Goal: Information Seeking & Learning: Learn about a topic

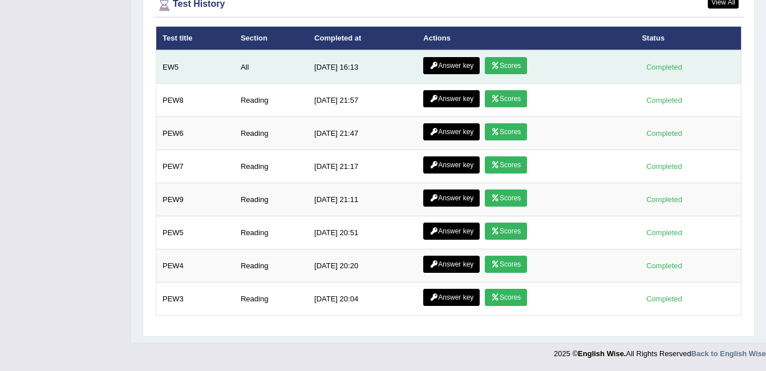
click at [498, 67] on link "Scores" at bounding box center [506, 65] width 42 height 17
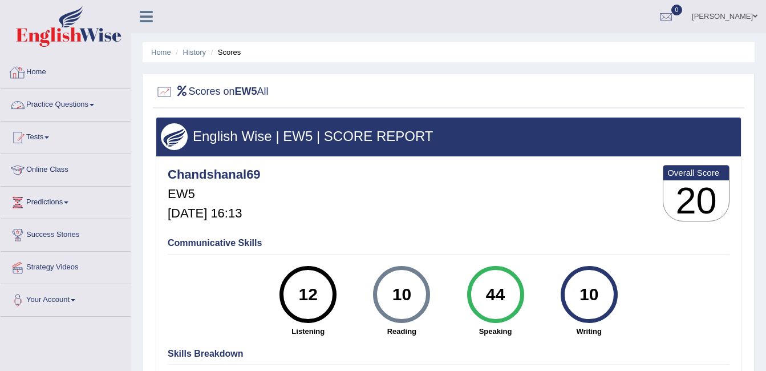
click at [37, 66] on link "Home" at bounding box center [66, 70] width 130 height 29
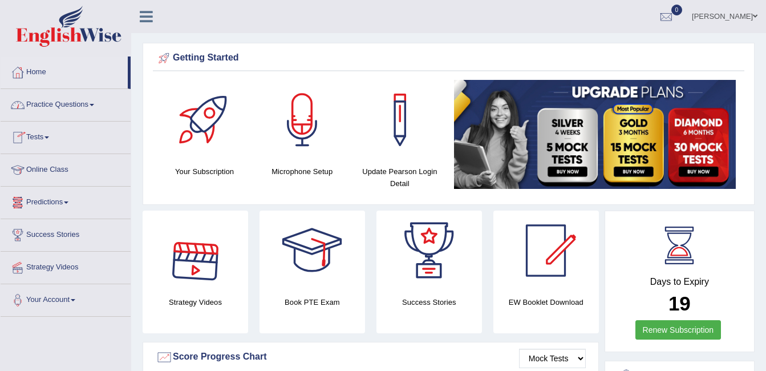
click at [73, 169] on link "Online Class" at bounding box center [66, 168] width 130 height 29
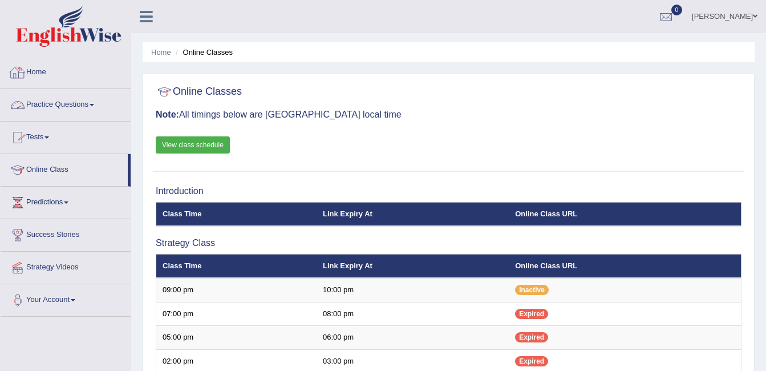
click at [41, 71] on link "Home" at bounding box center [66, 70] width 130 height 29
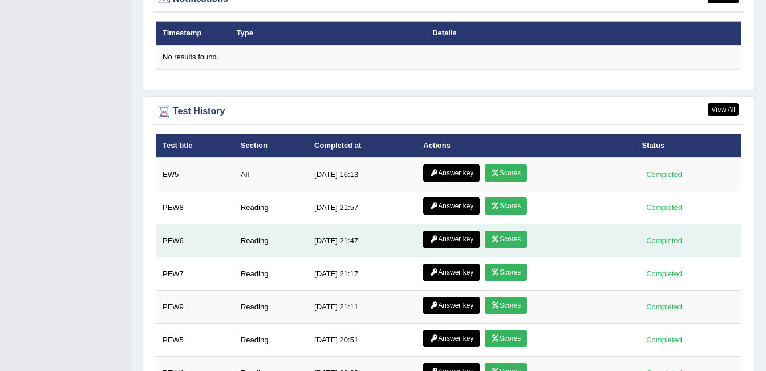
scroll to position [1513, 0]
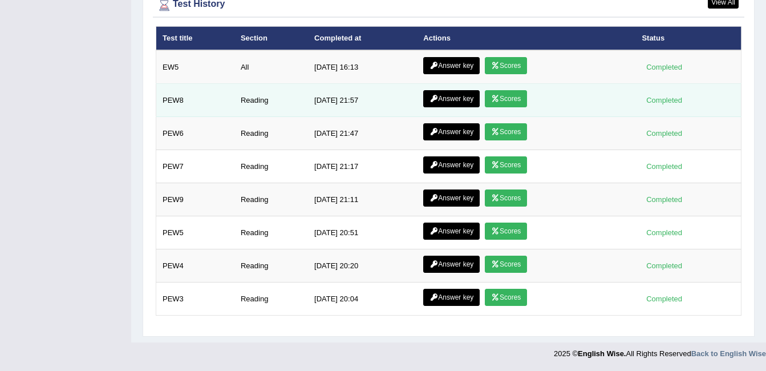
click at [506, 98] on link "Scores" at bounding box center [506, 98] width 42 height 17
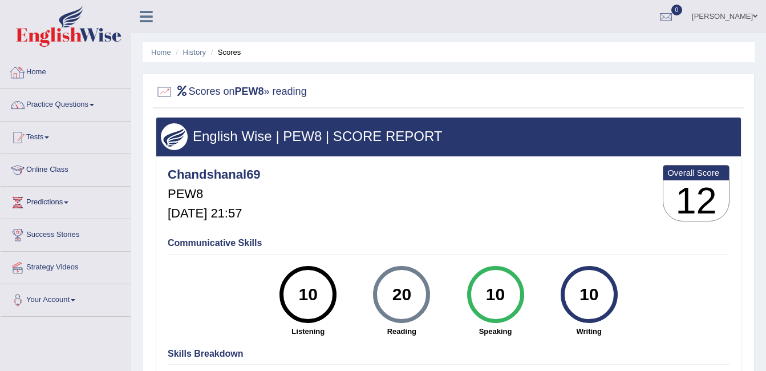
click at [42, 67] on link "Home" at bounding box center [66, 70] width 130 height 29
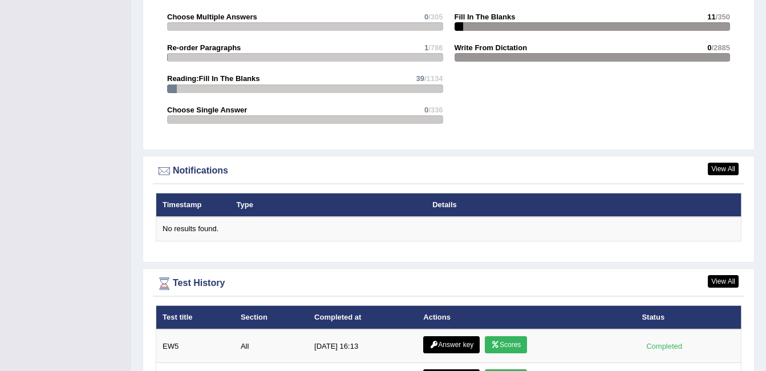
scroll to position [1228, 0]
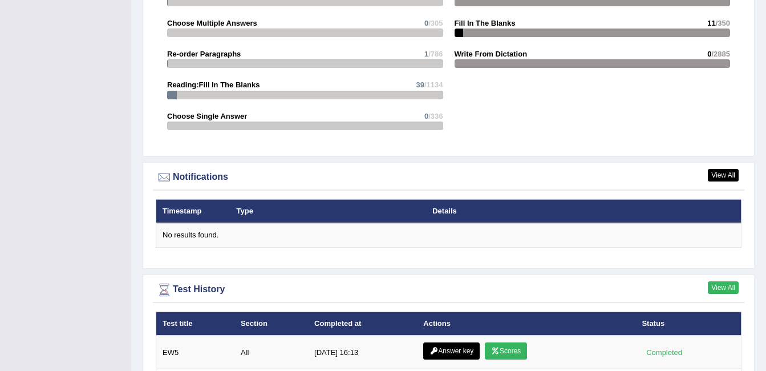
click at [715, 281] on link "View All" at bounding box center [723, 287] width 31 height 13
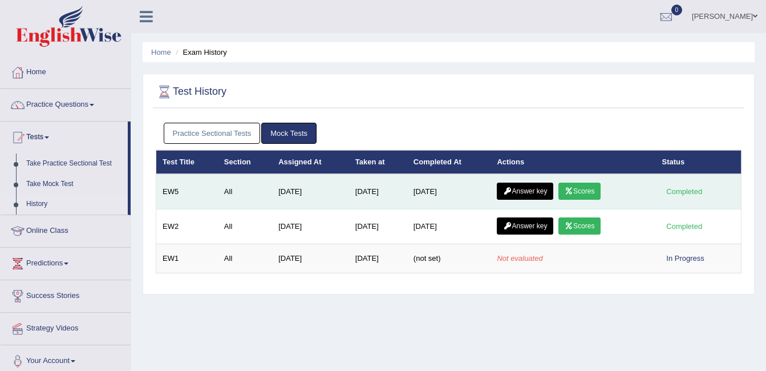
click at [587, 192] on link "Scores" at bounding box center [580, 191] width 42 height 17
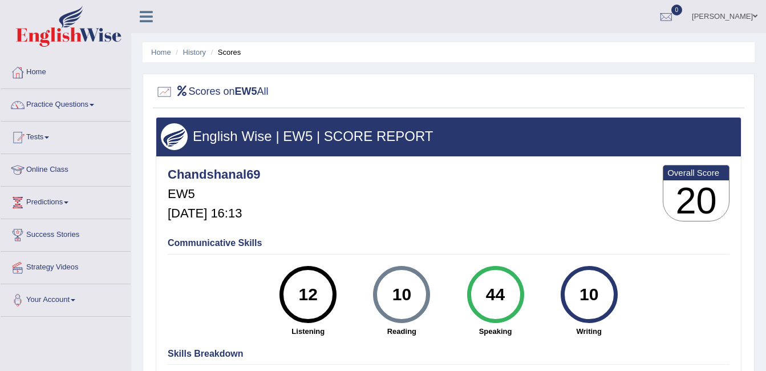
click at [21, 68] on div at bounding box center [17, 72] width 17 height 17
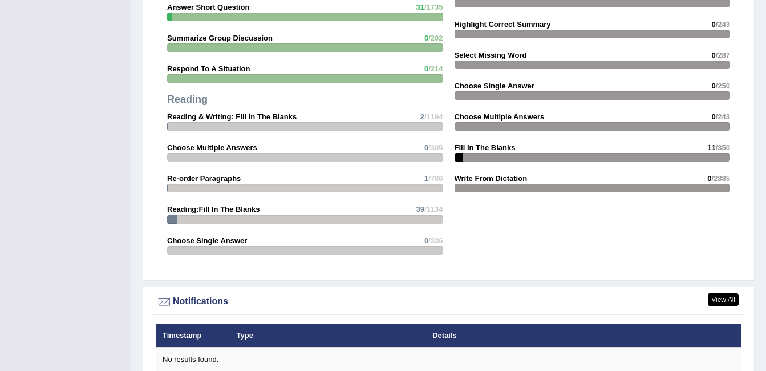
scroll to position [1370, 0]
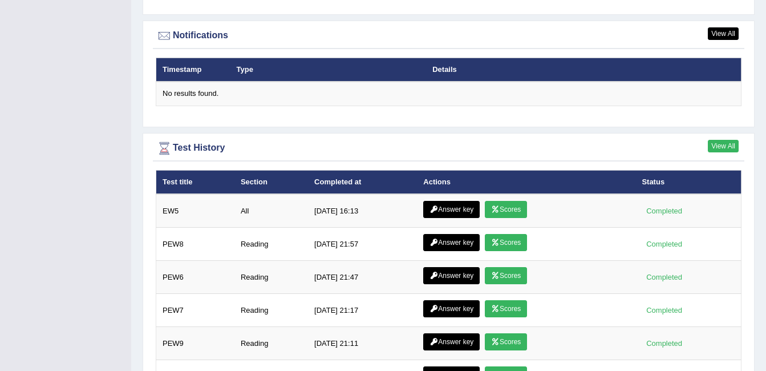
click at [729, 142] on link "View All" at bounding box center [723, 146] width 31 height 13
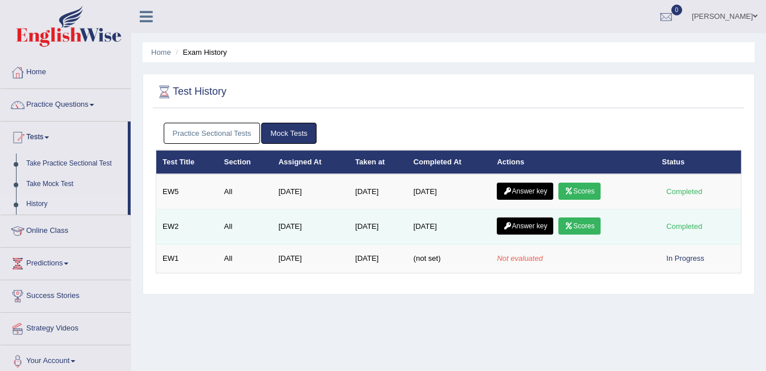
click at [582, 223] on link "Scores" at bounding box center [580, 225] width 42 height 17
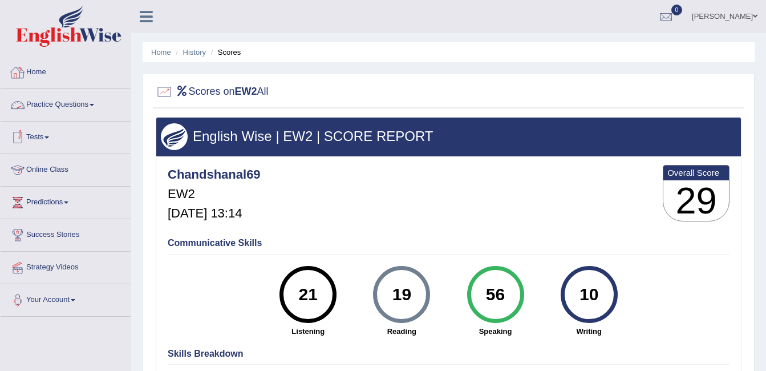
click at [47, 68] on link "Home" at bounding box center [66, 70] width 130 height 29
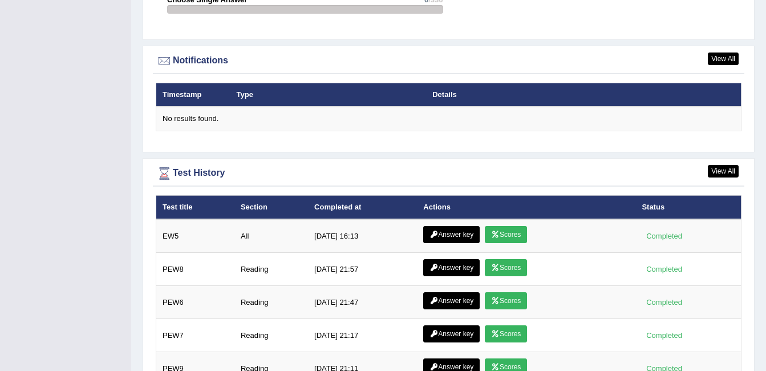
scroll to position [1370, 0]
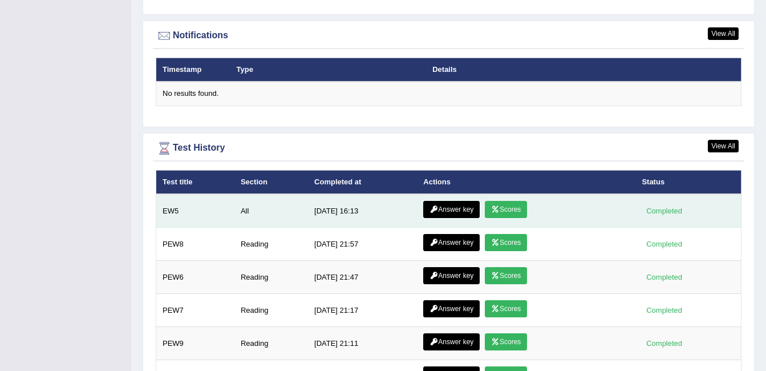
click at [508, 205] on link "Scores" at bounding box center [506, 209] width 42 height 17
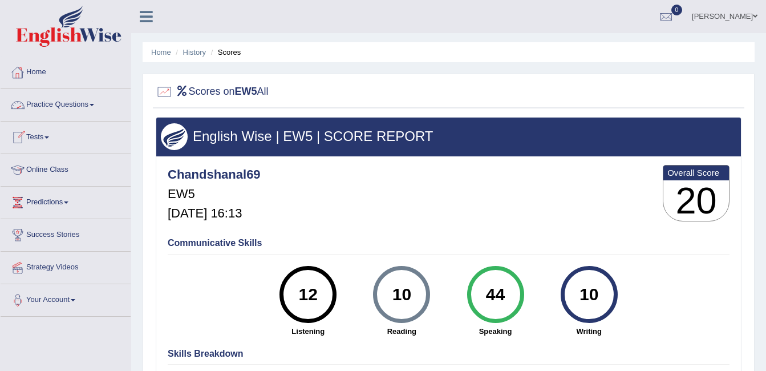
click at [33, 71] on link "Home" at bounding box center [66, 70] width 130 height 29
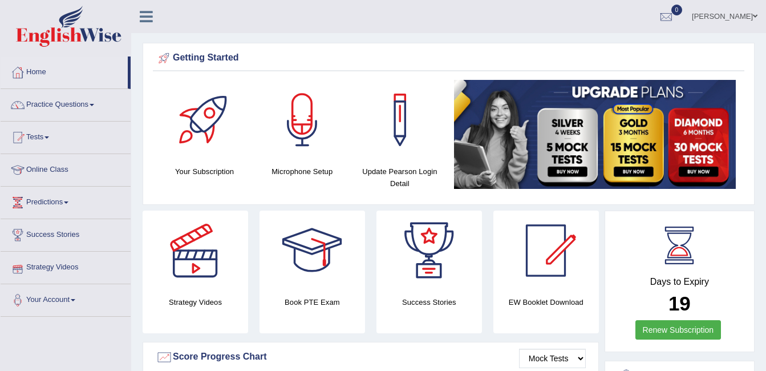
click at [76, 263] on link "Strategy Videos" at bounding box center [66, 266] width 130 height 29
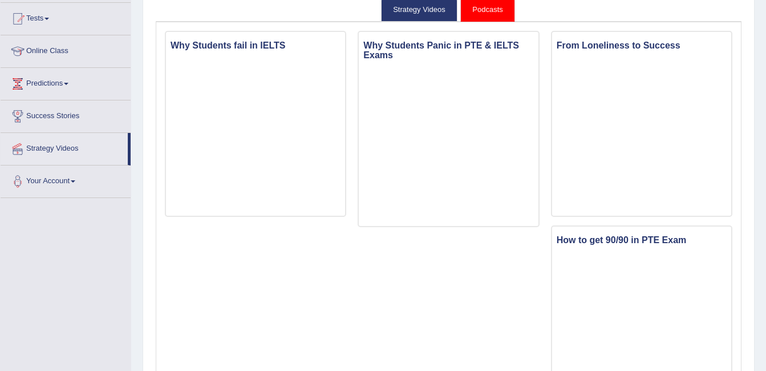
scroll to position [114, 0]
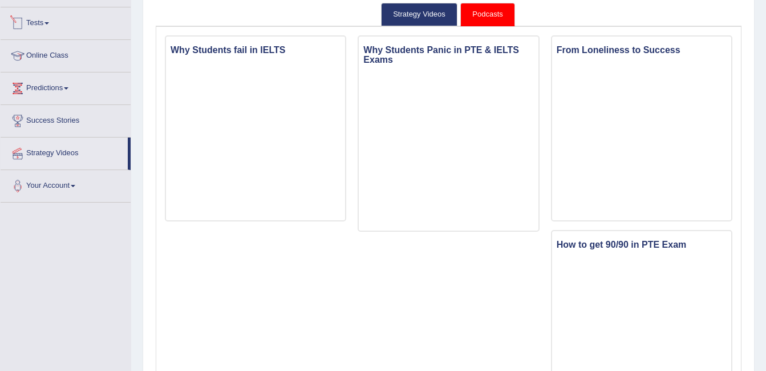
click at [32, 23] on link "Tests" at bounding box center [66, 21] width 130 height 29
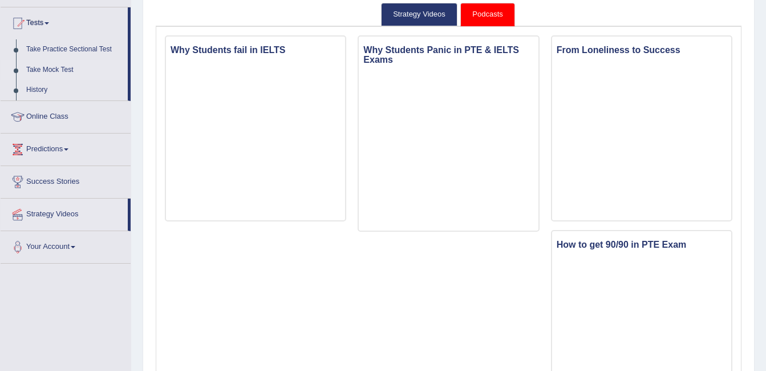
click at [46, 68] on link "Take Mock Test" at bounding box center [74, 70] width 107 height 21
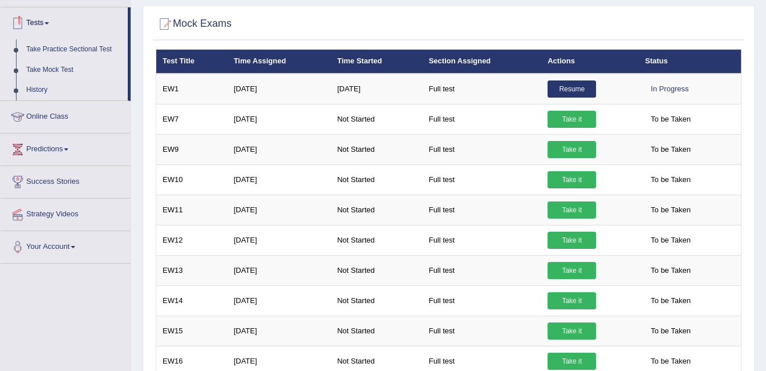
click at [60, 44] on link "Take Practice Sectional Test" at bounding box center [74, 49] width 107 height 21
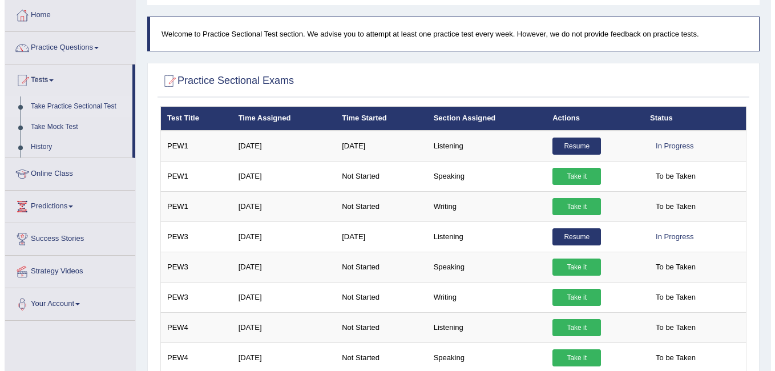
scroll to position [114, 0]
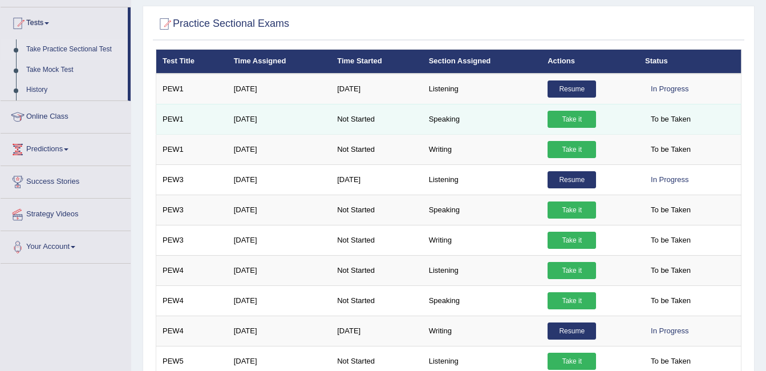
click at [560, 121] on link "Take it" at bounding box center [572, 119] width 49 height 17
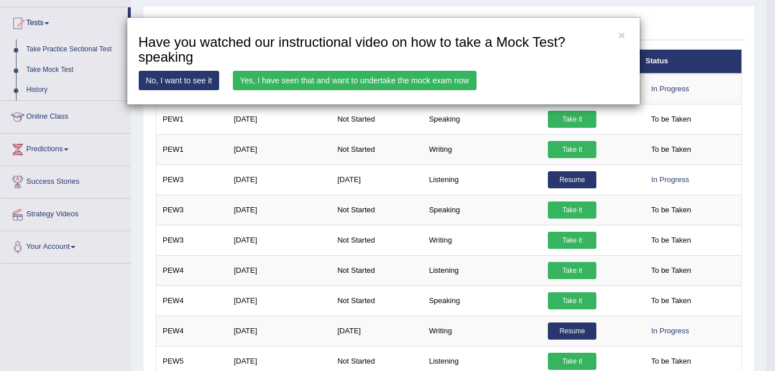
click at [373, 79] on link "Yes, I have seen that and want to undertake the mock exam now" at bounding box center [355, 80] width 244 height 19
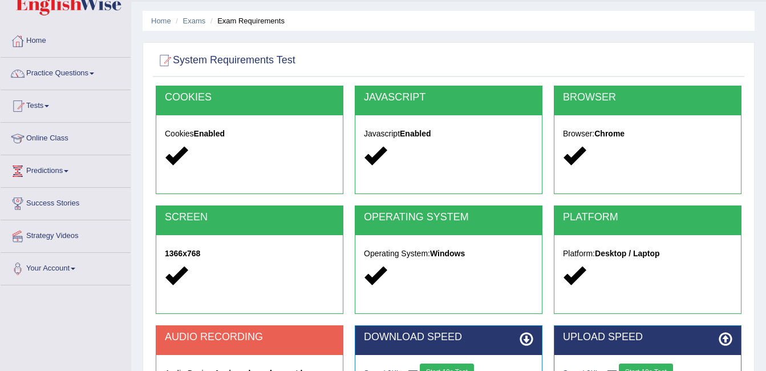
scroll to position [228, 0]
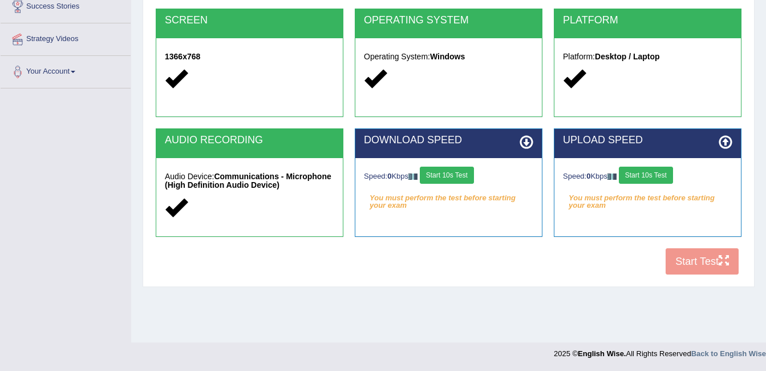
click at [445, 177] on button "Start 10s Test" at bounding box center [447, 175] width 54 height 17
click at [634, 169] on button "Start 10s Test" at bounding box center [646, 175] width 54 height 17
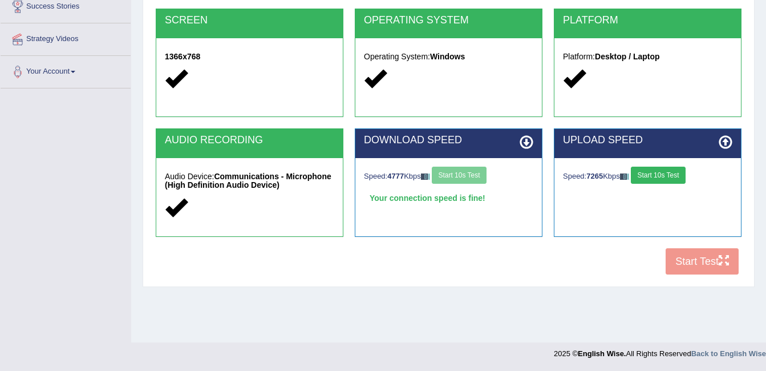
click at [658, 172] on button "Start 10s Test" at bounding box center [658, 175] width 54 height 17
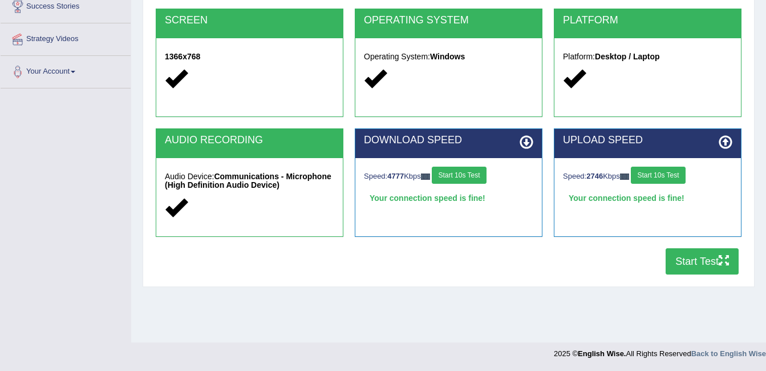
click at [703, 261] on button "Start Test" at bounding box center [702, 261] width 73 height 26
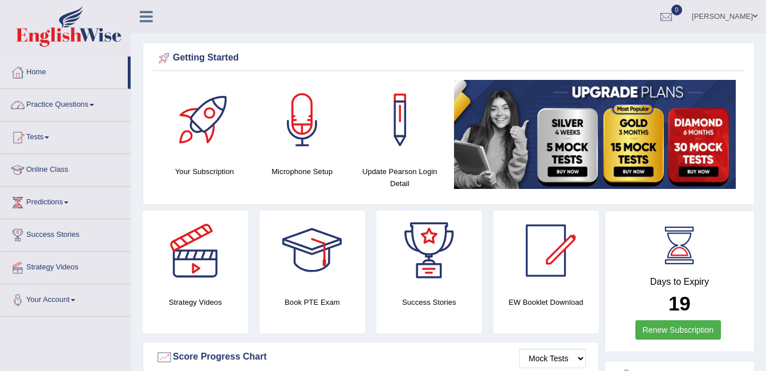
click at [58, 106] on link "Practice Questions" at bounding box center [66, 103] width 130 height 29
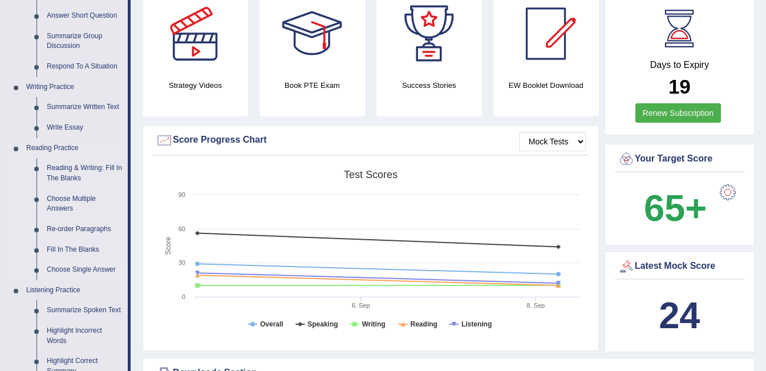
scroll to position [171, 0]
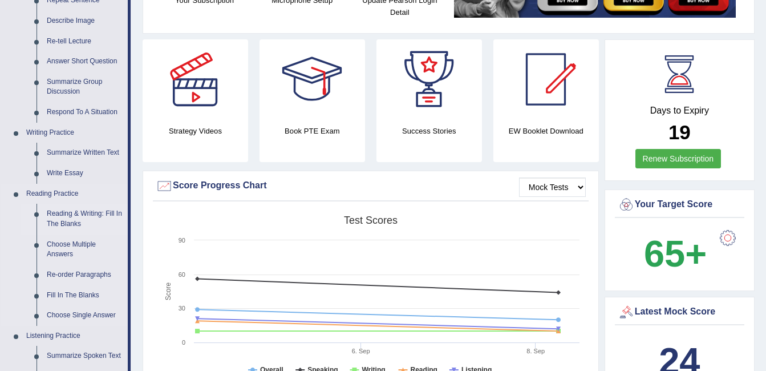
click at [76, 220] on link "Reading & Writing: Fill In The Blanks" at bounding box center [85, 219] width 86 height 30
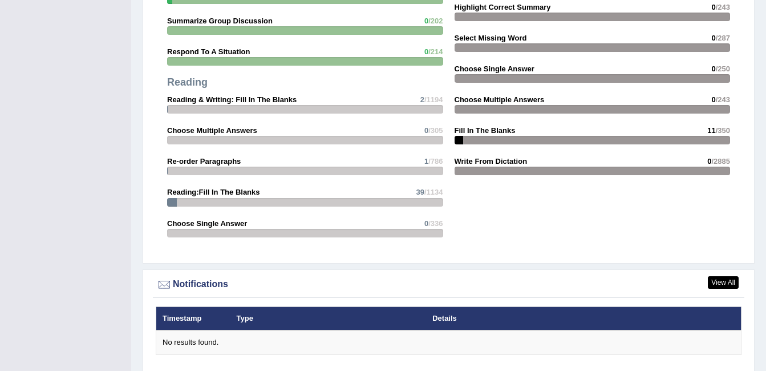
scroll to position [1406, 0]
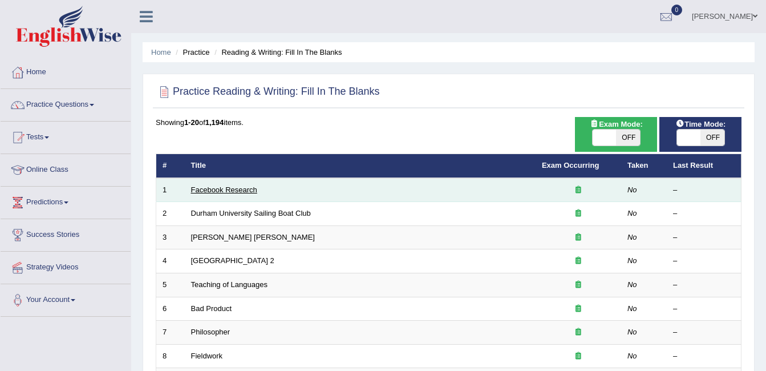
click at [233, 191] on link "Facebook Research" at bounding box center [224, 189] width 66 height 9
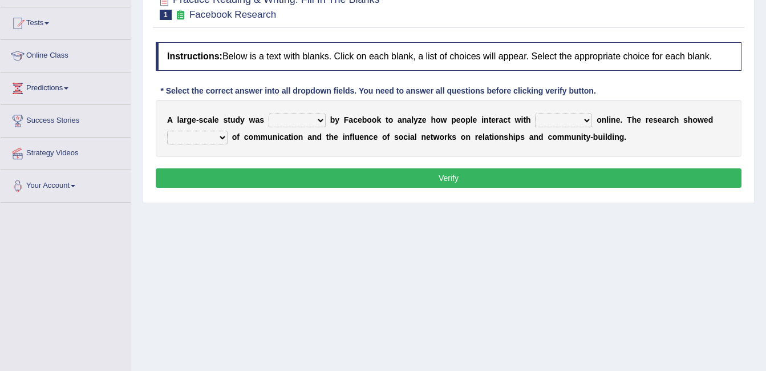
click at [281, 117] on select "surveyed had asked made" at bounding box center [297, 121] width 57 height 14
select select "surveyed"
click at [269, 114] on select "surveyed had asked made" at bounding box center [297, 121] width 57 height 14
click at [535, 117] on select "together all each other another" at bounding box center [563, 121] width 57 height 14
select select "each other"
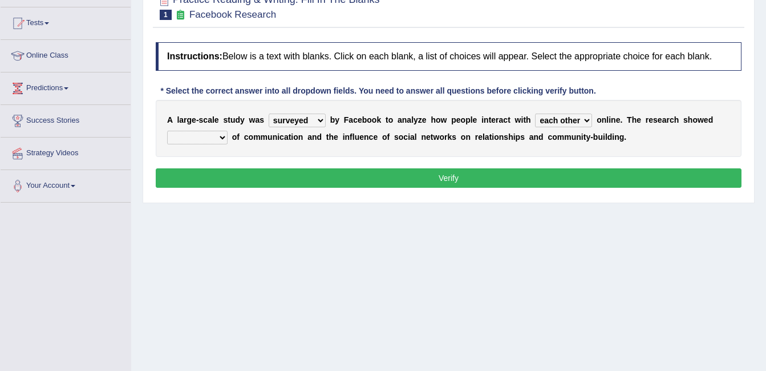
click at [535, 114] on select "together all each other another" at bounding box center [563, 121] width 57 height 14
click at [187, 136] on select "advantages standards fellowships patterns" at bounding box center [197, 138] width 60 height 14
select select "advantages"
click at [167, 131] on select "advantages standards fellowships patterns" at bounding box center [197, 138] width 60 height 14
click at [454, 168] on button "Verify" at bounding box center [449, 177] width 586 height 19
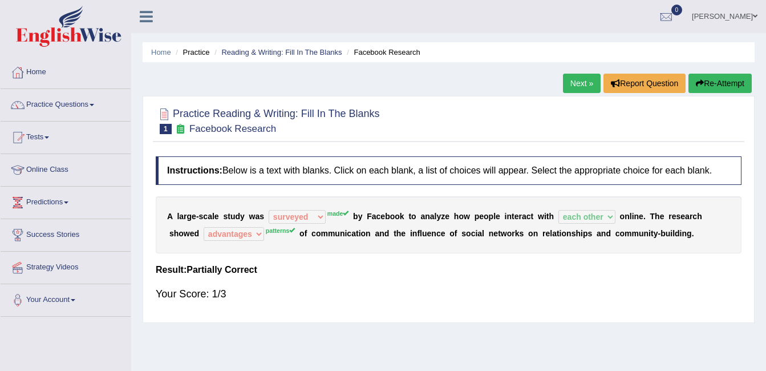
click at [585, 79] on link "Next »" at bounding box center [582, 83] width 38 height 19
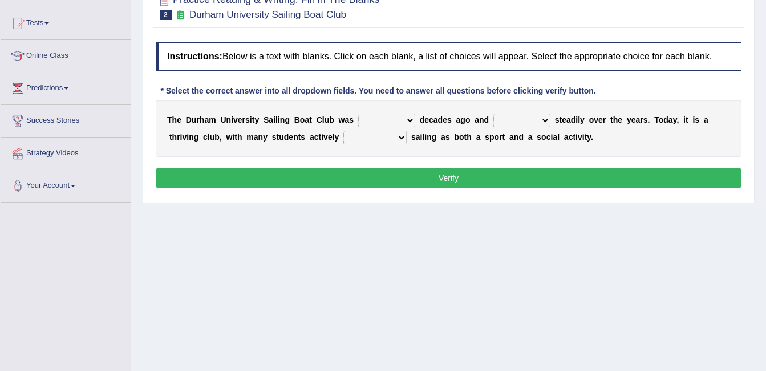
scroll to position [114, 0]
click at [361, 120] on select "found fund founded find" at bounding box center [386, 121] width 57 height 14
select select "founded"
click at [358, 114] on select "found fund founded find" at bounding box center [386, 121] width 57 height 14
click at [494, 117] on select "grow growing has grown grown" at bounding box center [522, 121] width 57 height 14
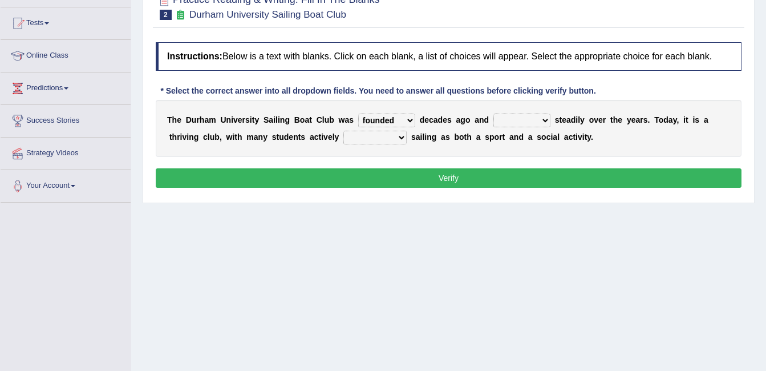
select select "growing"
click at [494, 114] on select "grow growing has grown grown" at bounding box center [522, 121] width 57 height 14
click at [344, 134] on select "enjoy enjoyed are enjoying enjoying" at bounding box center [375, 138] width 63 height 14
select select "enjoying"
click at [344, 131] on select "enjoy enjoyed are enjoying enjoying" at bounding box center [375, 138] width 63 height 14
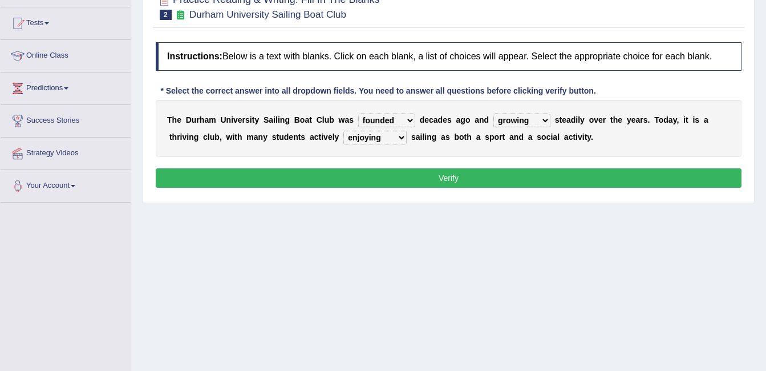
click at [390, 169] on button "Verify" at bounding box center [449, 177] width 586 height 19
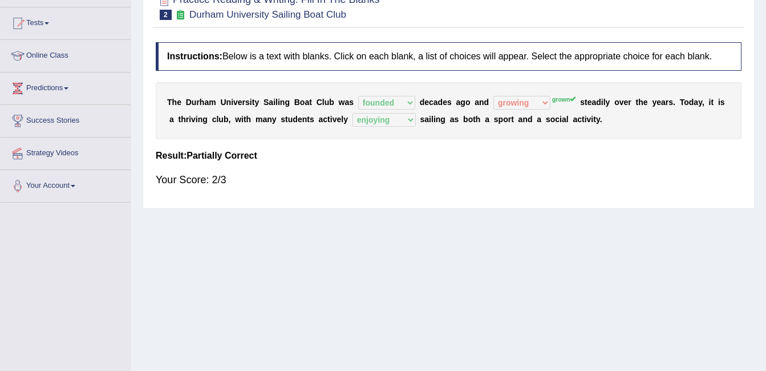
scroll to position [0, 0]
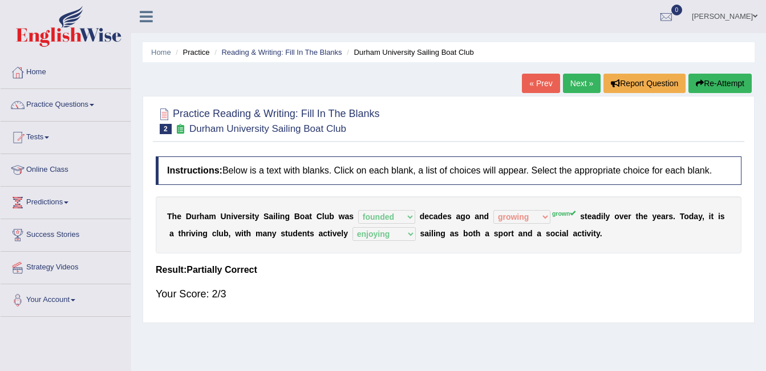
click at [574, 85] on link "Next »" at bounding box center [582, 83] width 38 height 19
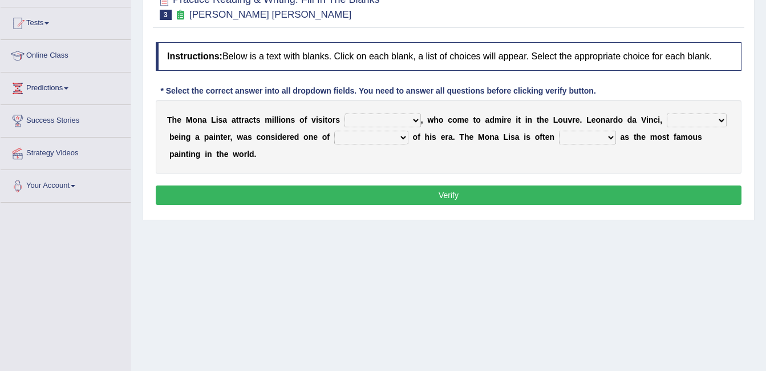
click at [372, 116] on select "around the year the all year all year round per year" at bounding box center [383, 121] width 76 height 14
select select "around the year"
click at [345, 114] on select "around the year the all year all year round per year" at bounding box center [383, 121] width 76 height 14
click at [667, 119] on select "rather than as much as as well as as long as" at bounding box center [697, 121] width 60 height 14
select select "rather than"
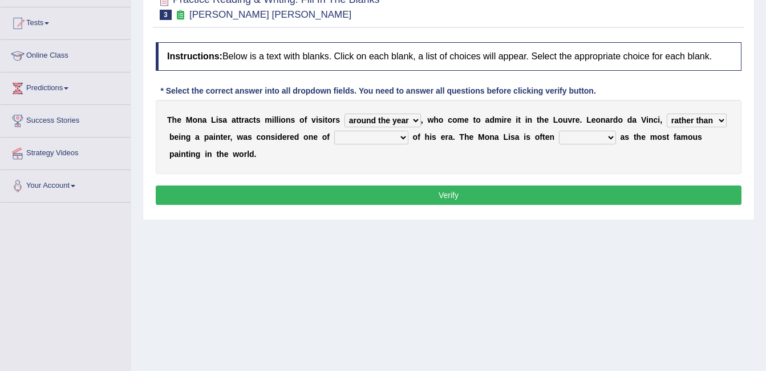
click at [667, 114] on select "rather than as much as as well as as long as" at bounding box center [697, 121] width 60 height 14
click at [341, 134] on select "better artists artist the better artist the best artists" at bounding box center [371, 138] width 74 height 14
select select "the best artists"
click at [334, 131] on select "better artists artist the better artist the best artists" at bounding box center [371, 138] width 74 height 14
click at [379, 185] on button "Verify" at bounding box center [449, 194] width 586 height 19
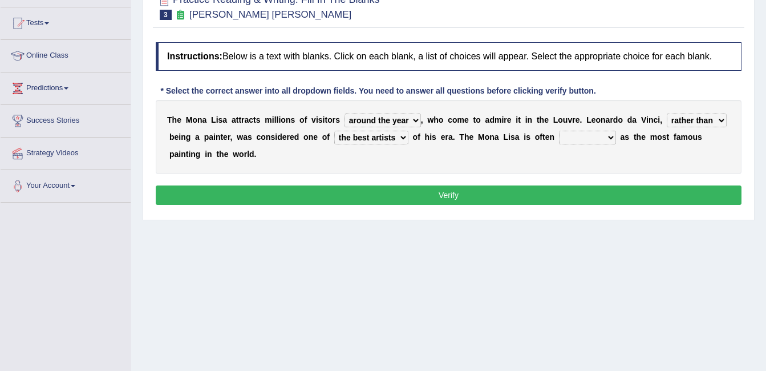
click at [559, 140] on select "classified suggested predicted described" at bounding box center [587, 138] width 57 height 14
select select "described"
click at [559, 131] on select "classified suggested predicted described" at bounding box center [587, 138] width 57 height 14
click at [545, 185] on button "Verify" at bounding box center [449, 194] width 586 height 19
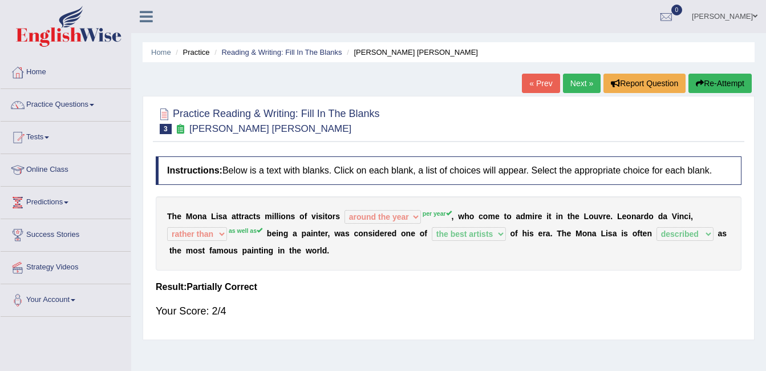
click at [590, 80] on link "Next »" at bounding box center [582, 83] width 38 height 19
click at [576, 81] on link "Next »" at bounding box center [582, 83] width 38 height 19
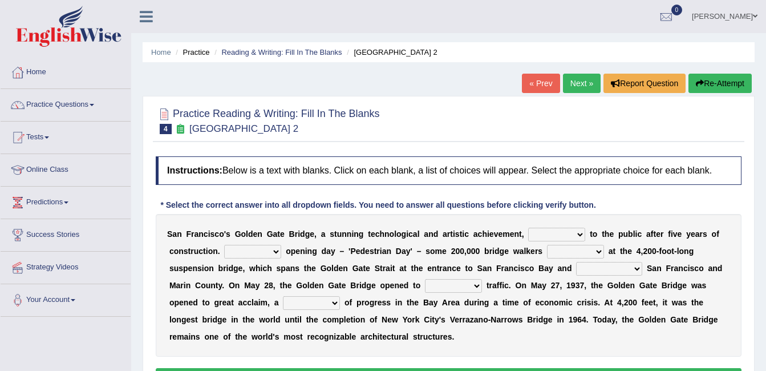
click at [528, 233] on select "opens closes appears equals" at bounding box center [556, 235] width 57 height 14
select select "appears"
click at [528, 228] on select "opens closes appears equals" at bounding box center [556, 235] width 57 height 14
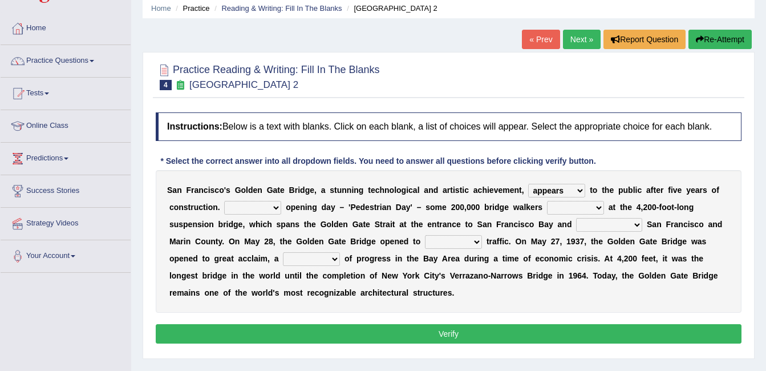
scroll to position [57, 0]
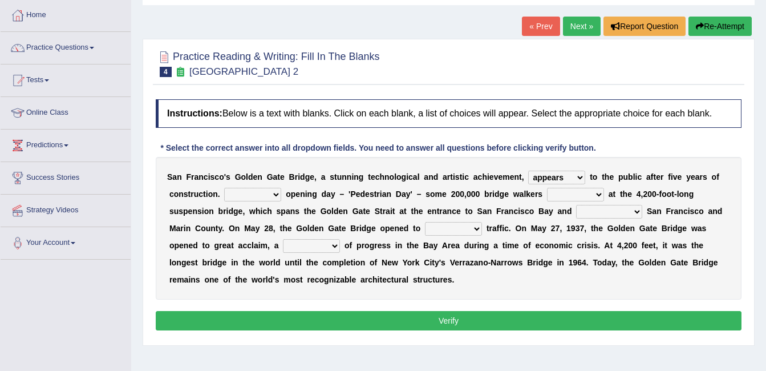
click at [253, 195] on select "On During Since When" at bounding box center [252, 195] width 57 height 14
select select "During"
click at [224, 188] on select "On During Since When" at bounding box center [252, 195] width 57 height 14
click at [547, 192] on select "stationed looked marveled laughed" at bounding box center [575, 195] width 57 height 14
select select "looked"
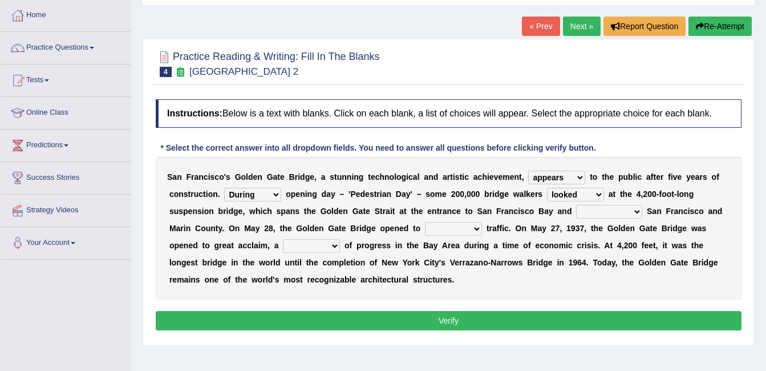
click at [547, 188] on select "stationed looked marveled laughed" at bounding box center [575, 195] width 57 height 14
click at [576, 207] on select "separates connects channels differentiates" at bounding box center [609, 212] width 66 height 14
select select "connects"
click at [576, 205] on select "separates connects channels differentiates" at bounding box center [609, 212] width 66 height 14
click at [425, 228] on select "aquatic vehicular airborne watertight" at bounding box center [453, 229] width 57 height 14
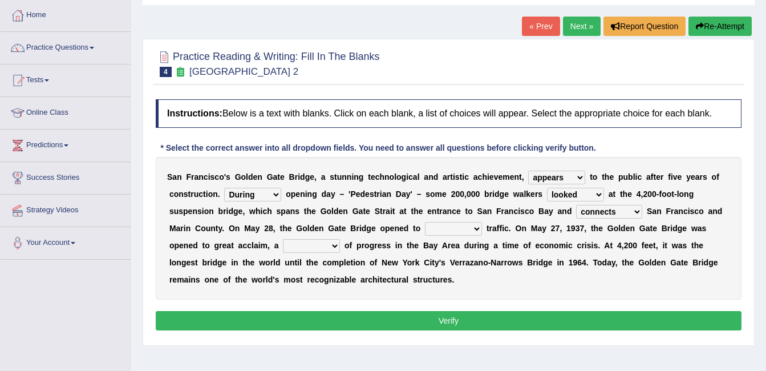
select select "vehicular"
click at [425, 222] on select "aquatic vehicular airborne watertight" at bounding box center [453, 229] width 57 height 14
click at [283, 243] on select "denial symbol technique yield" at bounding box center [311, 246] width 57 height 14
select select "symbol"
click at [283, 239] on select "denial symbol technique yield" at bounding box center [311, 246] width 57 height 14
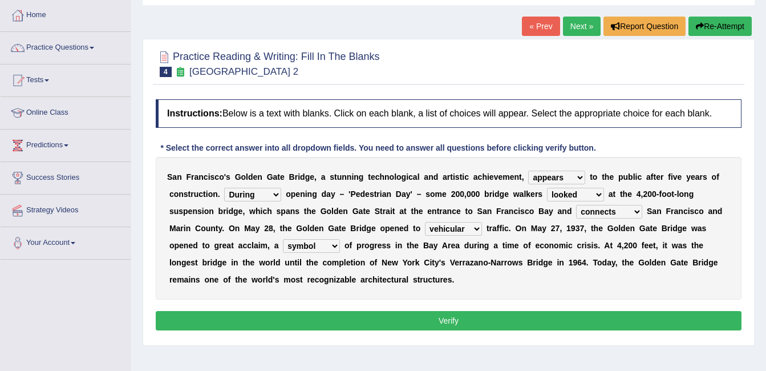
click at [458, 320] on button "Verify" at bounding box center [449, 320] width 586 height 19
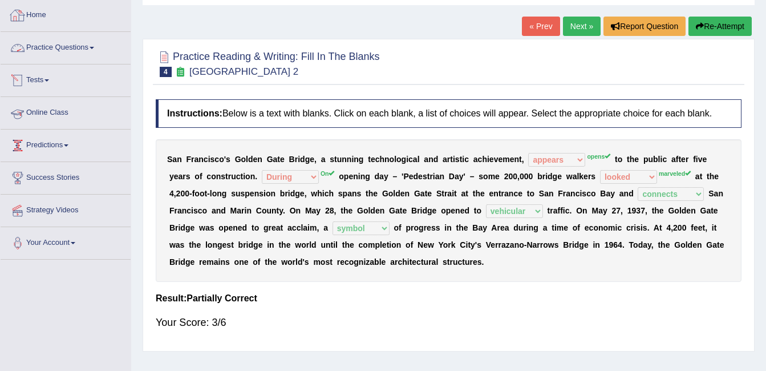
click at [44, 15] on link "Home" at bounding box center [66, 13] width 130 height 29
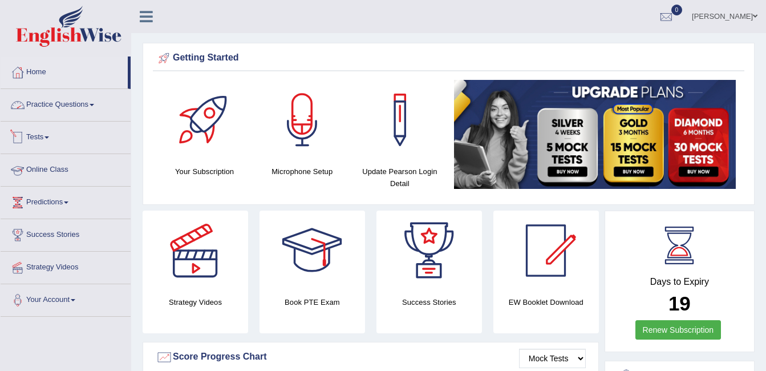
click at [66, 98] on link "Practice Questions" at bounding box center [66, 103] width 130 height 29
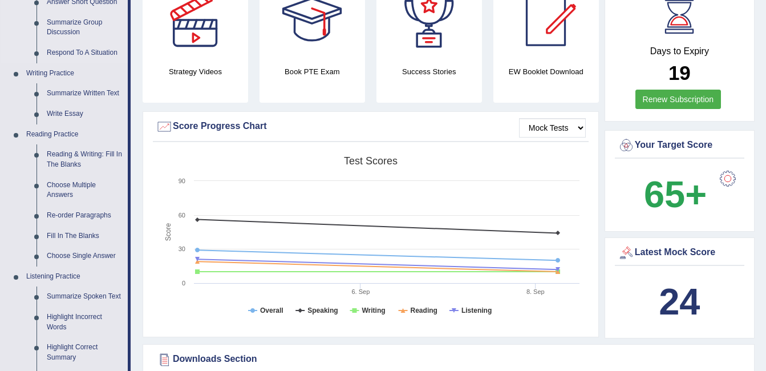
scroll to position [228, 0]
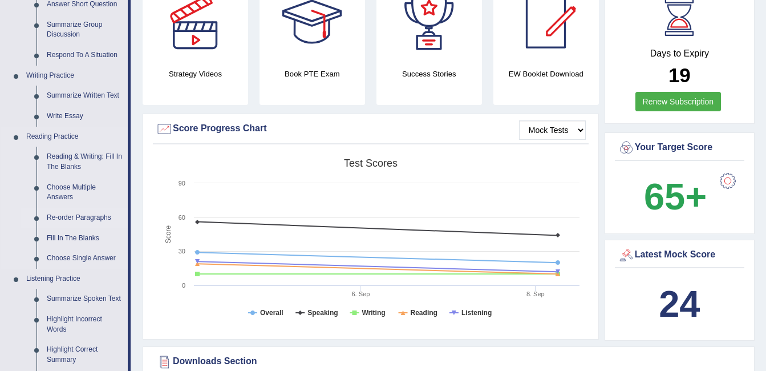
click at [64, 221] on link "Re-order Paragraphs" at bounding box center [85, 218] width 86 height 21
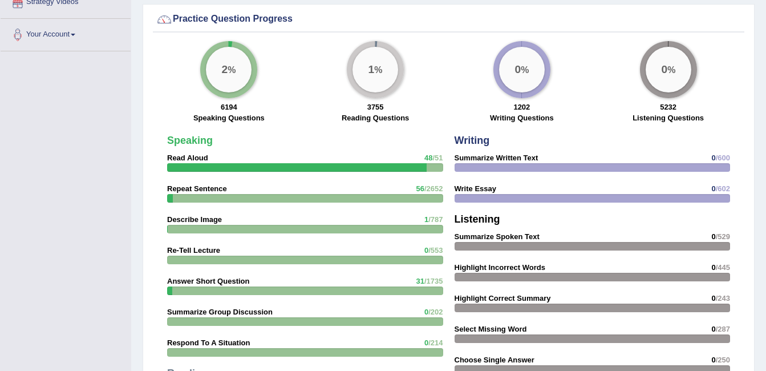
scroll to position [734, 0]
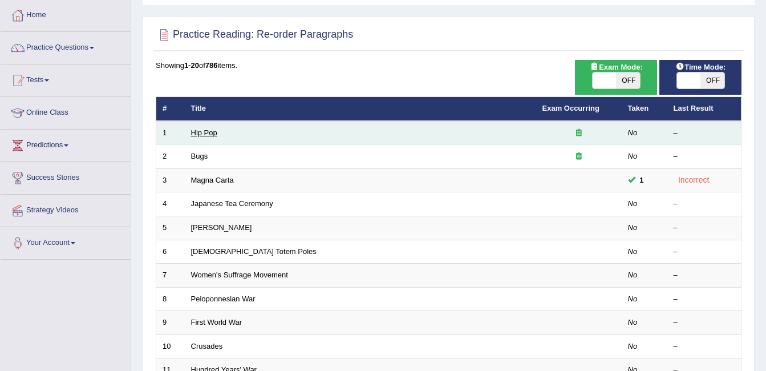
click at [199, 134] on link "Hip Pop" at bounding box center [204, 132] width 26 height 9
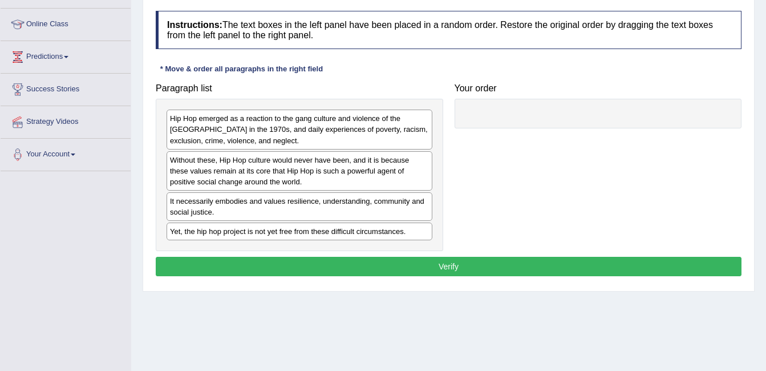
scroll to position [171, 0]
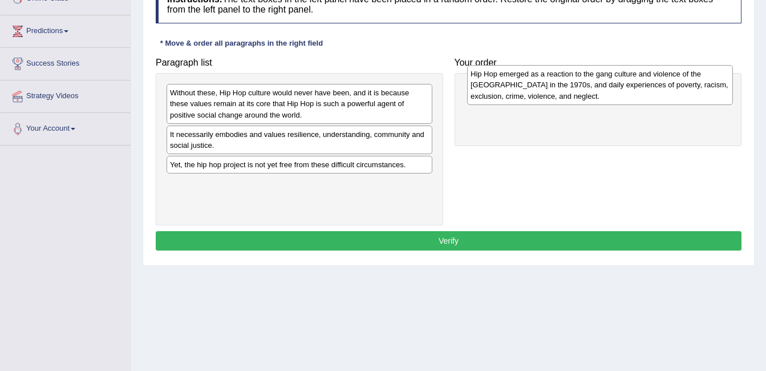
drag, startPoint x: 283, startPoint y: 106, endPoint x: 585, endPoint y: 87, distance: 302.5
click at [585, 87] on div "Hip Hop emerged as a reaction to the gang culture and violence of the [GEOGRAPH…" at bounding box center [600, 84] width 266 height 39
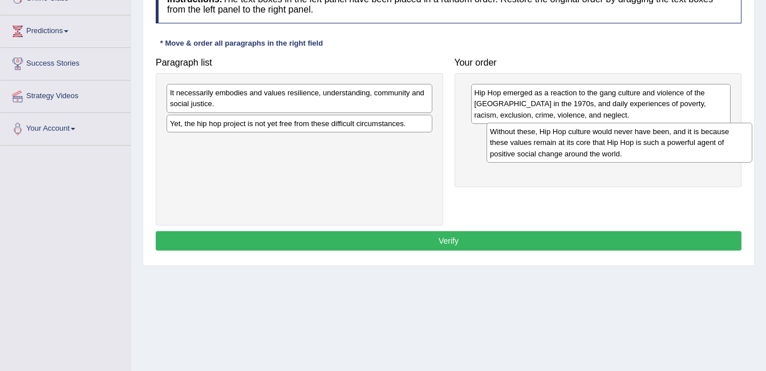
drag, startPoint x: 398, startPoint y: 99, endPoint x: 718, endPoint y: 138, distance: 322.5
click at [718, 138] on div "Without these, Hip Hop culture would never have been, and it is because these v…" at bounding box center [620, 142] width 266 height 39
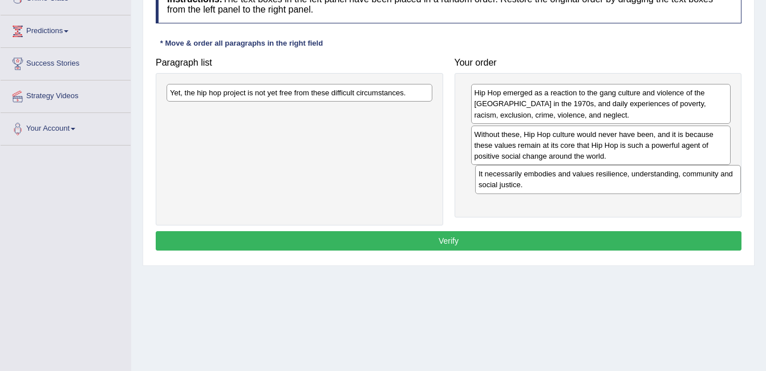
drag, startPoint x: 332, startPoint y: 89, endPoint x: 641, endPoint y: 169, distance: 320.2
click at [641, 169] on div "It necessarily embodies and values resilience, understanding, community and soc…" at bounding box center [608, 179] width 266 height 29
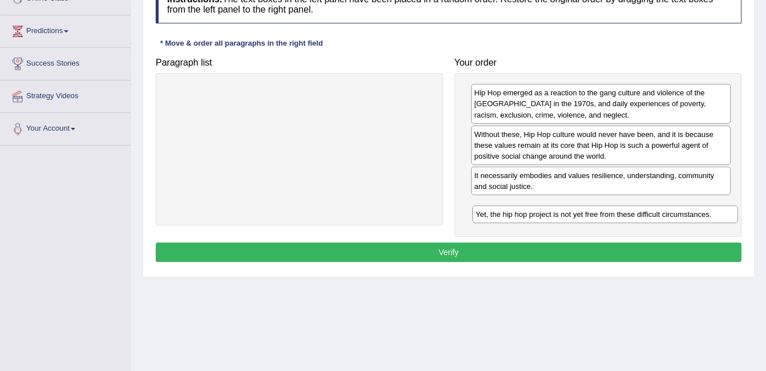
drag, startPoint x: 307, startPoint y: 92, endPoint x: 613, endPoint y: 214, distance: 329.1
click at [613, 214] on div "Yet, the hip hop project is not yet free from these difficult circumstances." at bounding box center [606, 214] width 266 height 18
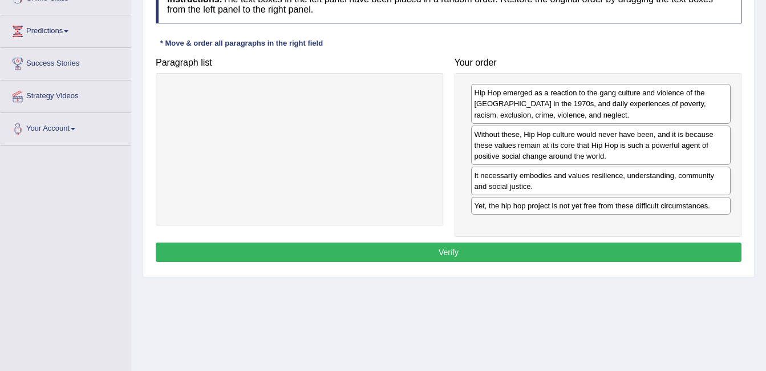
click at [487, 252] on button "Verify" at bounding box center [449, 252] width 586 height 19
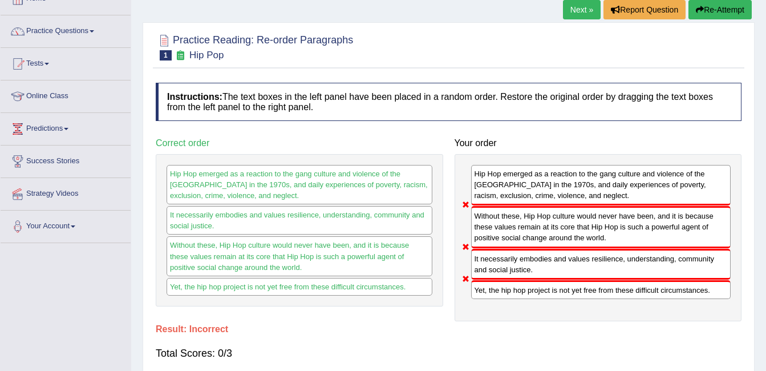
scroll to position [0, 0]
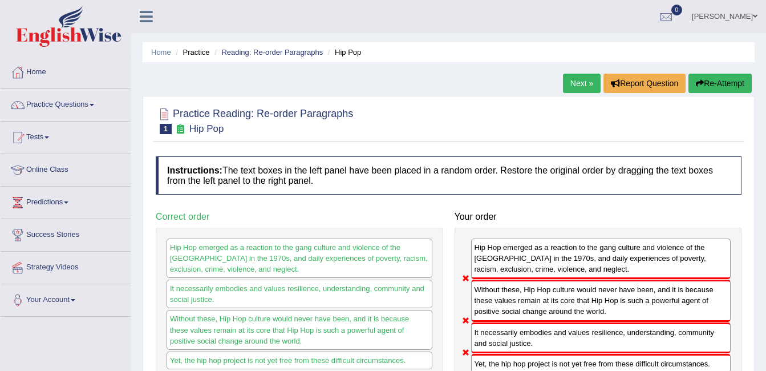
click at [584, 80] on link "Next »" at bounding box center [582, 83] width 38 height 19
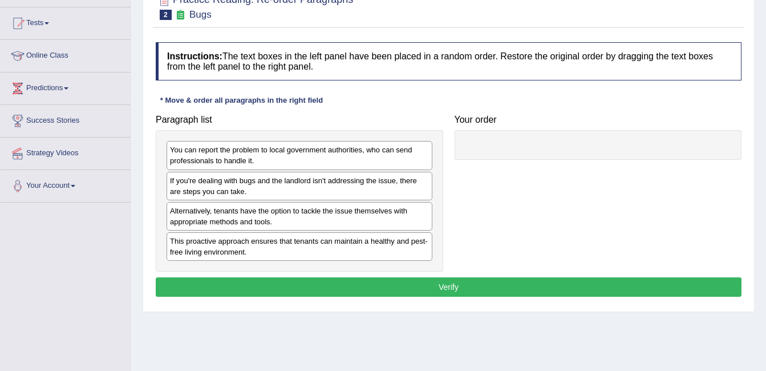
scroll to position [171, 0]
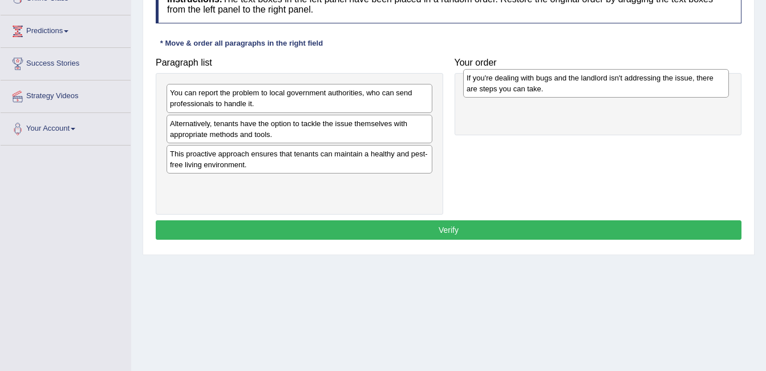
drag, startPoint x: 257, startPoint y: 133, endPoint x: 554, endPoint y: 87, distance: 300.2
click at [554, 87] on div "If you're dealing with bugs and the landlord isn't addressing the issue, there …" at bounding box center [596, 83] width 266 height 29
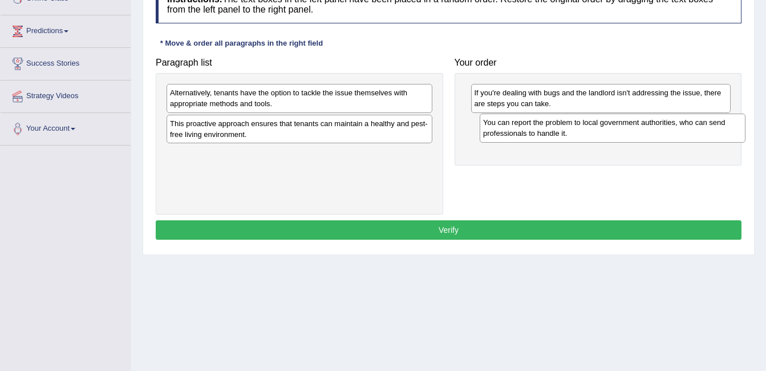
drag, startPoint x: 261, startPoint y: 106, endPoint x: 574, endPoint y: 136, distance: 314.7
click at [574, 136] on div "You can report the problem to local government authorities, who can send profes…" at bounding box center [613, 128] width 266 height 29
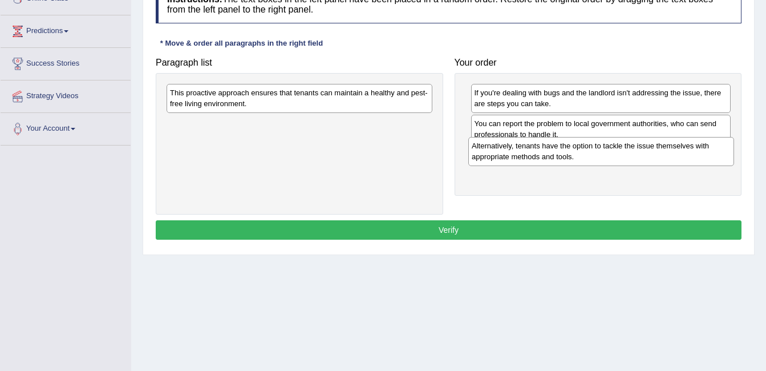
drag, startPoint x: 366, startPoint y: 102, endPoint x: 678, endPoint y: 155, distance: 316.1
click at [678, 155] on div "Alternatively, tenants have the option to tackle the issue themselves with appr…" at bounding box center [602, 151] width 266 height 29
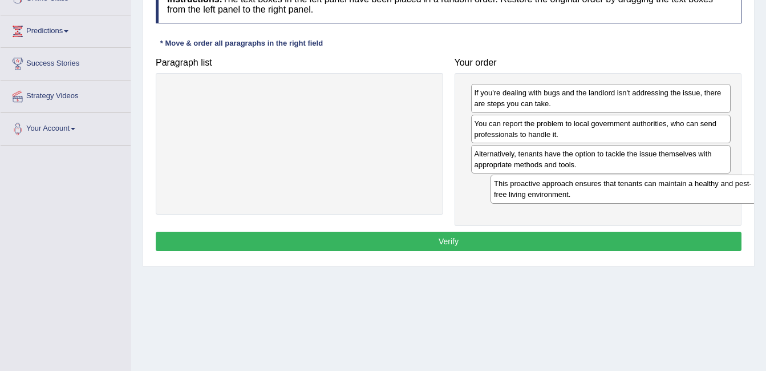
drag, startPoint x: 322, startPoint y: 98, endPoint x: 647, endPoint y: 189, distance: 336.6
click at [647, 189] on div "This proactive approach ensures that tenants can maintain a healthy and pest-fr…" at bounding box center [624, 189] width 266 height 29
click at [567, 236] on button "Verify" at bounding box center [449, 241] width 586 height 19
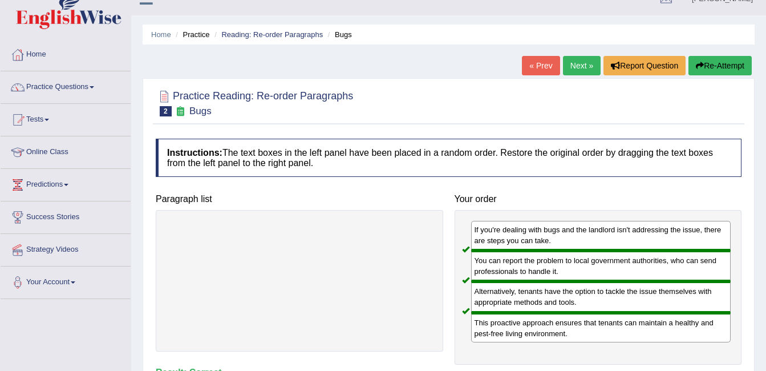
scroll to position [0, 0]
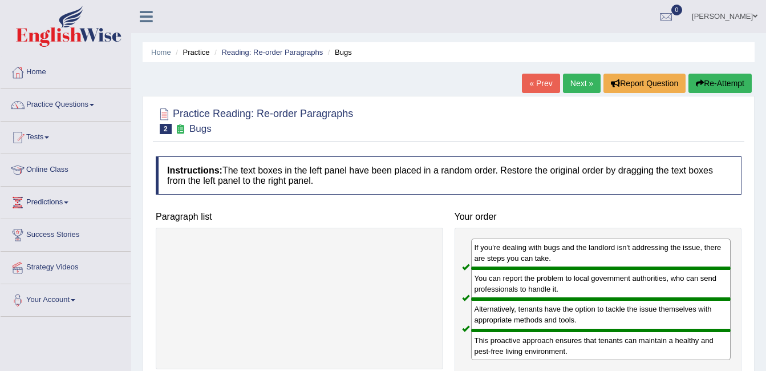
click at [580, 79] on link "Next »" at bounding box center [582, 83] width 38 height 19
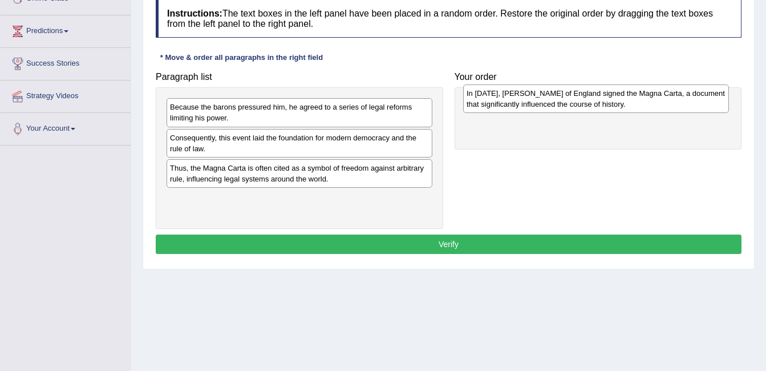
drag, startPoint x: 370, startPoint y: 142, endPoint x: 667, endPoint y: 97, distance: 300.1
click at [667, 97] on div "In 1215, King John of England signed the Magna Carta, a document that significa…" at bounding box center [596, 98] width 266 height 29
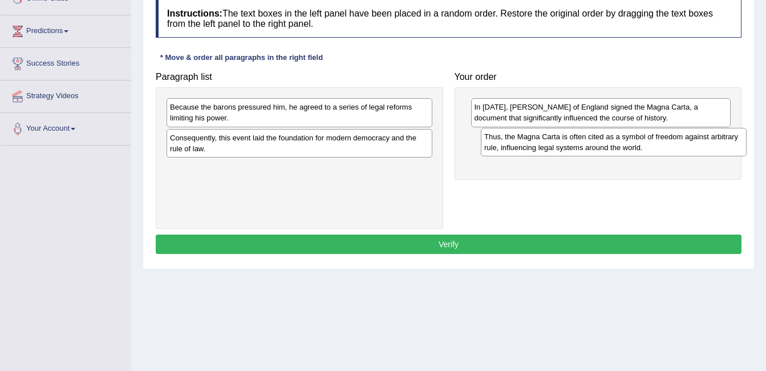
drag, startPoint x: 364, startPoint y: 181, endPoint x: 679, endPoint y: 150, distance: 316.0
click at [679, 150] on div "Thus, the Magna Carta is often cited as a symbol of freedom against arbitrary r…" at bounding box center [614, 142] width 266 height 29
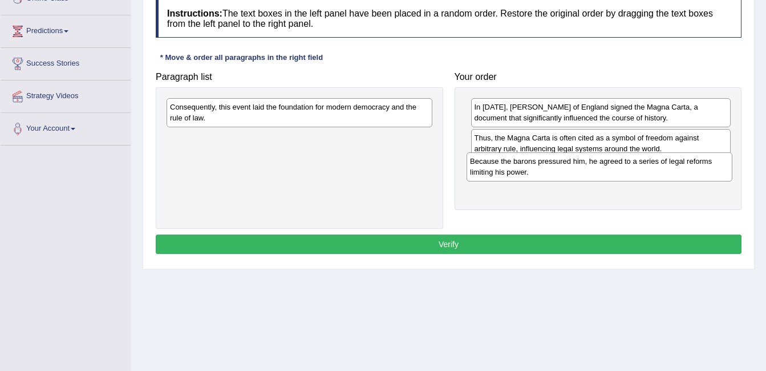
drag, startPoint x: 419, startPoint y: 120, endPoint x: 719, endPoint y: 175, distance: 305.0
click at [719, 175] on div "Because the barons pressured him, he agreed to a series of legal reforms limiti…" at bounding box center [600, 166] width 266 height 29
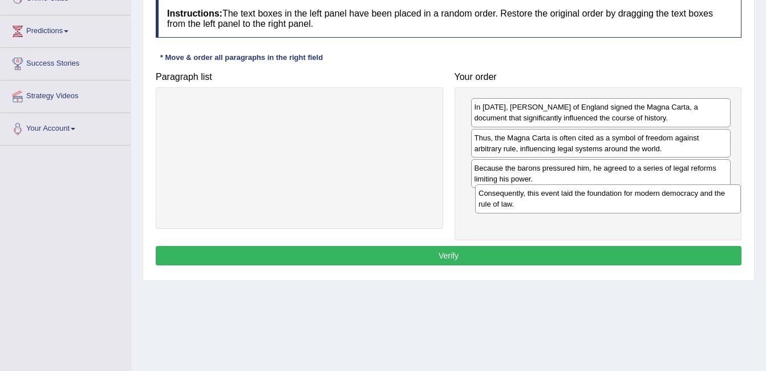
drag, startPoint x: 372, startPoint y: 112, endPoint x: 681, endPoint y: 198, distance: 320.5
click at [681, 198] on div "Consequently, this event laid the foundation for modern democracy and the rule …" at bounding box center [608, 198] width 266 height 29
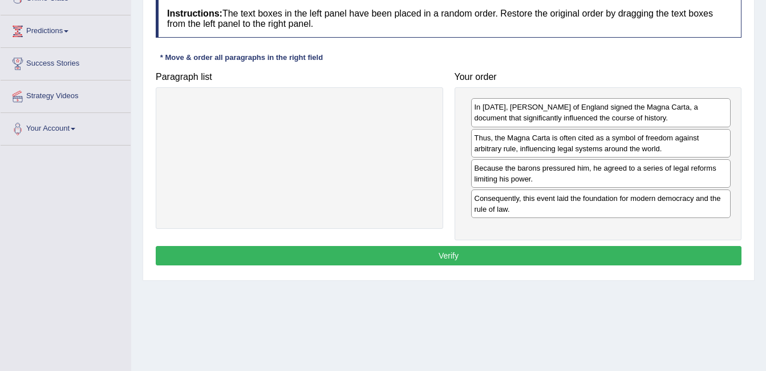
click at [588, 247] on button "Verify" at bounding box center [449, 255] width 586 height 19
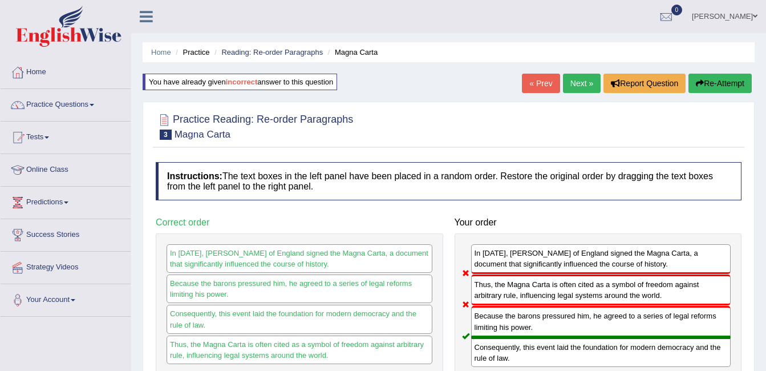
click at [584, 82] on link "Next »" at bounding box center [582, 83] width 38 height 19
click at [573, 83] on link "Next »" at bounding box center [582, 83] width 38 height 19
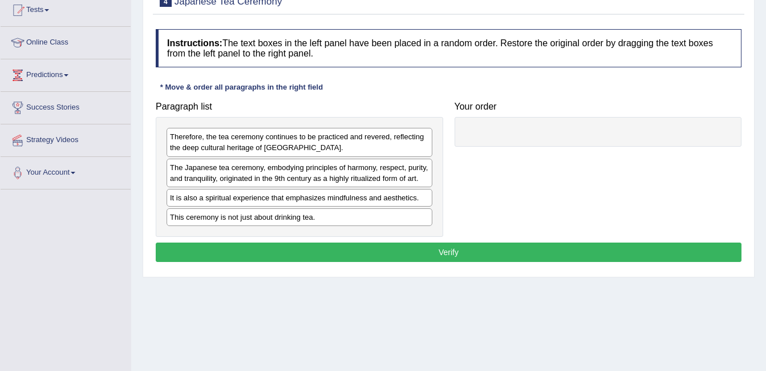
scroll to position [171, 0]
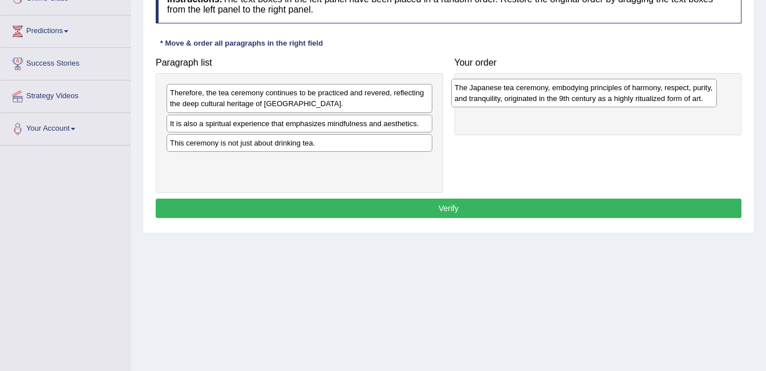
drag, startPoint x: 267, startPoint y: 132, endPoint x: 552, endPoint y: 96, distance: 287.0
click at [552, 96] on div "The Japanese tea ceremony, embodying principles of harmony, respect, purity, an…" at bounding box center [584, 93] width 266 height 29
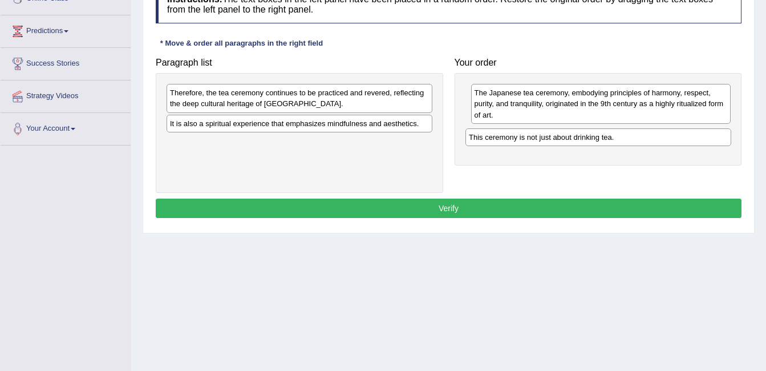
drag, startPoint x: 340, startPoint y: 145, endPoint x: 639, endPoint y: 139, distance: 299.1
click at [639, 139] on div "This ceremony is not just about drinking tea." at bounding box center [599, 137] width 266 height 18
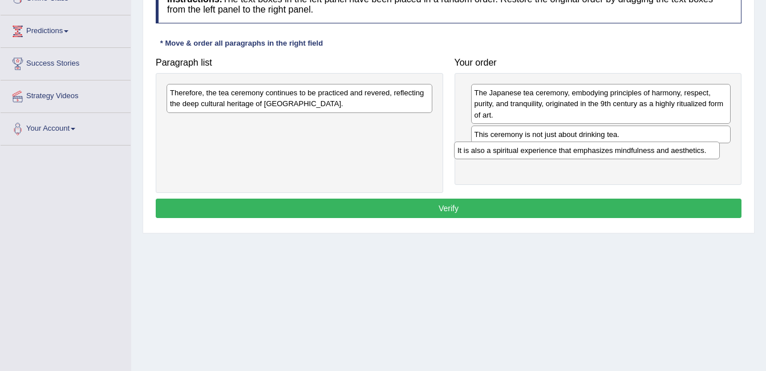
drag, startPoint x: 390, startPoint y: 126, endPoint x: 677, endPoint y: 153, distance: 288.9
click at [677, 153] on div "It is also a spiritual experience that emphasizes mindfulness and aesthetics." at bounding box center [587, 151] width 266 height 18
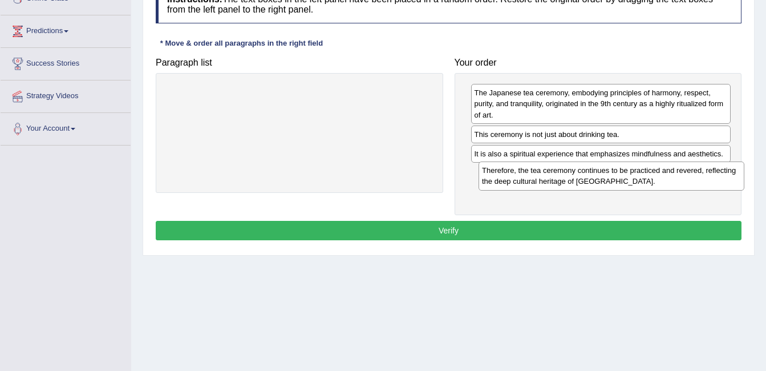
drag, startPoint x: 270, startPoint y: 98, endPoint x: 580, endPoint y: 179, distance: 320.3
click at [580, 179] on div "Therefore, the tea ceremony continues to be practiced and revered, reflecting t…" at bounding box center [612, 176] width 266 height 29
click at [511, 227] on button "Verify" at bounding box center [449, 230] width 586 height 19
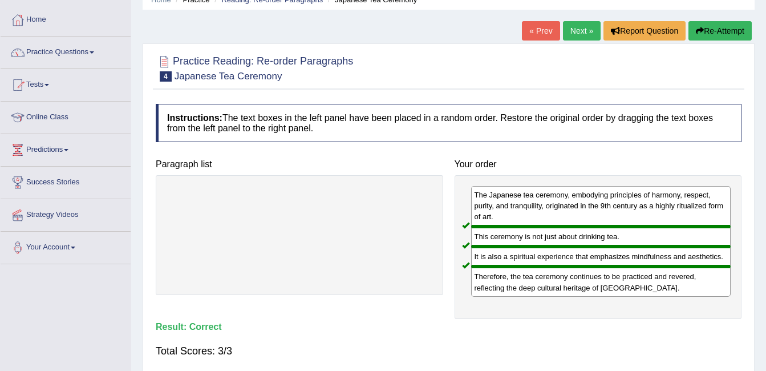
scroll to position [0, 0]
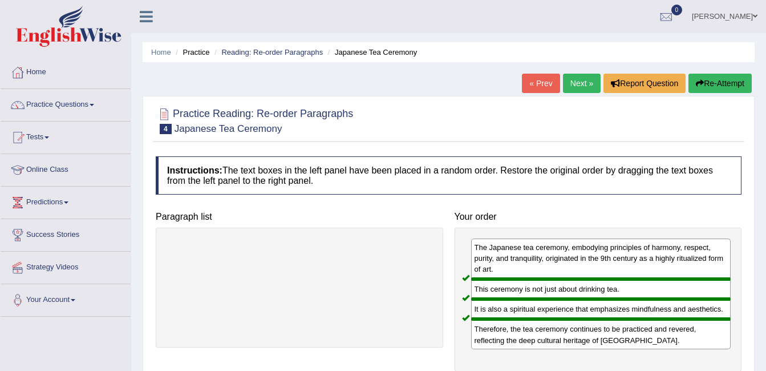
click at [584, 83] on link "Next »" at bounding box center [582, 83] width 38 height 19
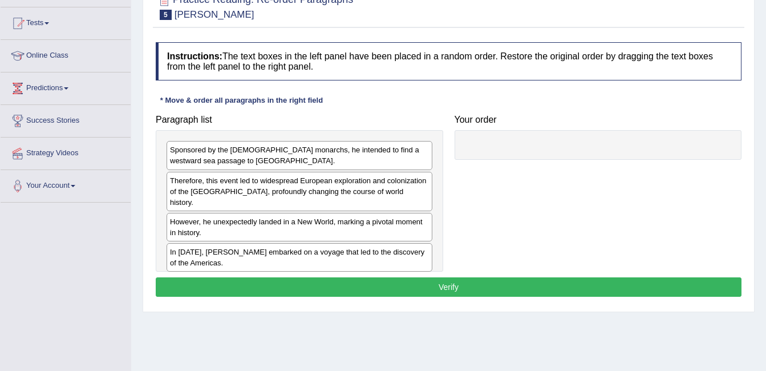
scroll to position [171, 0]
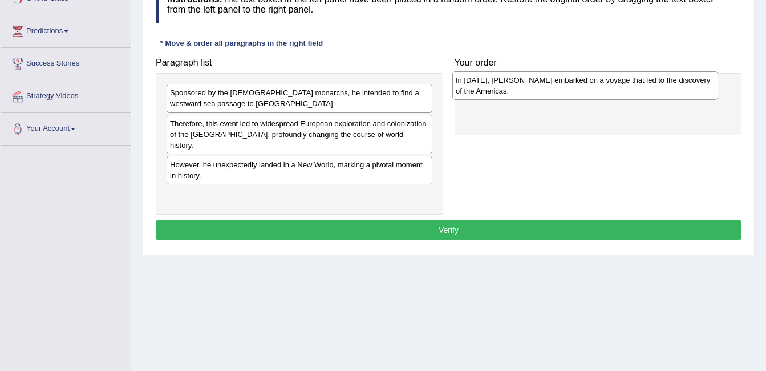
drag, startPoint x: 282, startPoint y: 187, endPoint x: 568, endPoint y: 83, distance: 304.2
click at [568, 83] on div "In 1492, Christopher Columbus embarked on a voyage that led to the discovery of…" at bounding box center [586, 85] width 266 height 29
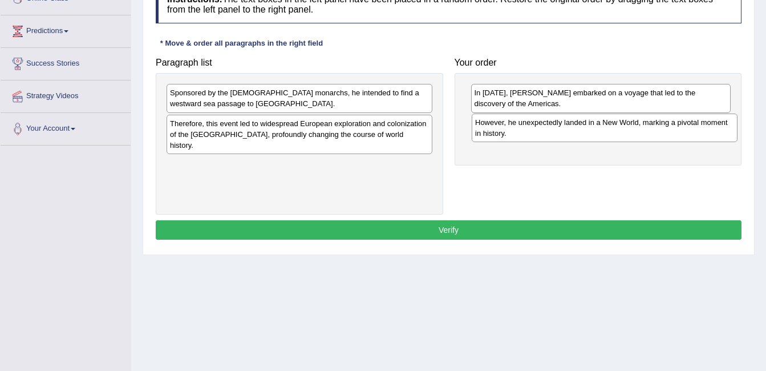
drag, startPoint x: 374, startPoint y: 161, endPoint x: 680, endPoint y: 130, distance: 306.9
click at [680, 130] on div "However, he unexpectedly landed in a New World, marking a pivotal moment in his…" at bounding box center [605, 128] width 266 height 29
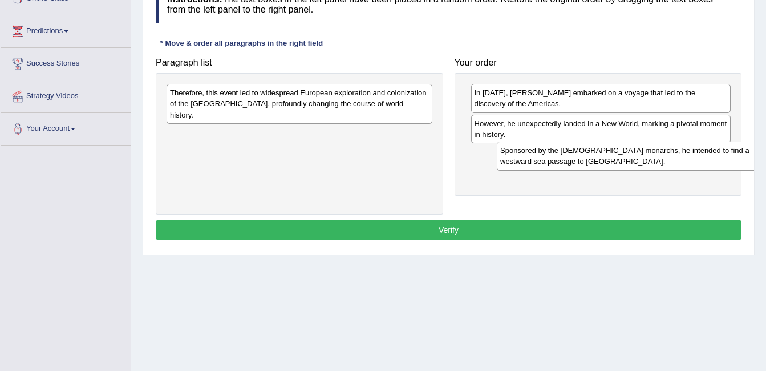
drag, startPoint x: 352, startPoint y: 105, endPoint x: 683, endPoint y: 163, distance: 335.4
click at [683, 163] on div "Sponsored by the Spanish monarchs, he intended to find a westward sea passage t…" at bounding box center [630, 156] width 266 height 29
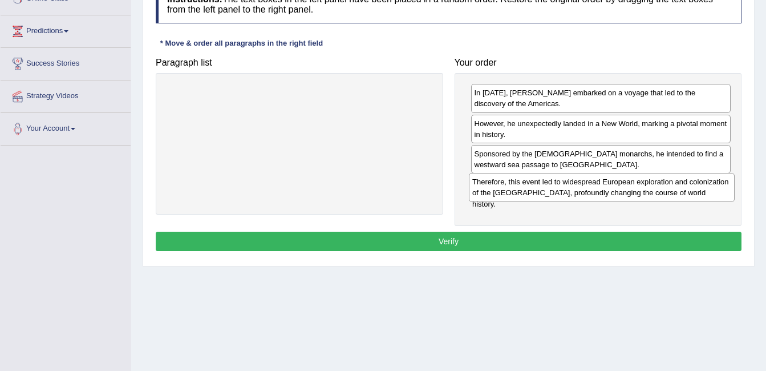
drag, startPoint x: 380, startPoint y: 98, endPoint x: 683, endPoint y: 187, distance: 315.3
click at [683, 187] on div "Therefore, this event led to widespread European exploration and colonization o…" at bounding box center [602, 187] width 266 height 29
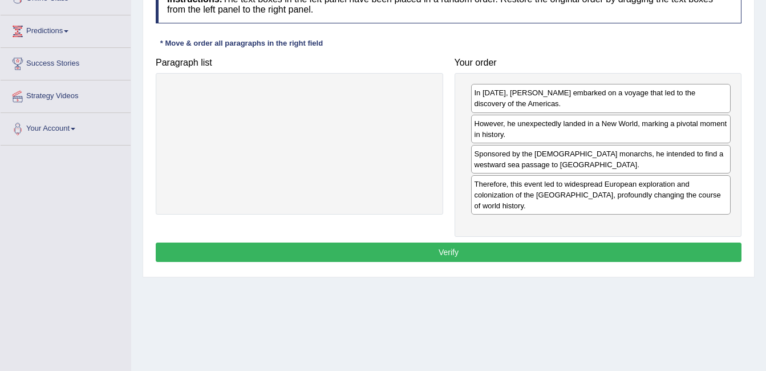
click at [584, 246] on button "Verify" at bounding box center [449, 252] width 586 height 19
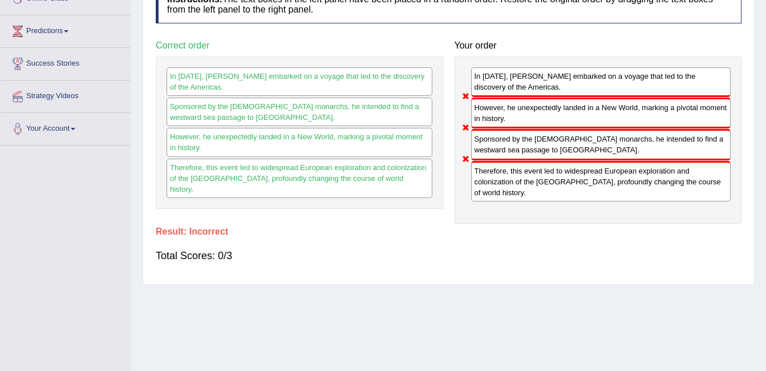
scroll to position [0, 0]
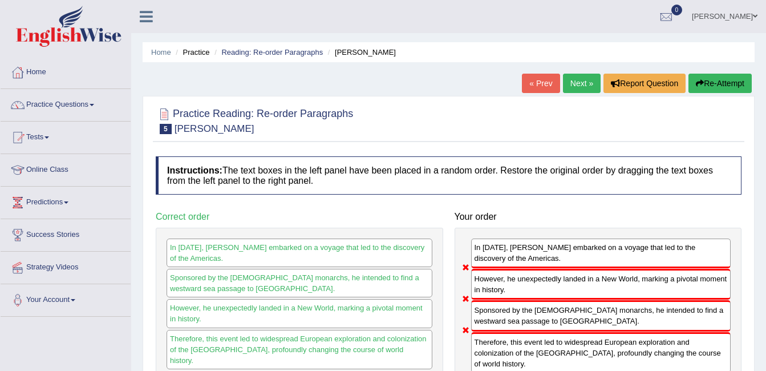
click at [578, 82] on link "Next »" at bounding box center [582, 83] width 38 height 19
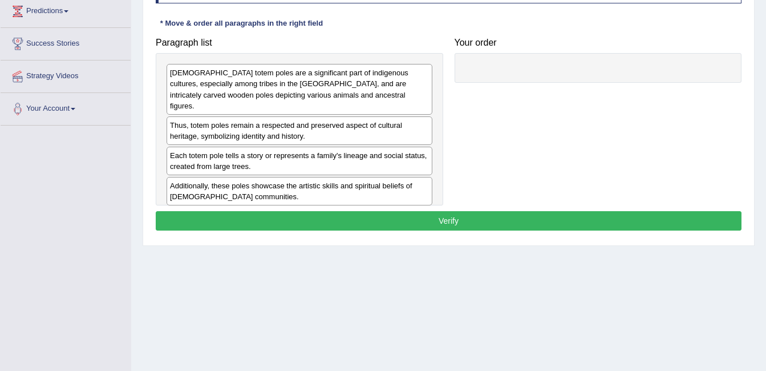
scroll to position [171, 0]
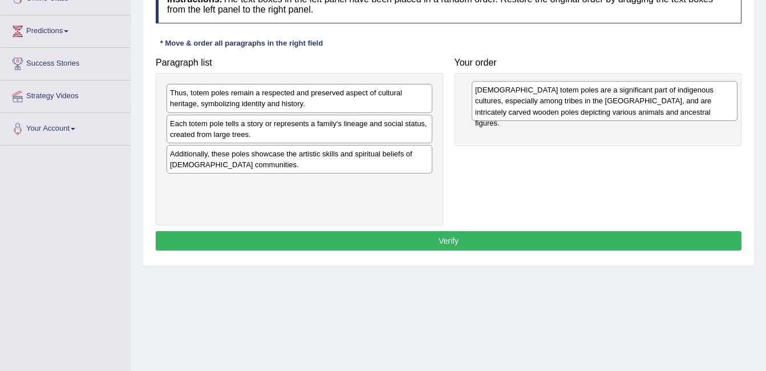
drag, startPoint x: 366, startPoint y: 111, endPoint x: 672, endPoint y: 108, distance: 305.9
click at [672, 108] on div "[DEMOGRAPHIC_DATA] totem poles are a significant part of indigenous cultures, e…" at bounding box center [605, 100] width 266 height 39
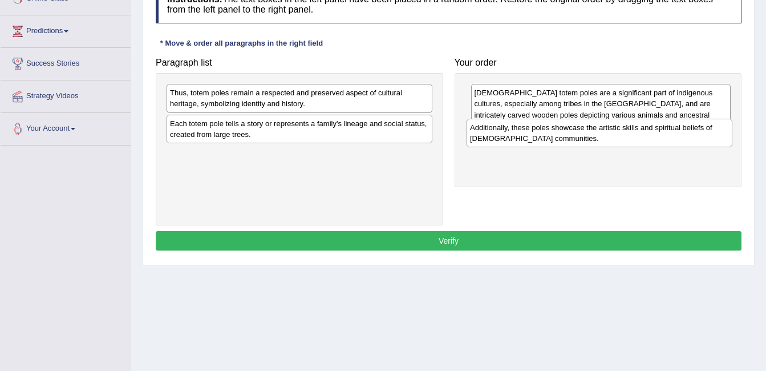
drag, startPoint x: 376, startPoint y: 162, endPoint x: 676, endPoint y: 135, distance: 301.3
click at [676, 135] on div "Additionally, these poles showcase the artistic skills and spiritual beliefs of…" at bounding box center [600, 133] width 266 height 29
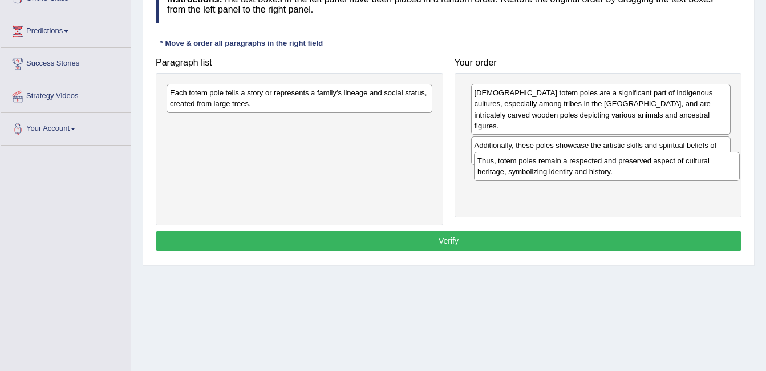
drag, startPoint x: 395, startPoint y: 107, endPoint x: 703, endPoint y: 175, distance: 315.0
click at [703, 175] on div "Thus, totem poles remain a respected and preserved aspect of cultural heritage,…" at bounding box center [607, 166] width 266 height 29
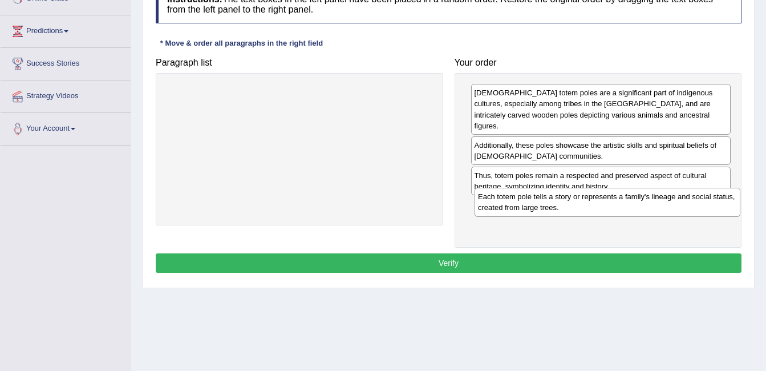
drag, startPoint x: 322, startPoint y: 101, endPoint x: 630, endPoint y: 205, distance: 324.7
click at [630, 205] on div "Each totem pole tells a story or represents a family's lineage and social statu…" at bounding box center [608, 202] width 266 height 29
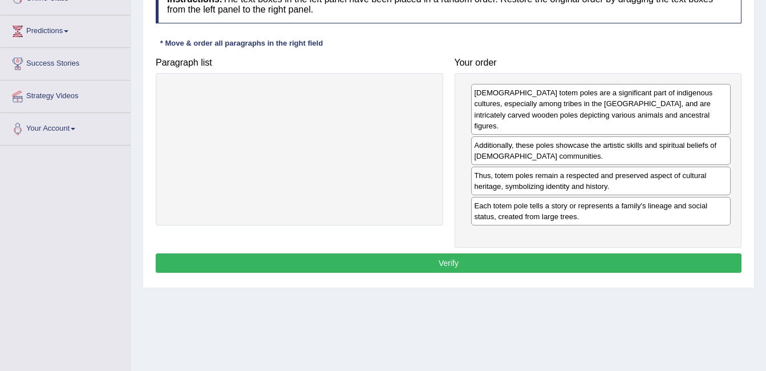
click at [620, 253] on button "Verify" at bounding box center [449, 262] width 586 height 19
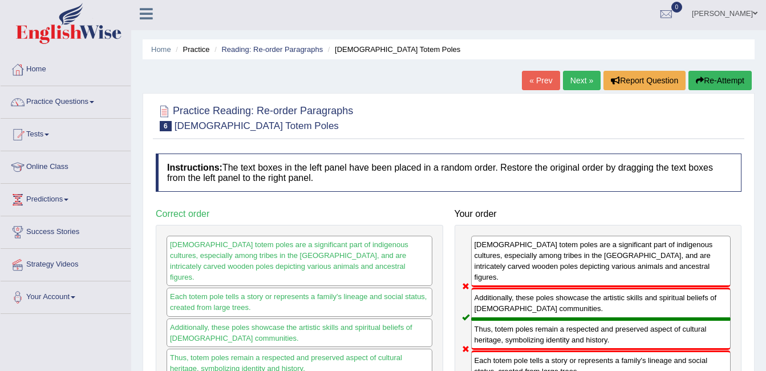
scroll to position [0, 0]
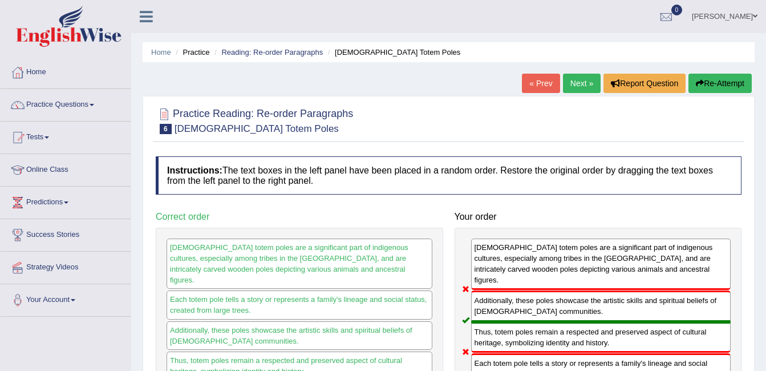
click at [573, 78] on link "Next »" at bounding box center [582, 83] width 38 height 19
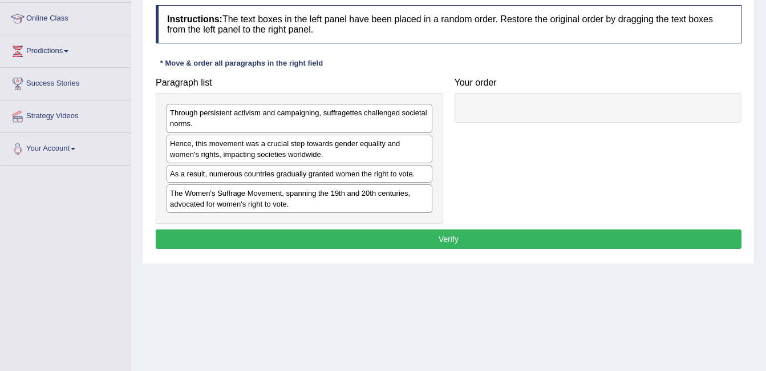
scroll to position [171, 0]
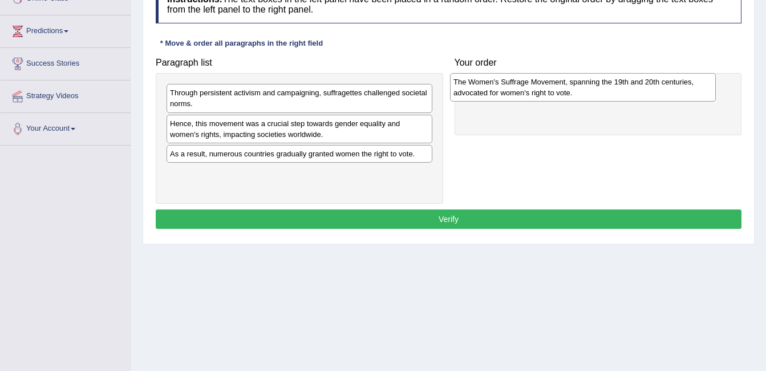
drag, startPoint x: 349, startPoint y: 183, endPoint x: 633, endPoint y: 91, distance: 298.0
click at [633, 91] on div "The Women's Suffrage Movement, spanning the 19th and 20th centuries, advocated …" at bounding box center [583, 87] width 266 height 29
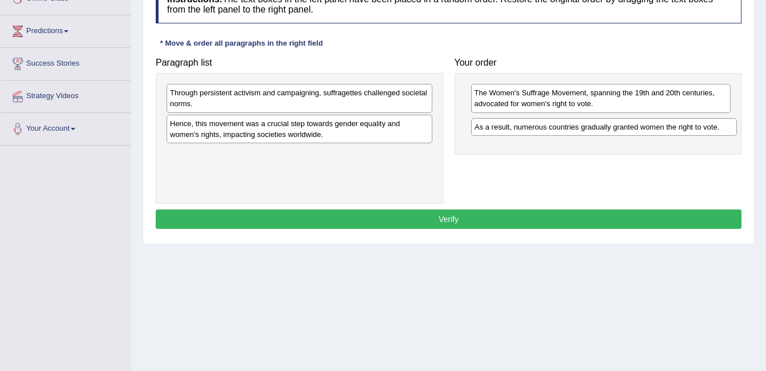
drag, startPoint x: 363, startPoint y: 160, endPoint x: 668, endPoint y: 133, distance: 305.9
click at [668, 133] on div "As a result, numerous countries gradually granted women the right to vote." at bounding box center [604, 127] width 266 height 18
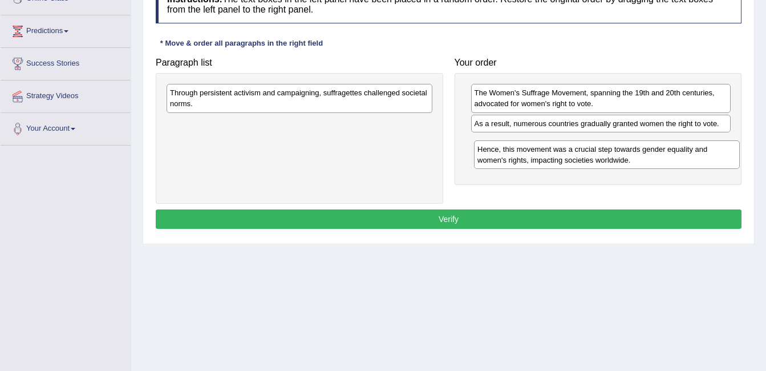
drag, startPoint x: 355, startPoint y: 135, endPoint x: 663, endPoint y: 160, distance: 308.7
click at [663, 160] on div "Hence, this movement was a crucial step towards gender equality and women's rig…" at bounding box center [607, 154] width 266 height 29
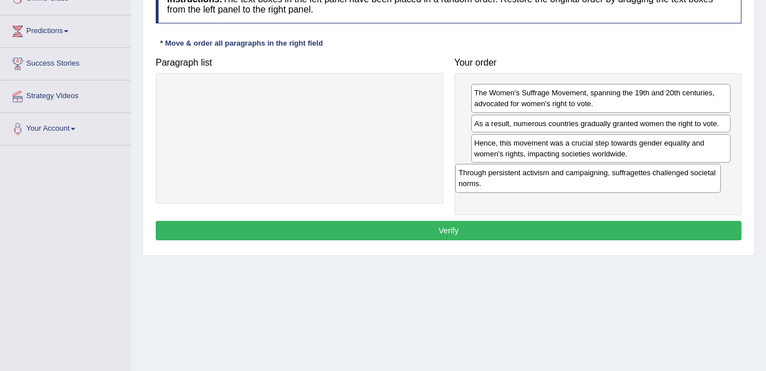
drag, startPoint x: 329, startPoint y: 98, endPoint x: 618, endPoint y: 177, distance: 299.6
click at [618, 177] on div "Through persistent activism and campaigning, suffragettes challenged societal n…" at bounding box center [588, 178] width 266 height 29
click at [546, 225] on button "Verify" at bounding box center [449, 230] width 586 height 19
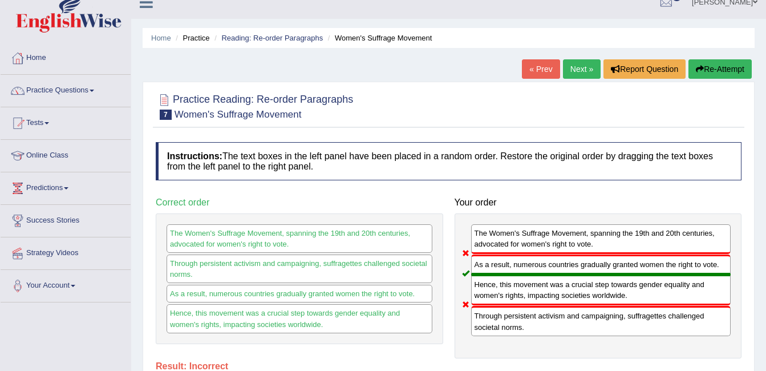
scroll to position [0, 0]
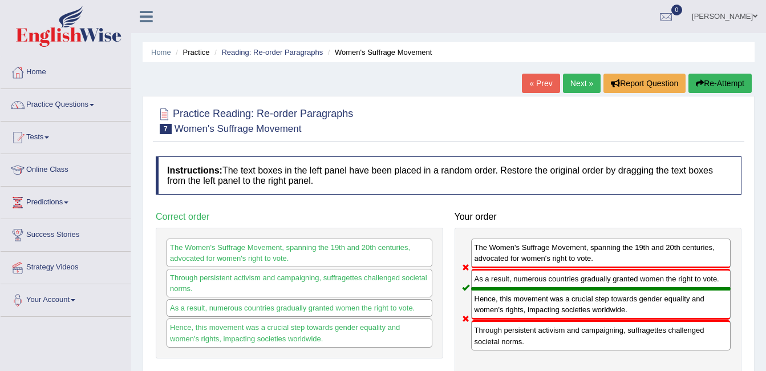
click at [586, 81] on link "Next »" at bounding box center [582, 83] width 38 height 19
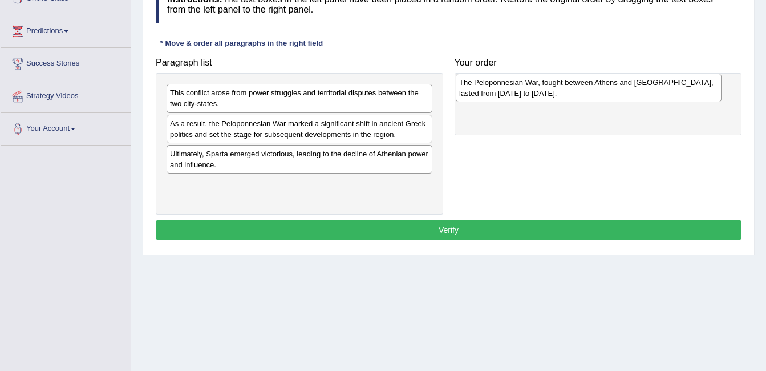
drag, startPoint x: 338, startPoint y: 193, endPoint x: 628, endPoint y: 91, distance: 307.0
click at [628, 91] on div "The Peloponnesian War, fought between Athens and Sparta, lasted from 431 to 404…" at bounding box center [589, 88] width 266 height 29
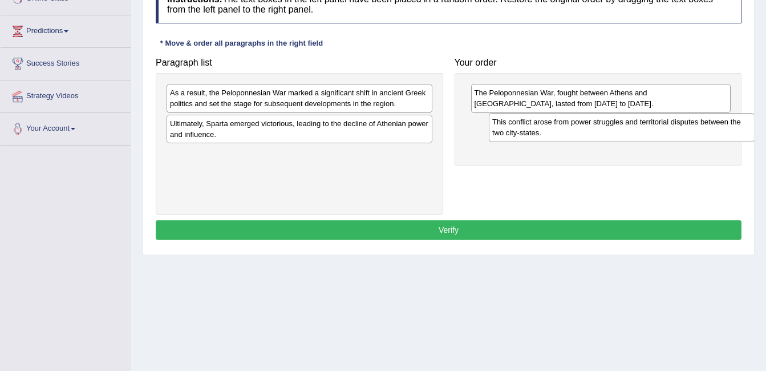
drag, startPoint x: 398, startPoint y: 105, endPoint x: 721, endPoint y: 134, distance: 323.7
click at [721, 134] on div "This conflict arose from power struggles and territorial disputes between the t…" at bounding box center [622, 127] width 266 height 29
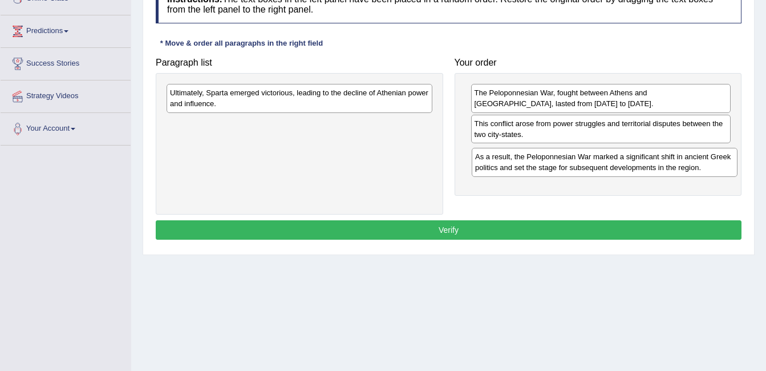
drag, startPoint x: 419, startPoint y: 104, endPoint x: 725, endPoint y: 168, distance: 311.9
click at [725, 168] on div "As a result, the Peloponnesian War marked a significant shift in ancient Greek …" at bounding box center [605, 162] width 266 height 29
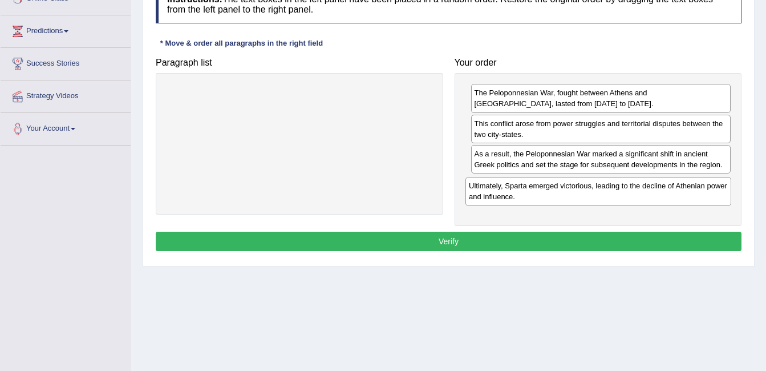
drag, startPoint x: 311, startPoint y: 97, endPoint x: 610, endPoint y: 190, distance: 313.2
click at [610, 190] on div "Ultimately, Sparta emerged victorious, leading to the decline of Athenian power…" at bounding box center [599, 191] width 266 height 29
click at [586, 233] on button "Verify" at bounding box center [449, 241] width 586 height 19
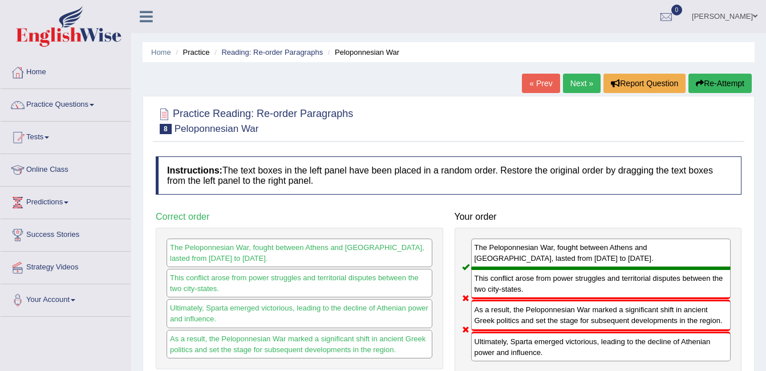
click at [569, 80] on link "Next »" at bounding box center [582, 83] width 38 height 19
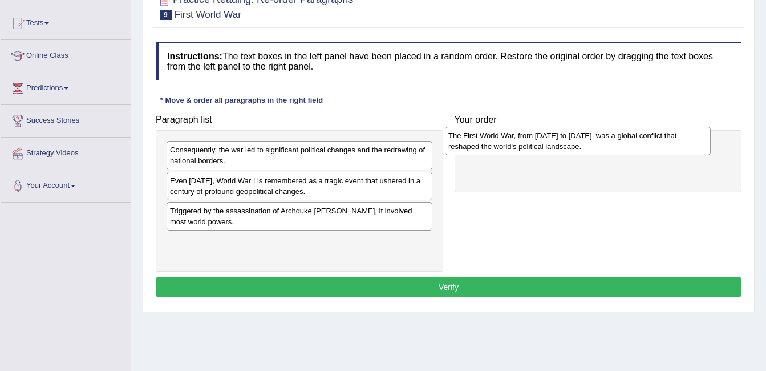
drag, startPoint x: 358, startPoint y: 240, endPoint x: 637, endPoint y: 135, distance: 297.8
click at [637, 135] on div "The First World War, from 1914 to 1918, was a global conflict that reshaped the…" at bounding box center [578, 141] width 266 height 29
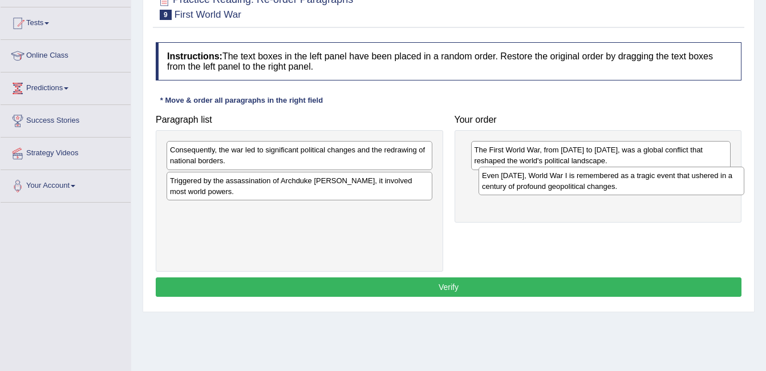
drag, startPoint x: 383, startPoint y: 182, endPoint x: 696, endPoint y: 177, distance: 312.2
click at [696, 177] on div "Even today, World War I is remembered as a tragic event that ushered in a centu…" at bounding box center [612, 181] width 266 height 29
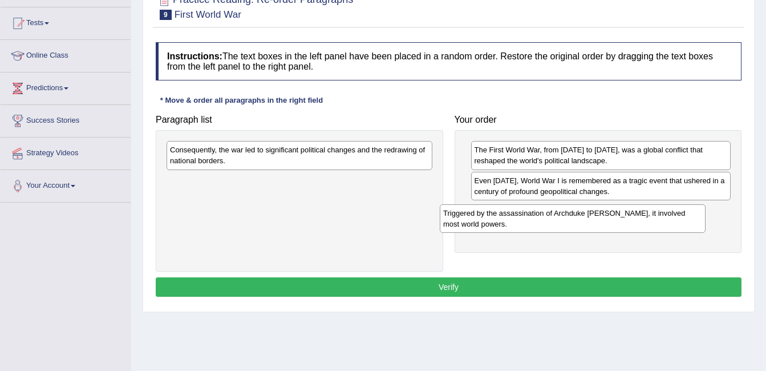
drag, startPoint x: 339, startPoint y: 187, endPoint x: 622, endPoint y: 221, distance: 285.2
click at [622, 221] on div "Triggered by the assassination of Archduke Franz Ferdinand, it involved most wo…" at bounding box center [573, 218] width 266 height 29
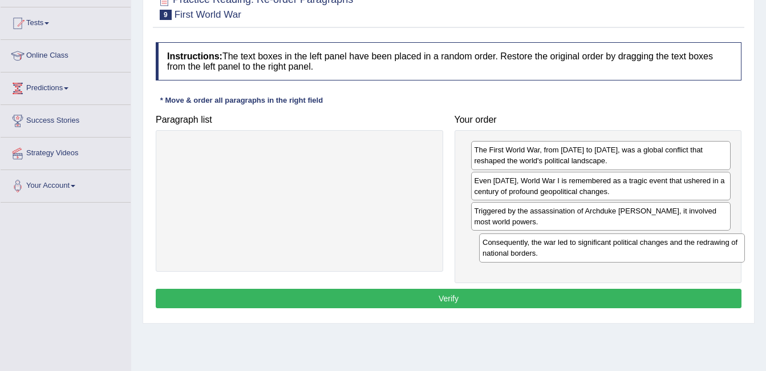
drag, startPoint x: 346, startPoint y: 150, endPoint x: 659, endPoint y: 243, distance: 326.1
click at [659, 243] on div "Consequently, the war led to significant political changes and the redrawing of…" at bounding box center [612, 247] width 266 height 29
click at [554, 295] on button "Verify" at bounding box center [449, 298] width 586 height 19
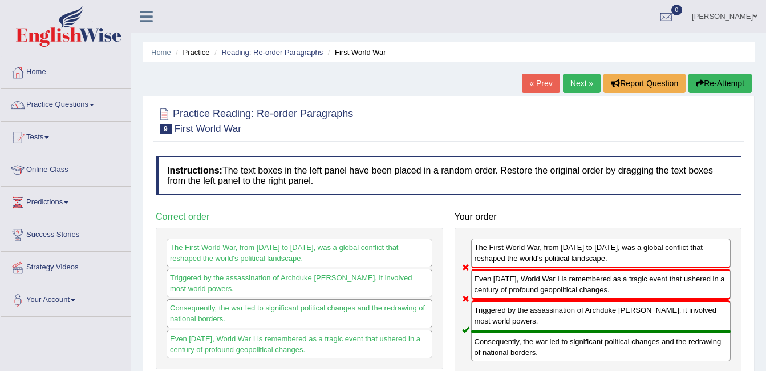
click at [576, 79] on link "Next »" at bounding box center [582, 83] width 38 height 19
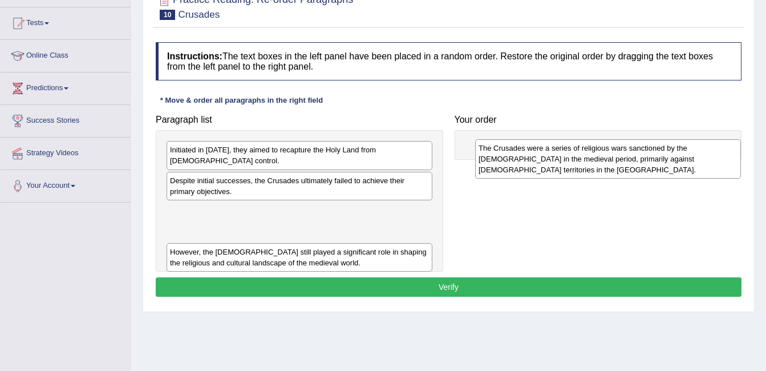
drag, startPoint x: 304, startPoint y: 216, endPoint x: 612, endPoint y: 164, distance: 313.1
click at [612, 164] on div "The Crusades were a series of religious wars sanctioned by the Latin Church in …" at bounding box center [608, 158] width 266 height 39
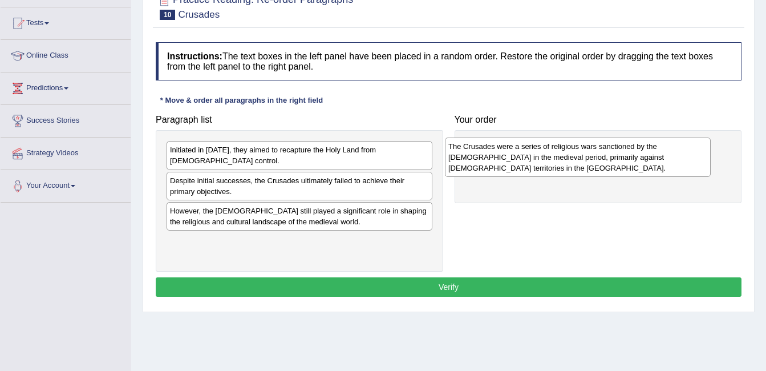
drag, startPoint x: 370, startPoint y: 213, endPoint x: 649, endPoint y: 159, distance: 283.6
click at [649, 159] on div "The Crusades were a series of religious wars sanctioned by the Latin Church in …" at bounding box center [578, 157] width 266 height 39
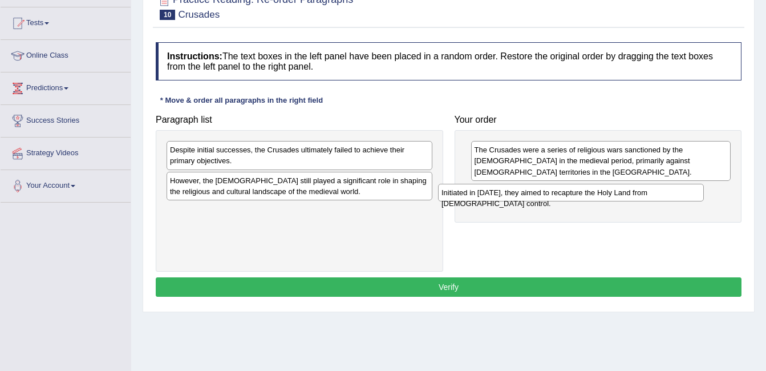
drag, startPoint x: 353, startPoint y: 154, endPoint x: 630, endPoint y: 199, distance: 280.5
click at [630, 199] on div "Initiated in 1095, they aimed to recapture the Holy Land from Muslim control." at bounding box center [571, 193] width 266 height 18
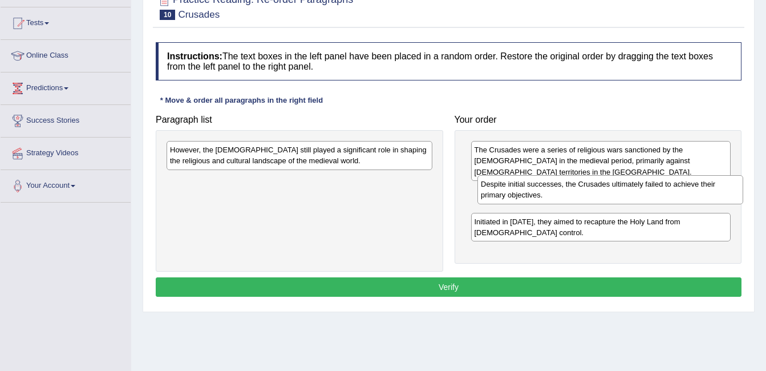
drag, startPoint x: 332, startPoint y: 162, endPoint x: 643, endPoint y: 196, distance: 312.9
click at [643, 196] on div "Despite initial successes, the Crusades ultimately failed to achieve their prim…" at bounding box center [611, 189] width 266 height 29
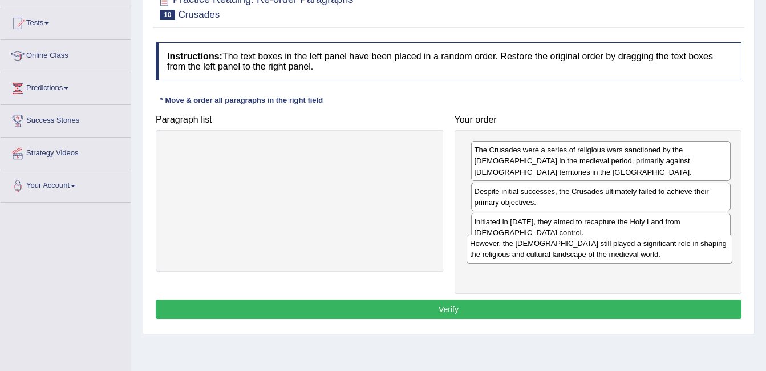
drag, startPoint x: 368, startPoint y: 158, endPoint x: 668, endPoint y: 251, distance: 314.4
click at [668, 251] on div "However, the Crusades still played a significant role in shaping the religious …" at bounding box center [600, 249] width 266 height 29
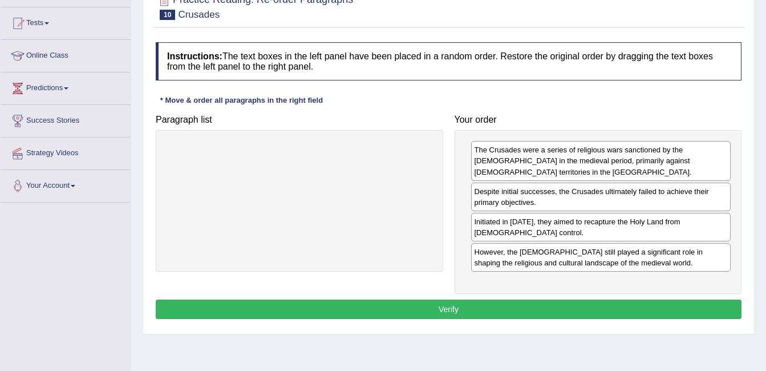
click at [502, 300] on button "Verify" at bounding box center [449, 309] width 586 height 19
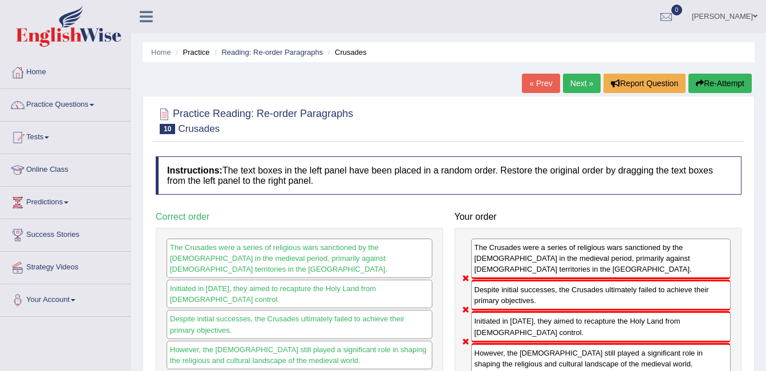
click at [582, 76] on link "Next »" at bounding box center [582, 83] width 38 height 19
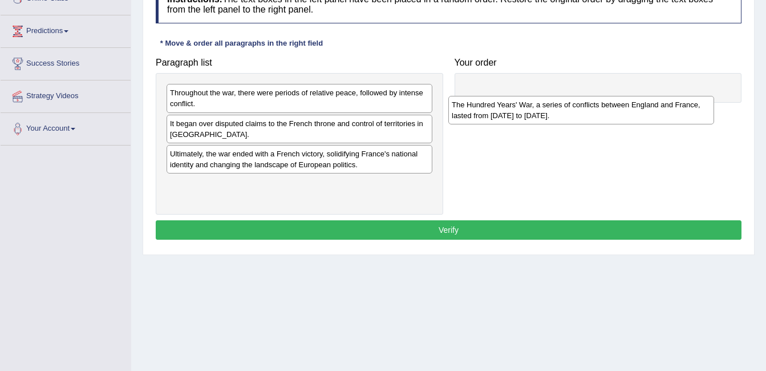
drag, startPoint x: 349, startPoint y: 189, endPoint x: 631, endPoint y: 110, distance: 292.9
click at [631, 110] on div "The Hundred Years' War, a series of conflicts between England and France, laste…" at bounding box center [582, 110] width 266 height 29
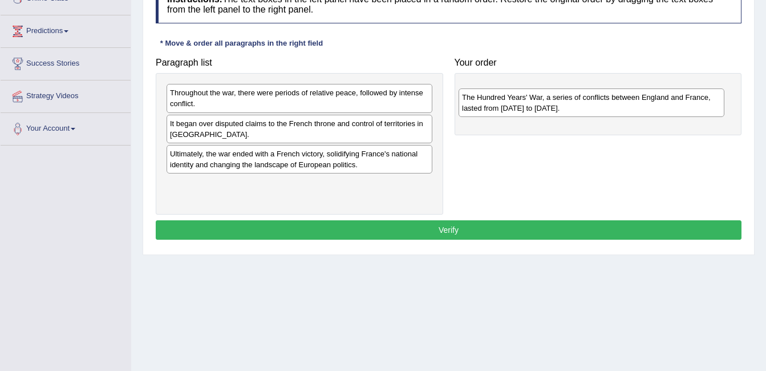
drag, startPoint x: 410, startPoint y: 189, endPoint x: 711, endPoint y: 100, distance: 314.4
click at [711, 100] on div "The Hundred Years' War, a series of conflicts between England and France, laste…" at bounding box center [592, 102] width 266 height 29
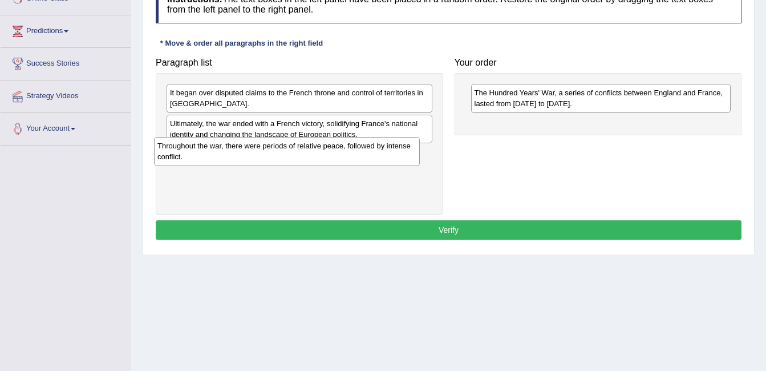
drag, startPoint x: 407, startPoint y: 104, endPoint x: 395, endPoint y: 157, distance: 54.5
click at [395, 157] on div "Throughout the war, there were periods of relative peace, followed by intense c…" at bounding box center [287, 151] width 266 height 29
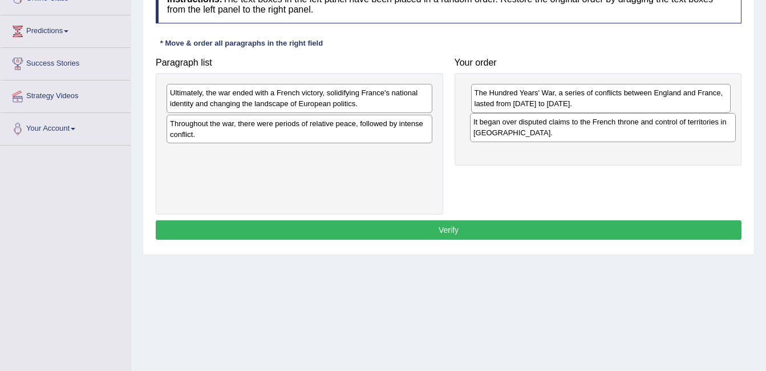
drag, startPoint x: 378, startPoint y: 101, endPoint x: 682, endPoint y: 130, distance: 305.0
click at [682, 130] on div "It began over disputed claims to the French throne and control of territories i…" at bounding box center [603, 127] width 266 height 29
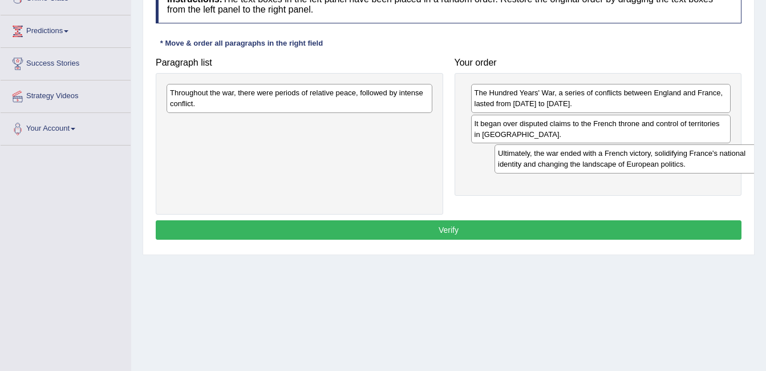
drag, startPoint x: 387, startPoint y: 100, endPoint x: 717, endPoint y: 160, distance: 335.2
click at [717, 160] on div "Ultimately, the war ended with a French victory, solidifying France's national …" at bounding box center [628, 158] width 266 height 29
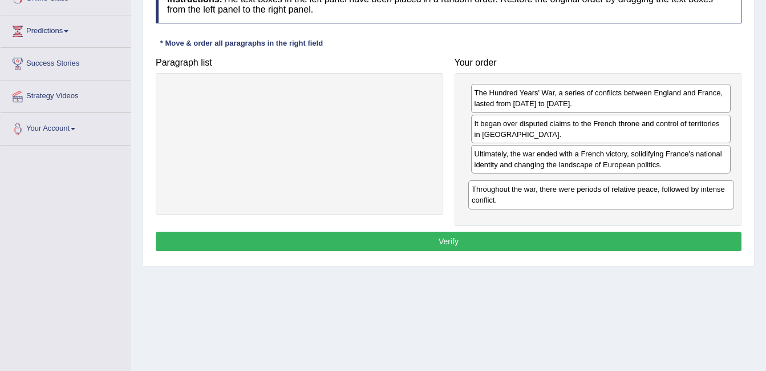
drag, startPoint x: 334, startPoint y: 95, endPoint x: 636, endPoint y: 192, distance: 316.9
click at [636, 192] on div "Throughout the war, there were periods of relative peace, followed by intense c…" at bounding box center [602, 194] width 266 height 29
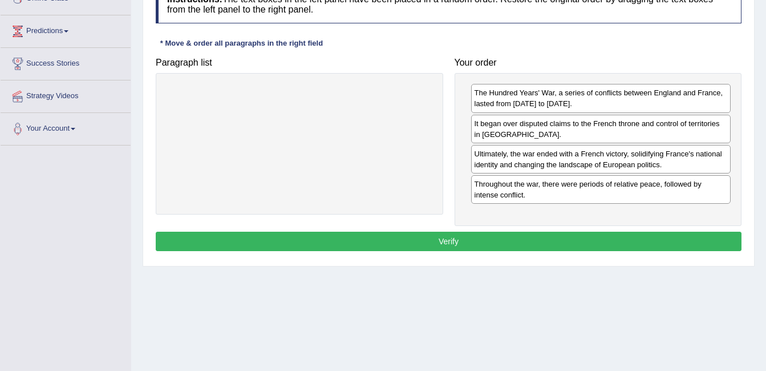
click at [511, 237] on button "Verify" at bounding box center [449, 241] width 586 height 19
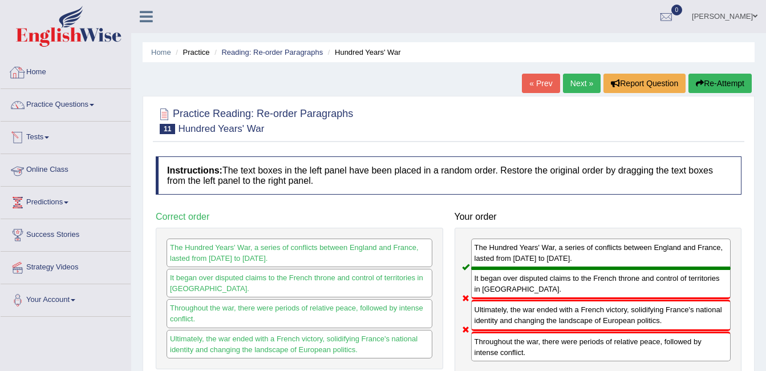
click at [34, 68] on link "Home" at bounding box center [66, 70] width 130 height 29
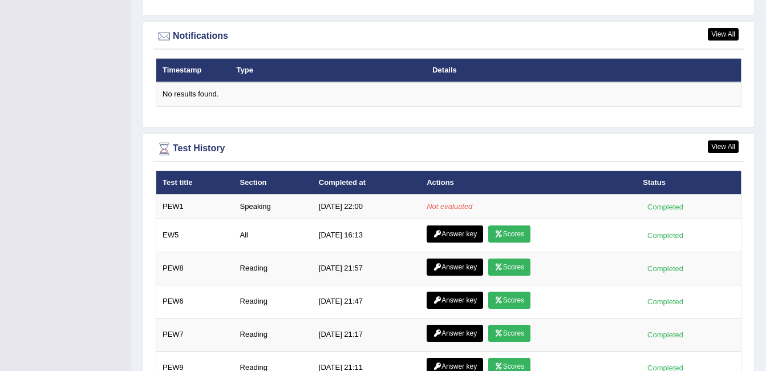
scroll to position [1370, 0]
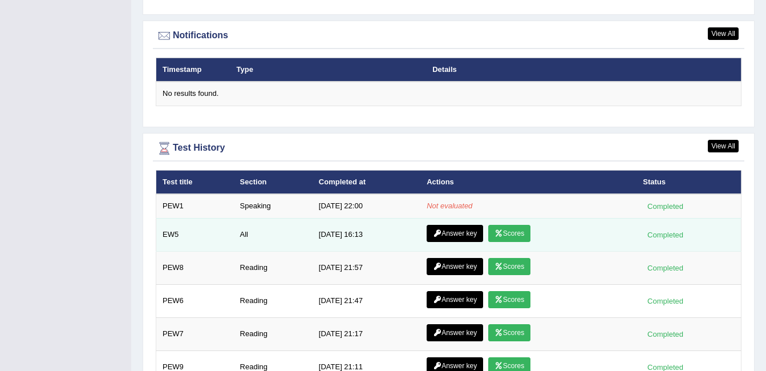
click at [515, 237] on link "Scores" at bounding box center [509, 233] width 42 height 17
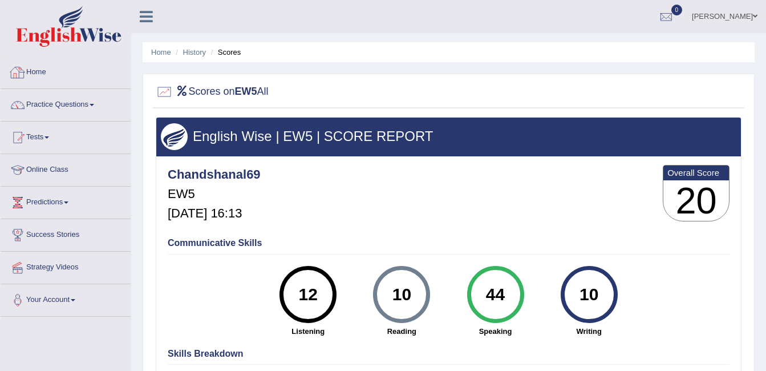
click at [43, 68] on link "Home" at bounding box center [66, 70] width 130 height 29
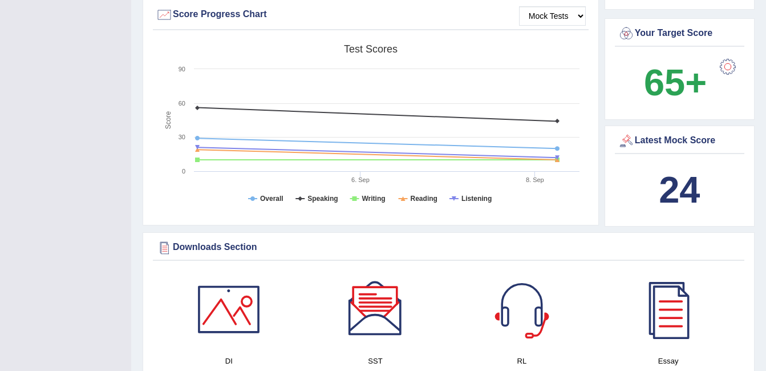
scroll to position [114, 0]
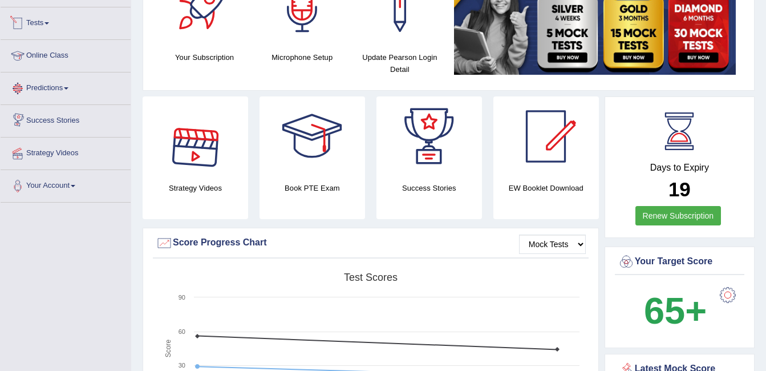
click at [44, 26] on link "Tests" at bounding box center [66, 21] width 130 height 29
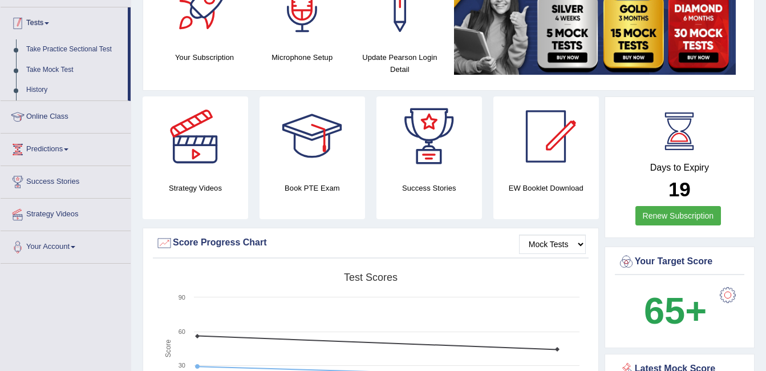
click at [42, 32] on link "Tests" at bounding box center [64, 21] width 127 height 29
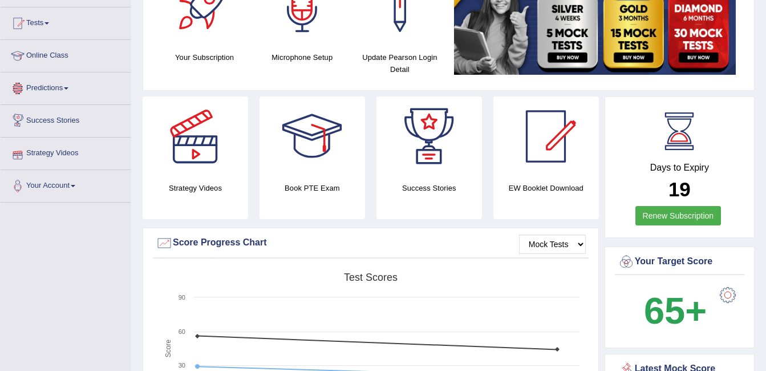
click at [72, 161] on link "Strategy Videos" at bounding box center [66, 152] width 130 height 29
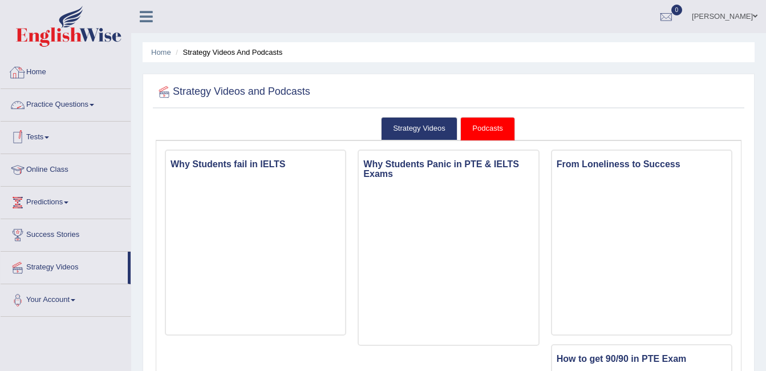
click at [52, 101] on link "Practice Questions" at bounding box center [66, 103] width 130 height 29
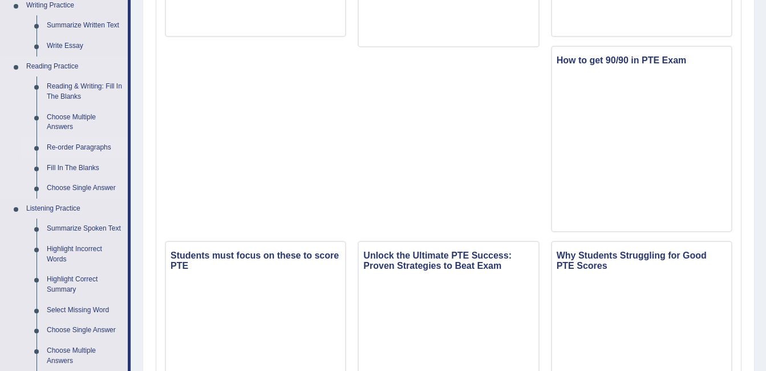
scroll to position [285, 0]
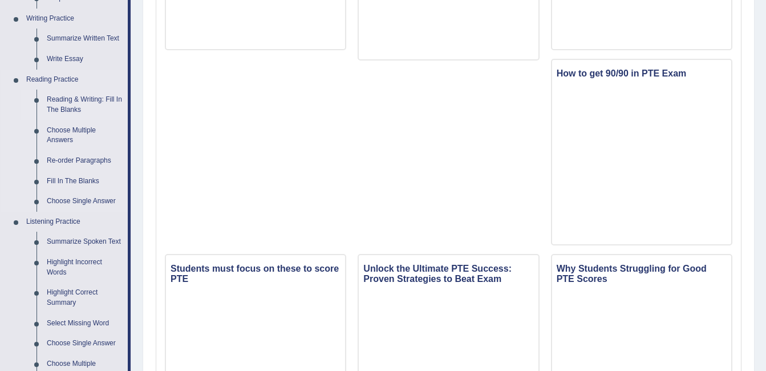
click at [80, 96] on link "Reading & Writing: Fill In The Blanks" at bounding box center [85, 105] width 86 height 30
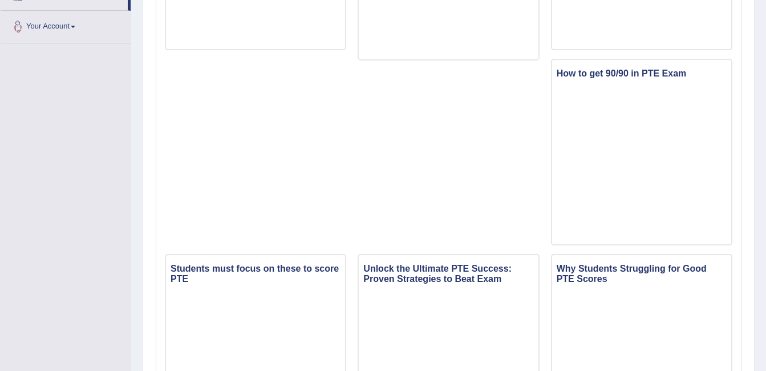
scroll to position [445, 0]
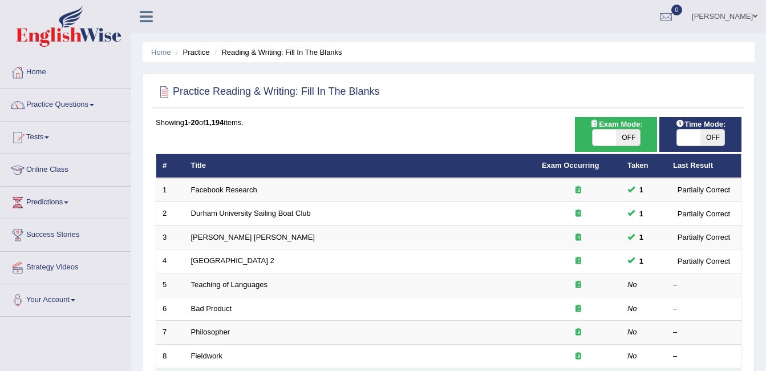
scroll to position [171, 0]
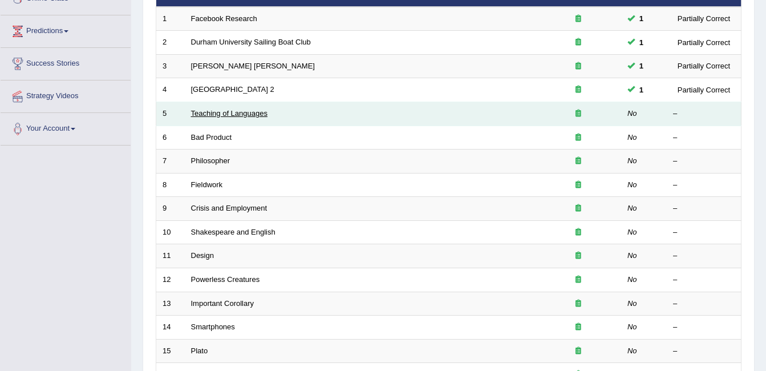
click at [213, 113] on link "Teaching of Languages" at bounding box center [229, 113] width 76 height 9
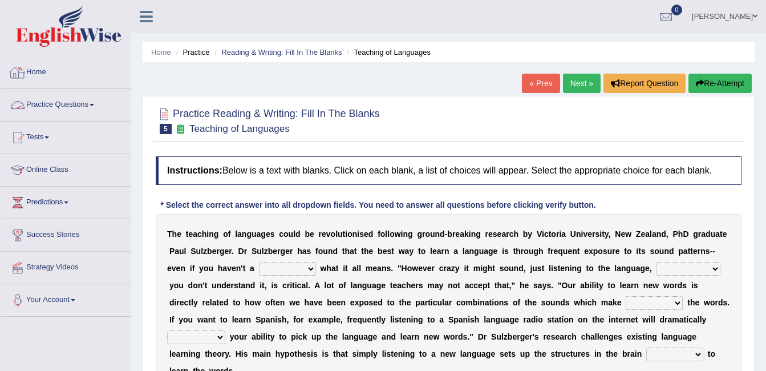
click at [38, 74] on link "Home" at bounding box center [66, 70] width 130 height 29
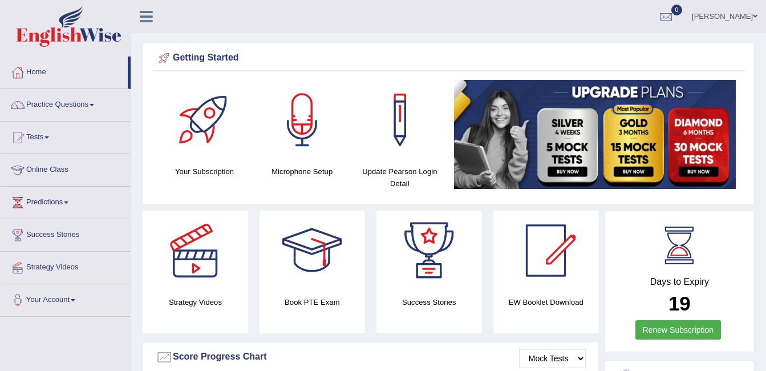
click at [39, 100] on link "Practice Questions" at bounding box center [66, 103] width 130 height 29
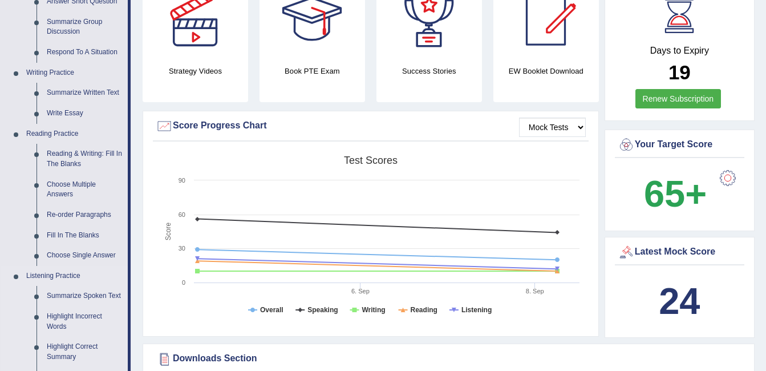
scroll to position [228, 0]
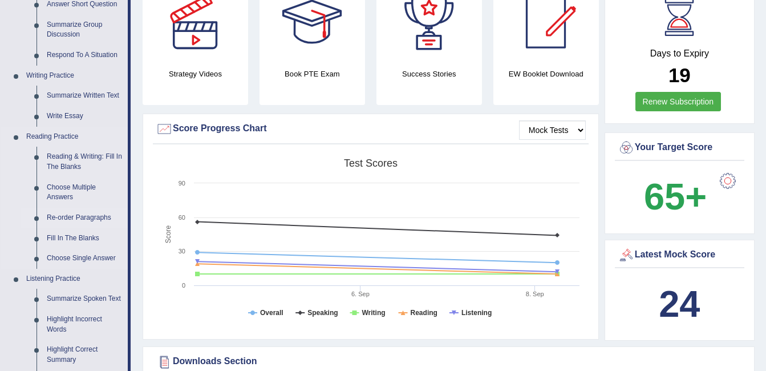
click at [83, 211] on link "Re-order Paragraphs" at bounding box center [85, 218] width 86 height 21
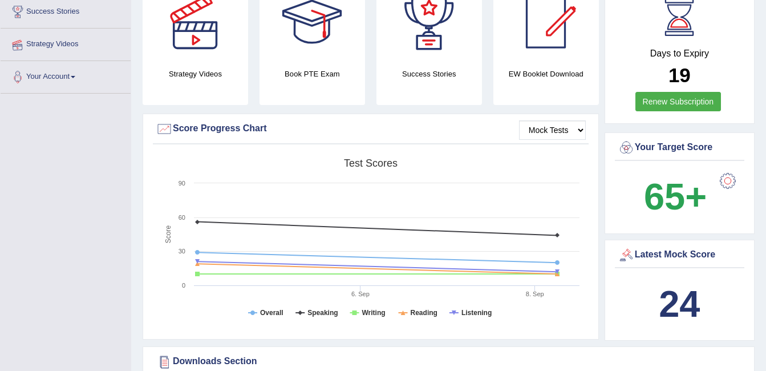
scroll to position [243, 0]
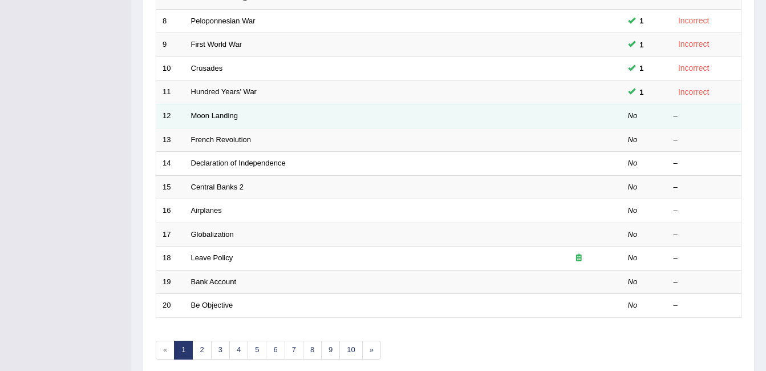
scroll to position [342, 0]
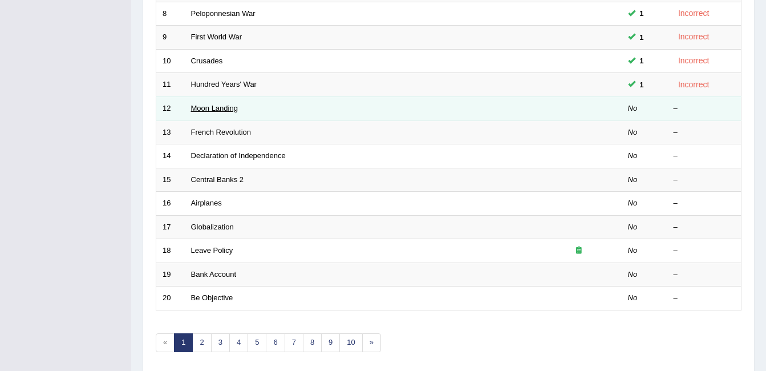
click at [198, 106] on link "Moon Landing" at bounding box center [214, 108] width 47 height 9
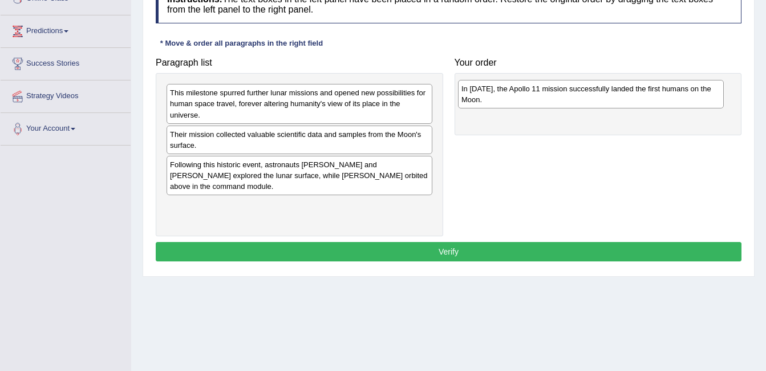
drag, startPoint x: 298, startPoint y: 175, endPoint x: 590, endPoint y: 99, distance: 301.3
click at [590, 99] on div "In 1969, the Apollo 11 mission successfully landed the first humans on the Moon." at bounding box center [591, 94] width 266 height 29
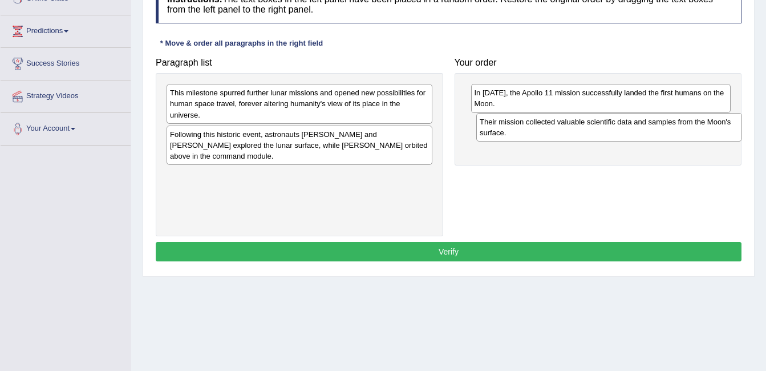
drag, startPoint x: 372, startPoint y: 146, endPoint x: 681, endPoint y: 134, distance: 310.1
click at [681, 134] on div "Their mission collected valuable scientific data and samples from the Moon's su…" at bounding box center [610, 127] width 266 height 29
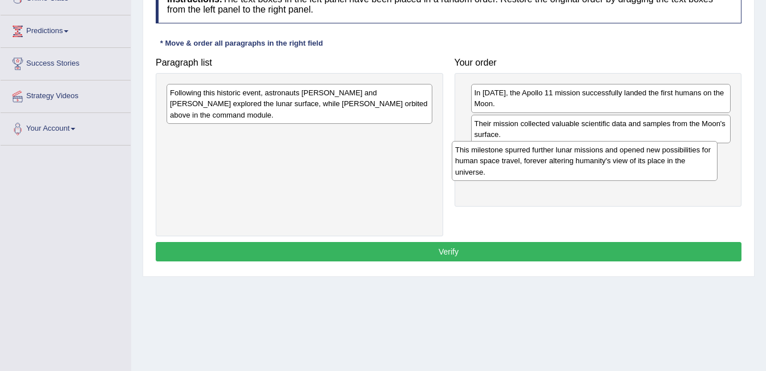
drag, startPoint x: 352, startPoint y: 104, endPoint x: 663, endPoint y: 163, distance: 316.5
click at [663, 163] on div "This milestone spurred further lunar missions and opened new possibilities for …" at bounding box center [585, 160] width 266 height 39
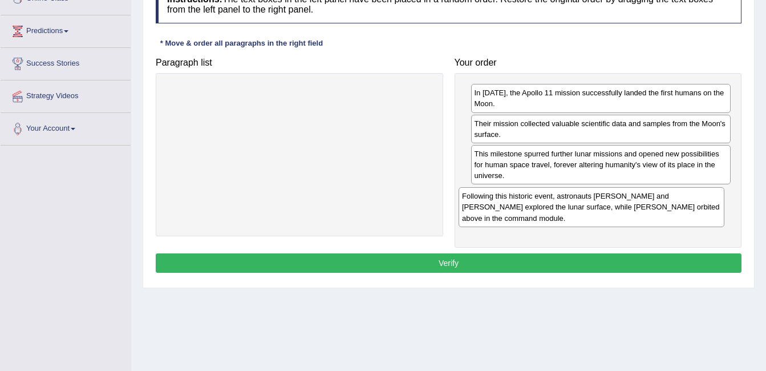
drag, startPoint x: 345, startPoint y: 101, endPoint x: 637, endPoint y: 204, distance: 309.9
click at [637, 204] on div "Following this historic event, astronauts Neil Armstrong and Buzz Aldrin explor…" at bounding box center [592, 206] width 266 height 39
click at [543, 263] on button "Verify" at bounding box center [449, 262] width 586 height 19
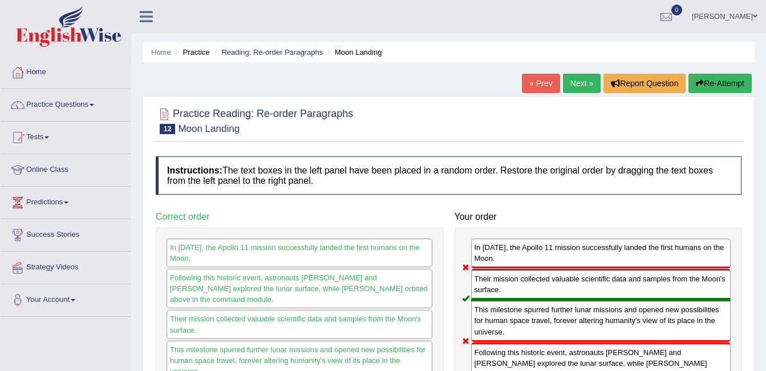
click at [574, 83] on link "Next »" at bounding box center [582, 83] width 38 height 19
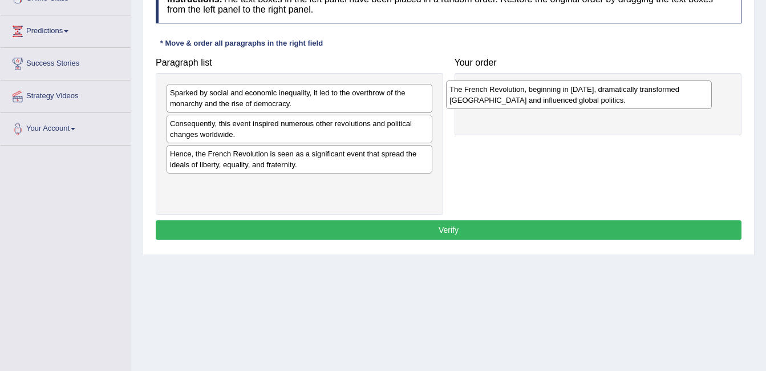
drag, startPoint x: 324, startPoint y: 135, endPoint x: 604, endPoint y: 101, distance: 281.7
click at [604, 101] on div "The French Revolution, beginning in [DATE], dramatically transformed [GEOGRAPHI…" at bounding box center [579, 94] width 266 height 29
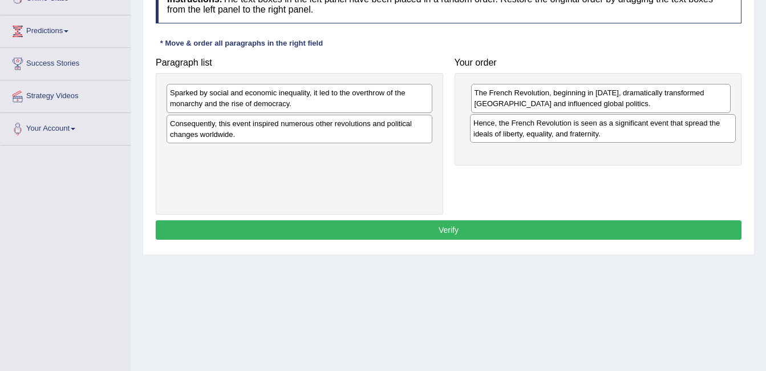
drag, startPoint x: 288, startPoint y: 169, endPoint x: 592, endPoint y: 138, distance: 305.2
click at [592, 138] on div "Hence, the French Revolution is seen as a significant event that spread the ide…" at bounding box center [603, 128] width 266 height 29
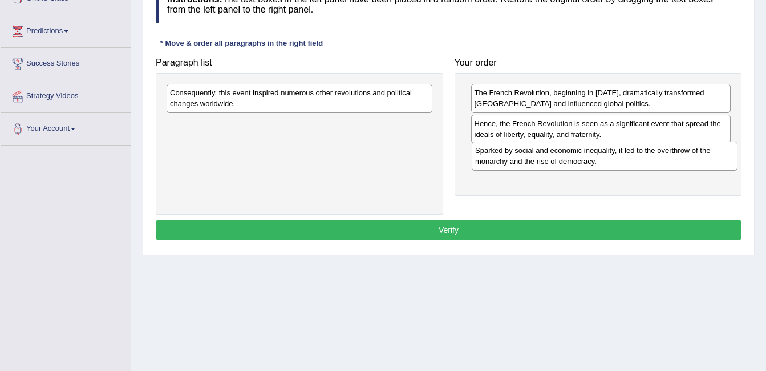
drag, startPoint x: 359, startPoint y: 98, endPoint x: 664, endPoint y: 156, distance: 310.7
click at [664, 156] on div "Sparked by social and economic inequality, it led to the overthrow of the monar…" at bounding box center [605, 156] width 266 height 29
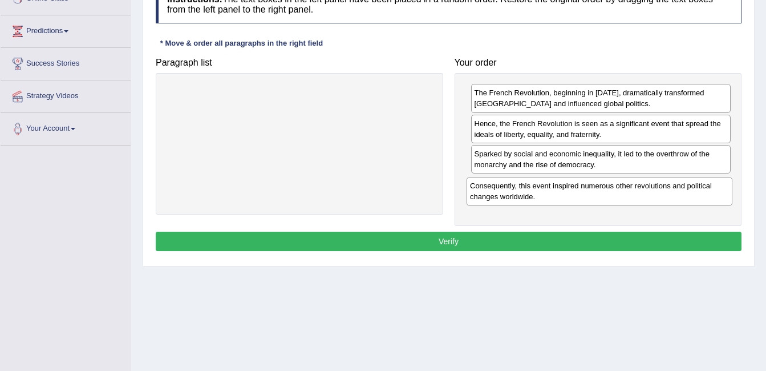
drag, startPoint x: 301, startPoint y: 95, endPoint x: 601, endPoint y: 188, distance: 314.8
click at [601, 188] on div "Consequently, this event inspired numerous other revolutions and political chan…" at bounding box center [600, 191] width 266 height 29
click at [518, 236] on button "Verify" at bounding box center [449, 241] width 586 height 19
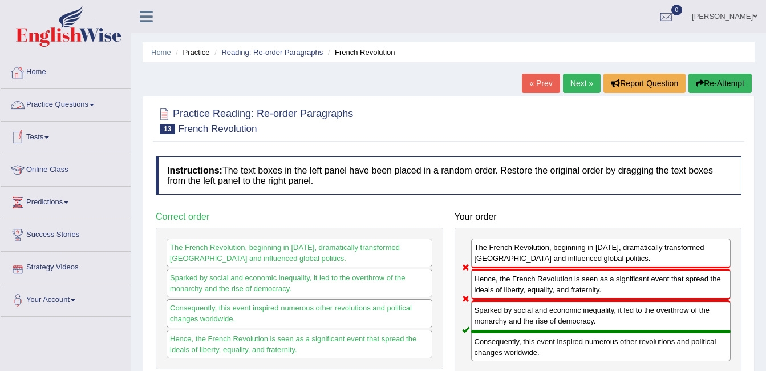
click at [45, 76] on link "Home" at bounding box center [66, 70] width 130 height 29
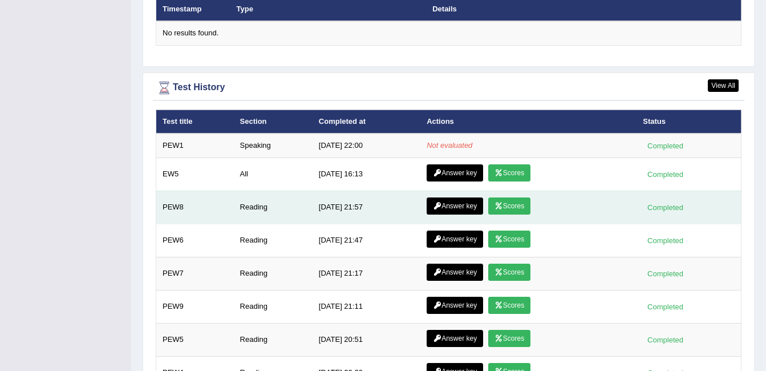
scroll to position [1484, 0]
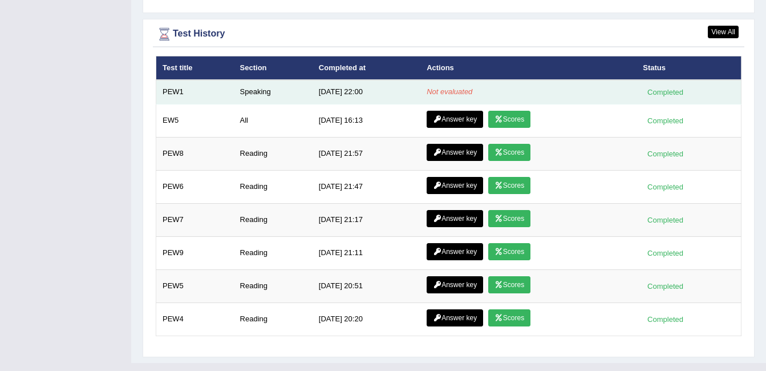
click at [668, 92] on div "Completed" at bounding box center [665, 92] width 45 height 12
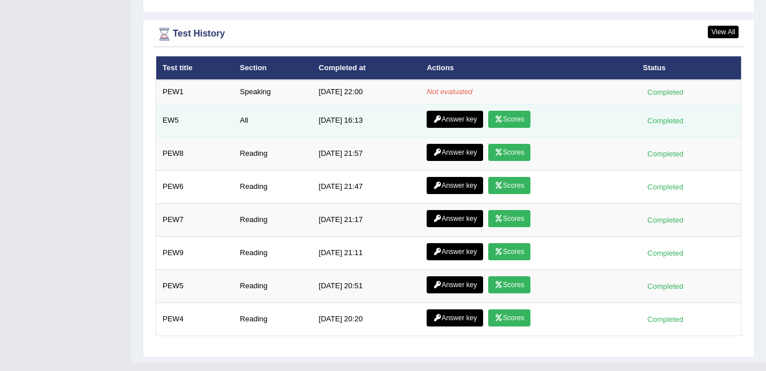
click at [468, 117] on link "Answer key" at bounding box center [455, 119] width 56 height 17
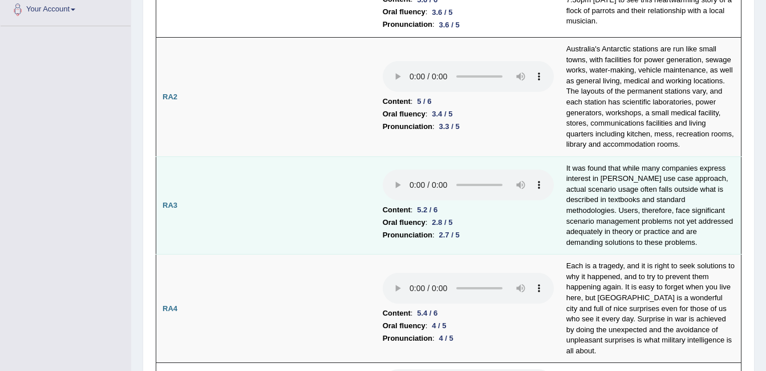
scroll to position [72, 0]
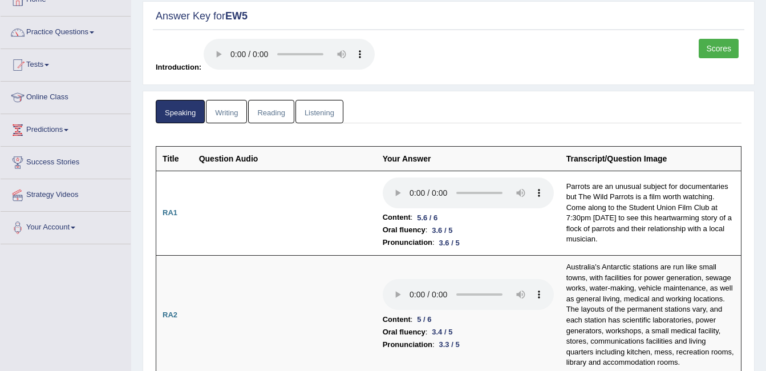
click at [229, 118] on link "Writing" at bounding box center [226, 111] width 41 height 23
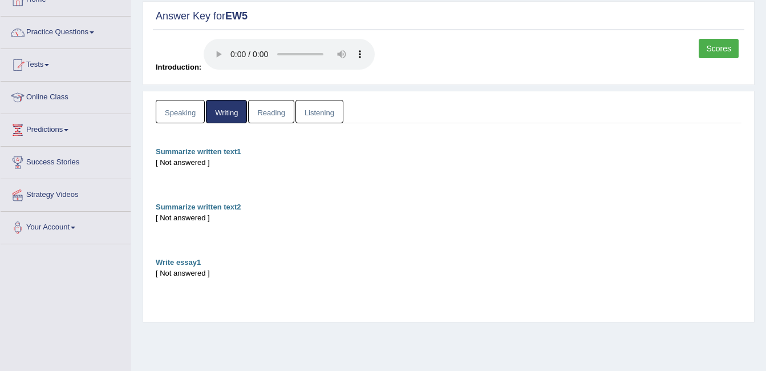
click at [264, 112] on link "Reading" at bounding box center [271, 111] width 46 height 23
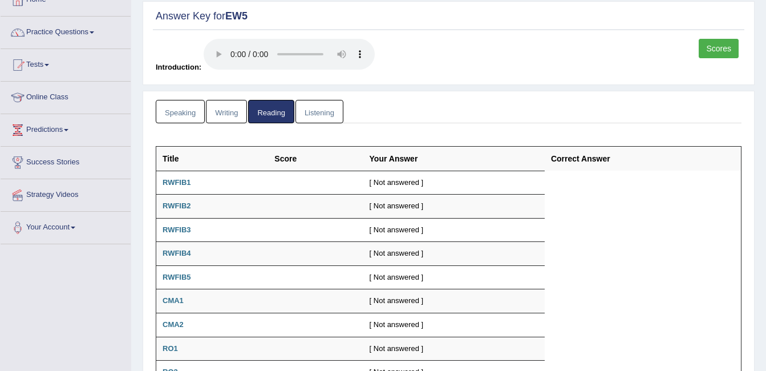
click at [310, 108] on link "Listening" at bounding box center [320, 111] width 48 height 23
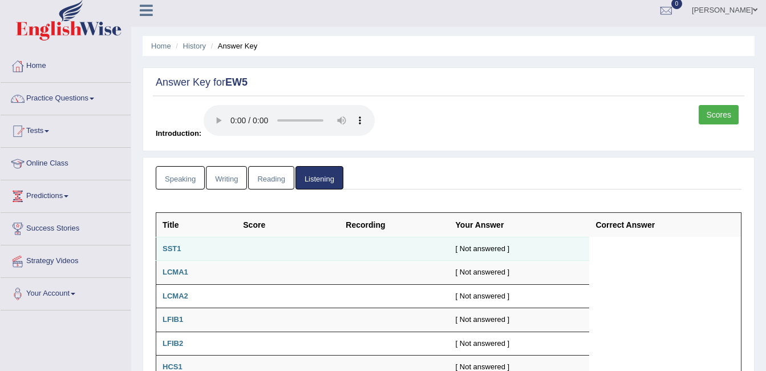
scroll to position [0, 0]
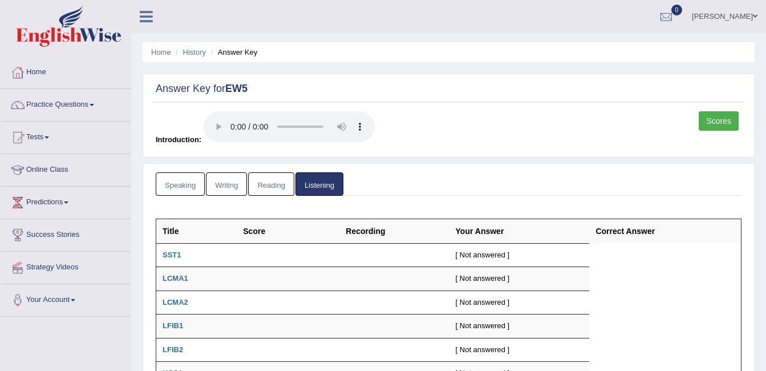
click at [713, 112] on link "Scores" at bounding box center [719, 120] width 40 height 19
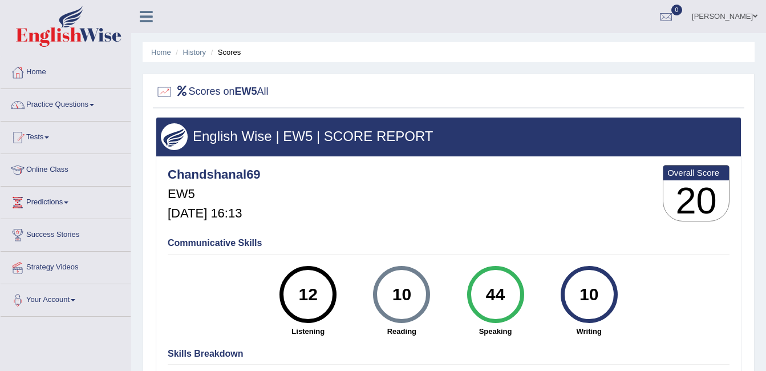
click at [31, 70] on link "Home" at bounding box center [66, 70] width 130 height 29
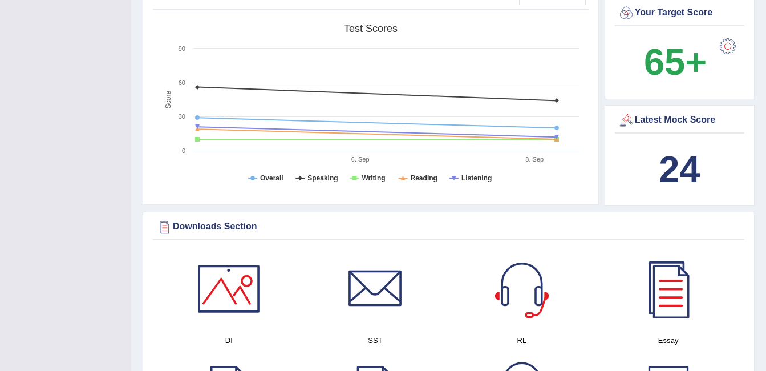
scroll to position [21, 0]
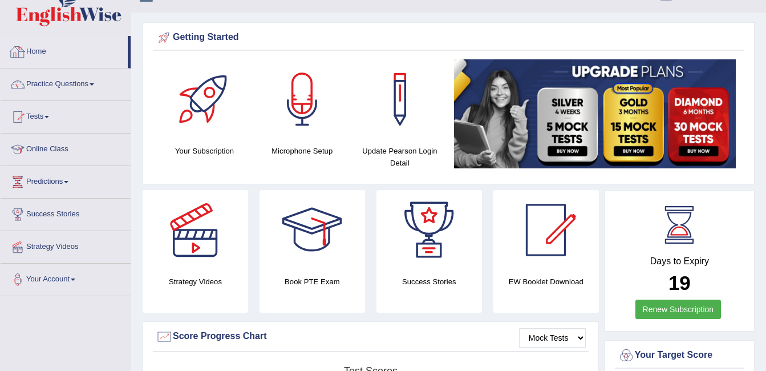
click at [41, 51] on link "Home" at bounding box center [64, 50] width 127 height 29
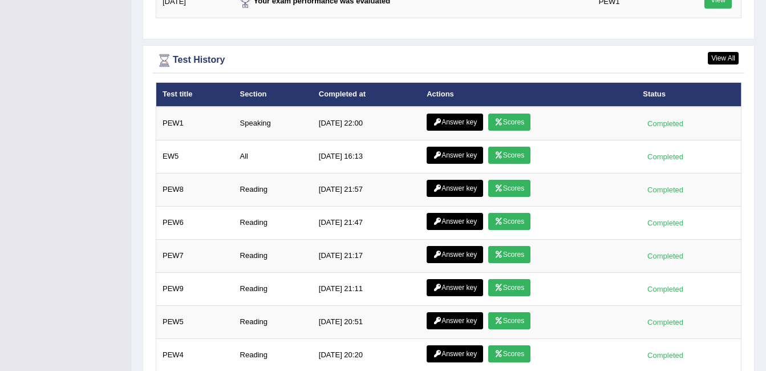
scroll to position [1484, 0]
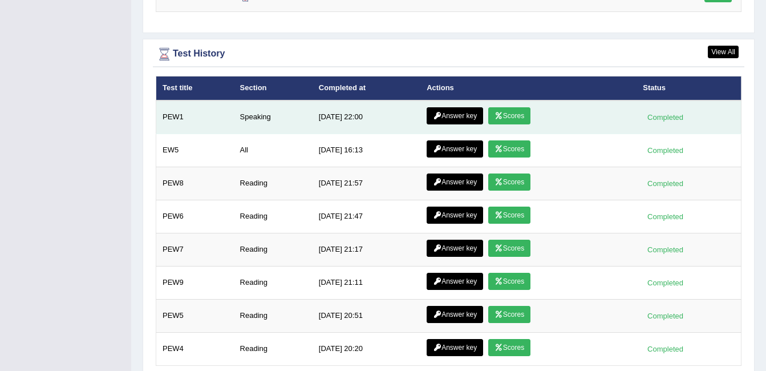
click at [500, 114] on link "Scores" at bounding box center [509, 115] width 42 height 17
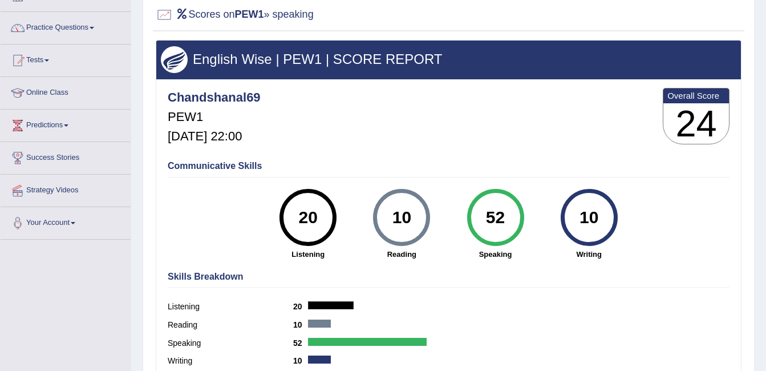
scroll to position [57, 0]
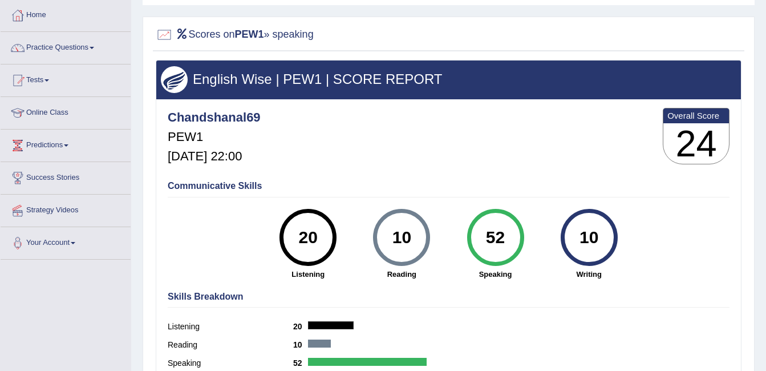
click at [26, 23] on link "Home" at bounding box center [66, 13] width 130 height 29
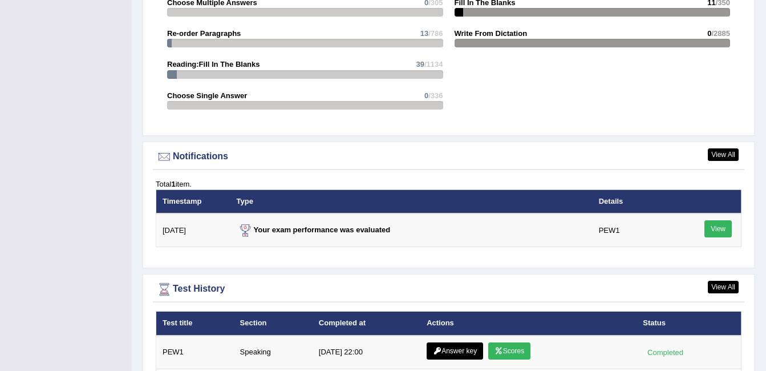
scroll to position [1484, 0]
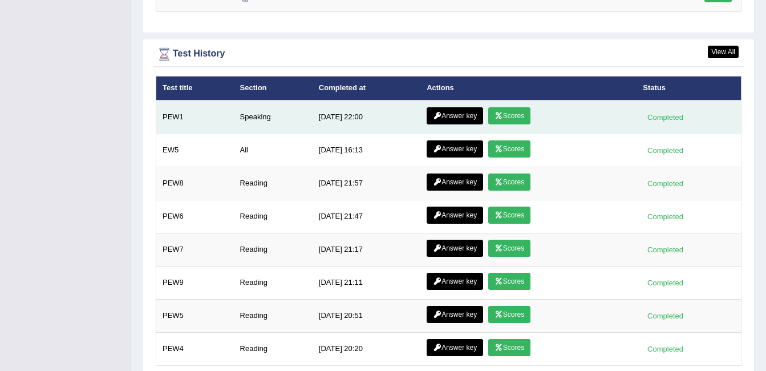
click at [450, 108] on link "Answer key" at bounding box center [455, 115] width 56 height 17
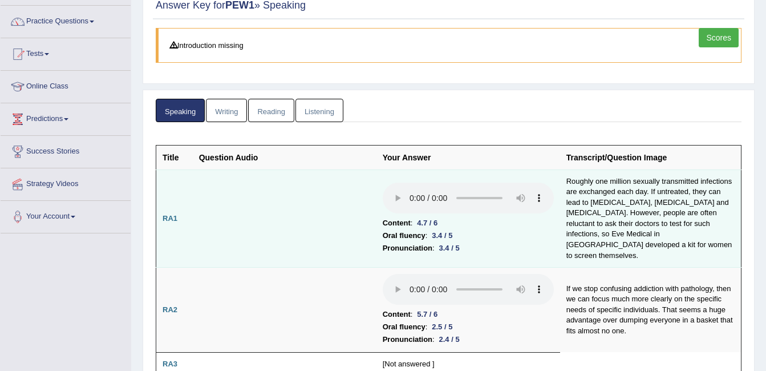
scroll to position [57, 0]
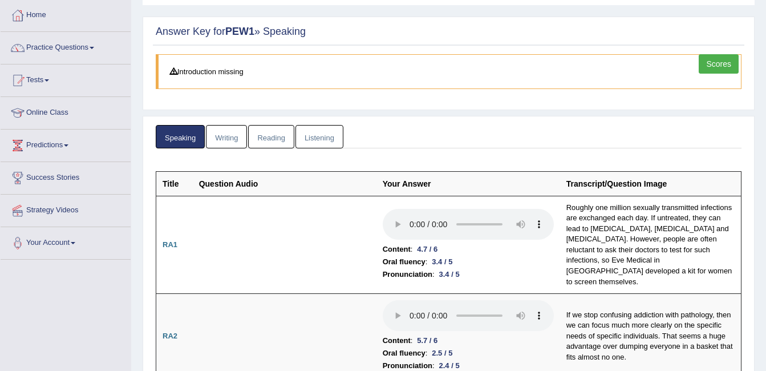
click at [235, 138] on link "Writing" at bounding box center [226, 136] width 41 height 23
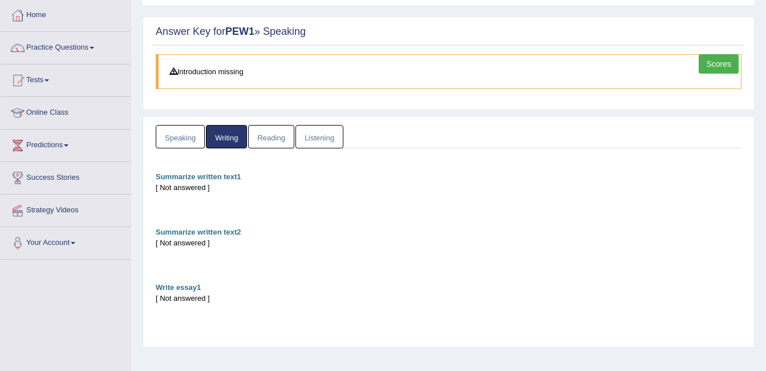
click at [261, 134] on link "Reading" at bounding box center [271, 136] width 46 height 23
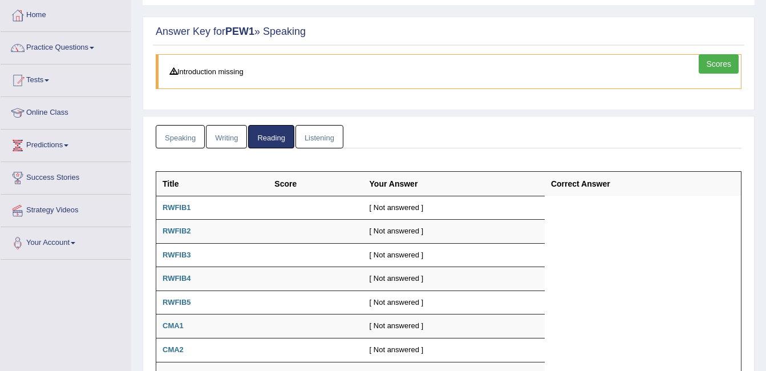
click at [297, 132] on link "Listening" at bounding box center [320, 136] width 48 height 23
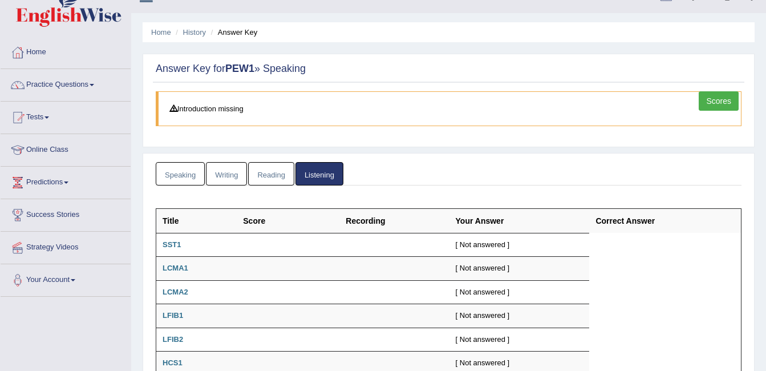
scroll to position [0, 0]
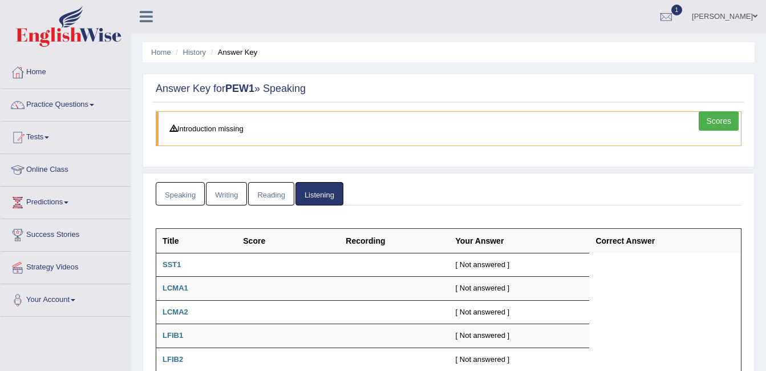
click at [272, 199] on link "Reading" at bounding box center [271, 193] width 46 height 23
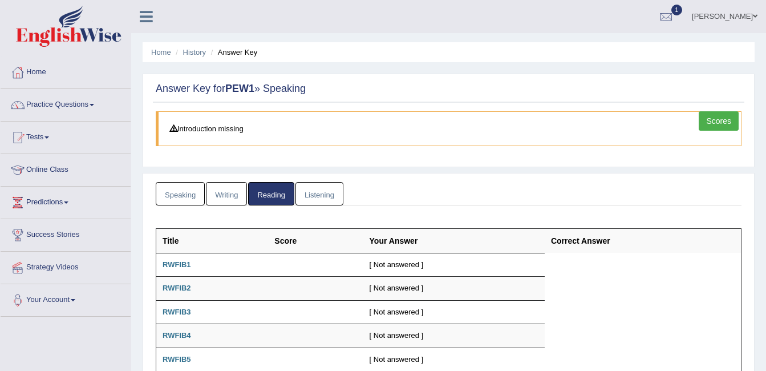
click at [233, 198] on link "Writing" at bounding box center [226, 193] width 41 height 23
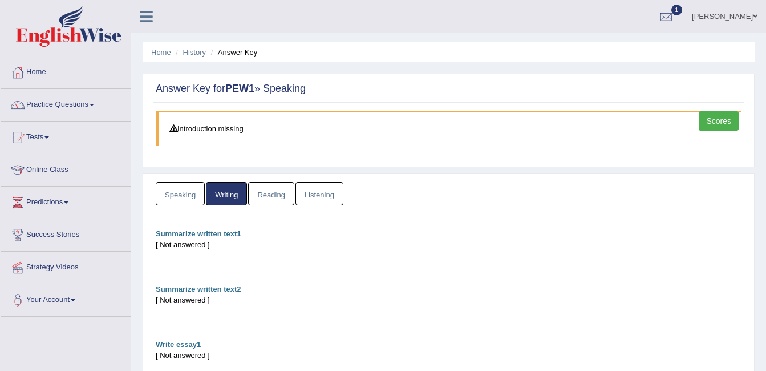
click at [175, 196] on link "Speaking" at bounding box center [180, 193] width 49 height 23
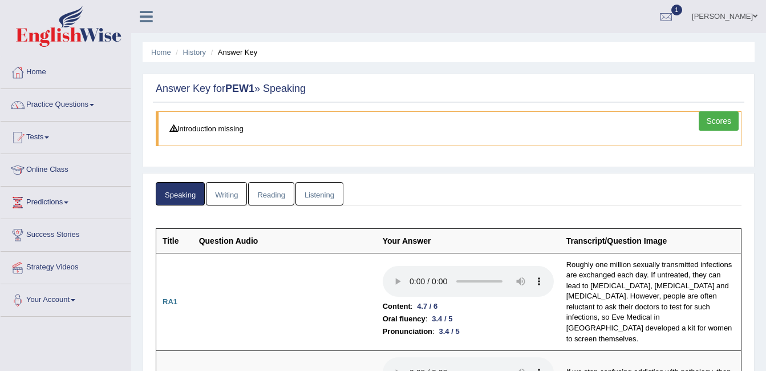
click at [715, 114] on link "Scores" at bounding box center [719, 120] width 40 height 19
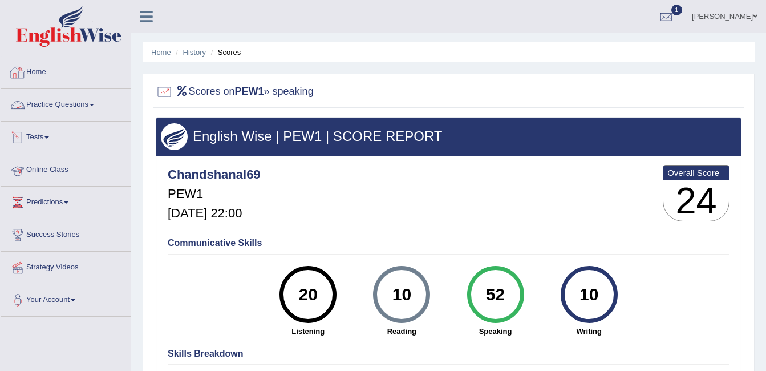
click at [39, 70] on link "Home" at bounding box center [66, 70] width 130 height 29
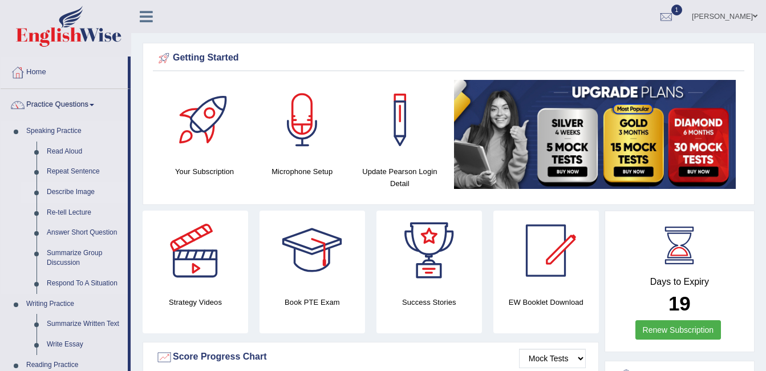
click at [70, 184] on link "Describe Image" at bounding box center [85, 192] width 86 height 21
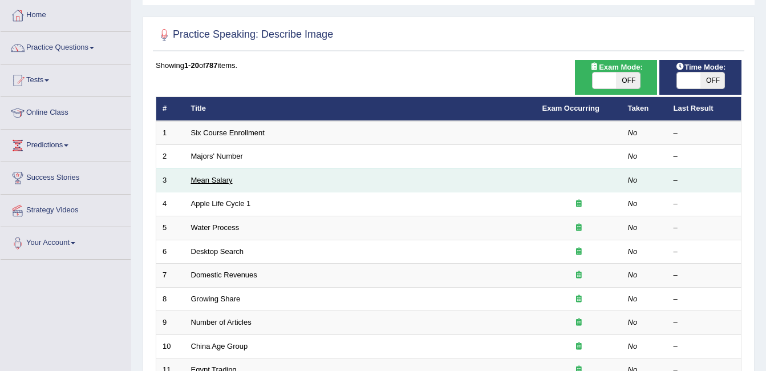
click at [218, 178] on link "Mean Salary" at bounding box center [212, 180] width 42 height 9
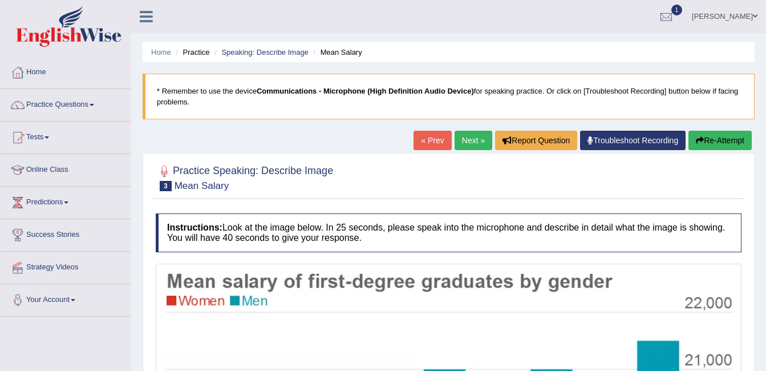
click at [478, 143] on link "Next »" at bounding box center [474, 140] width 38 height 19
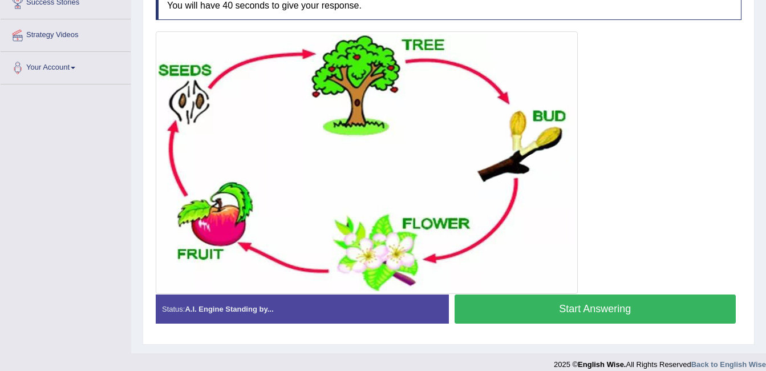
scroll to position [243, 0]
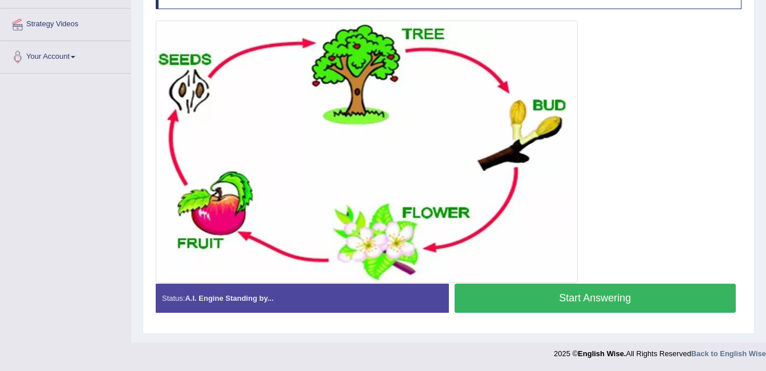
click at [558, 297] on button "Start Answering" at bounding box center [596, 298] width 282 height 29
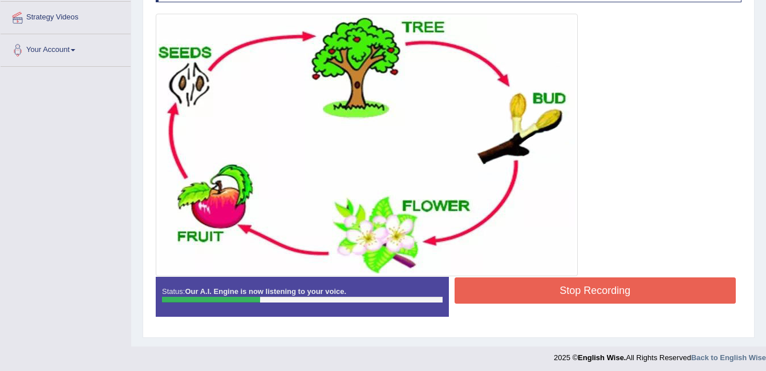
scroll to position [254, 0]
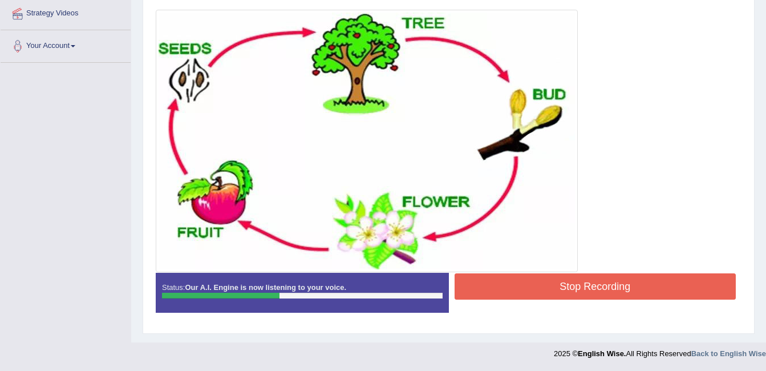
click at [614, 282] on button "Stop Recording" at bounding box center [596, 286] width 282 height 26
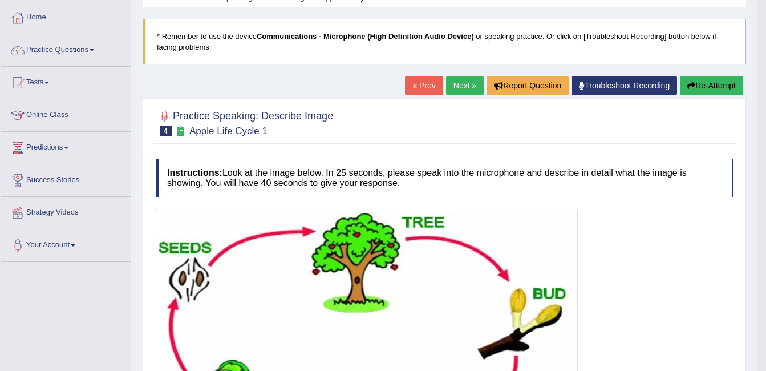
scroll to position [26, 0]
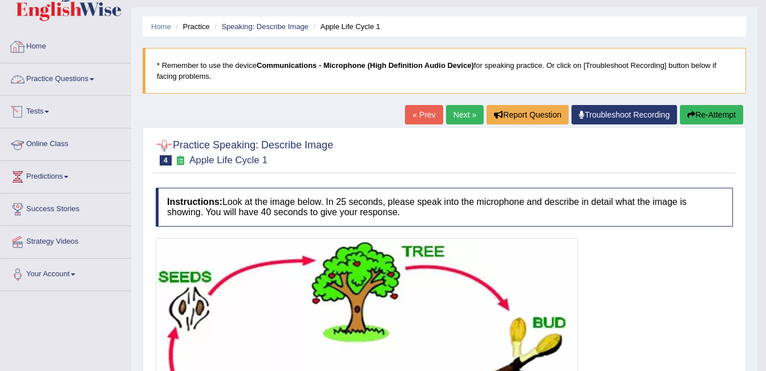
click at [41, 43] on link "Home" at bounding box center [66, 45] width 130 height 29
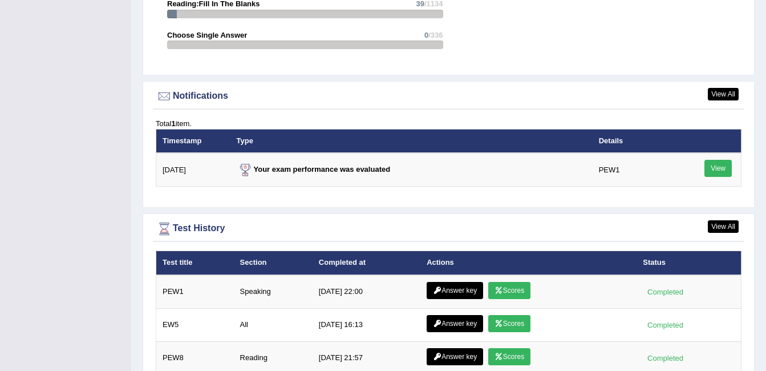
scroll to position [1306, 0]
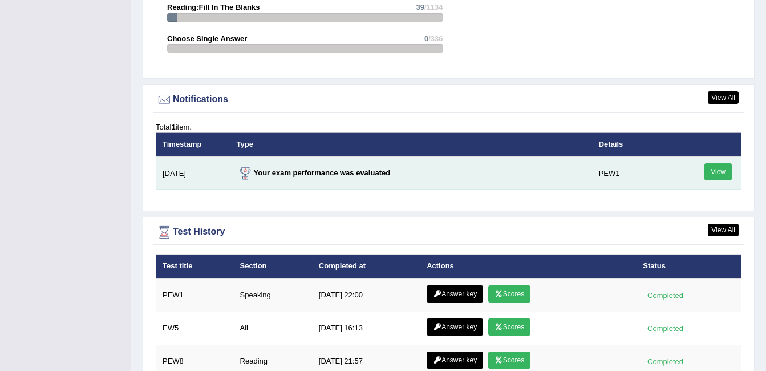
click at [714, 170] on link "View" at bounding box center [718, 171] width 27 height 17
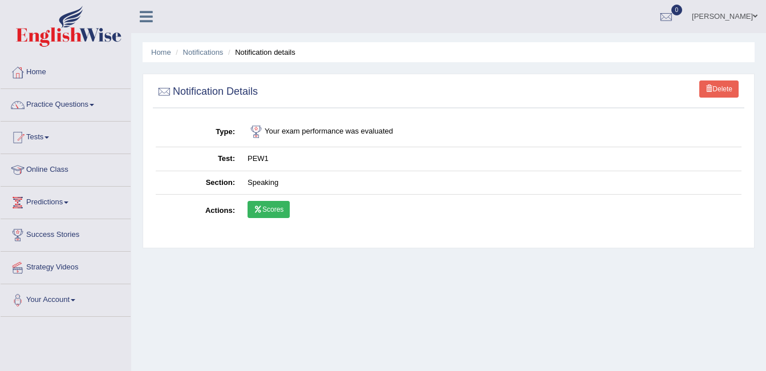
click at [280, 209] on link "Scores" at bounding box center [269, 209] width 42 height 17
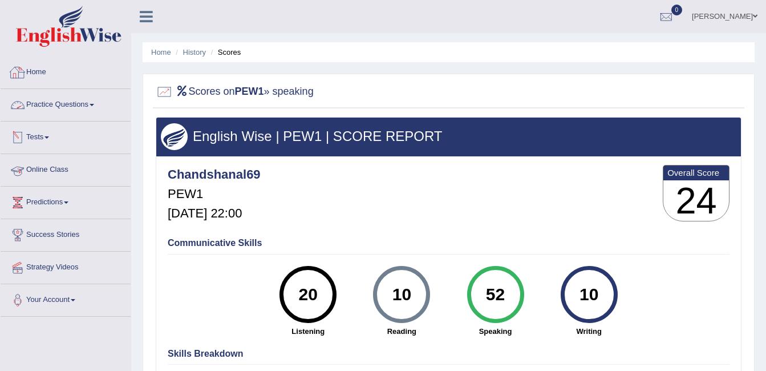
click at [26, 72] on div at bounding box center [17, 72] width 17 height 17
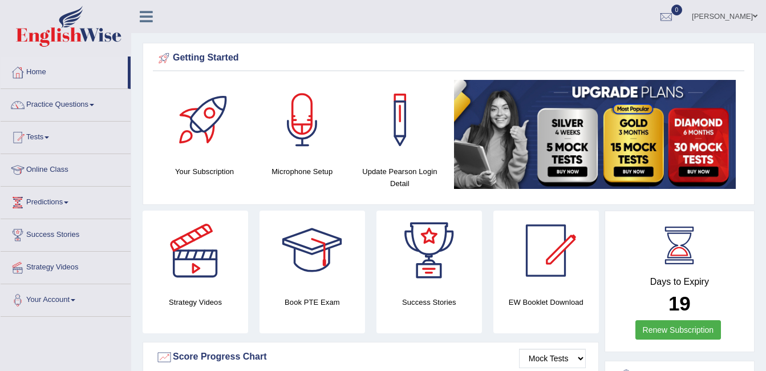
click at [145, 17] on icon at bounding box center [146, 16] width 13 height 15
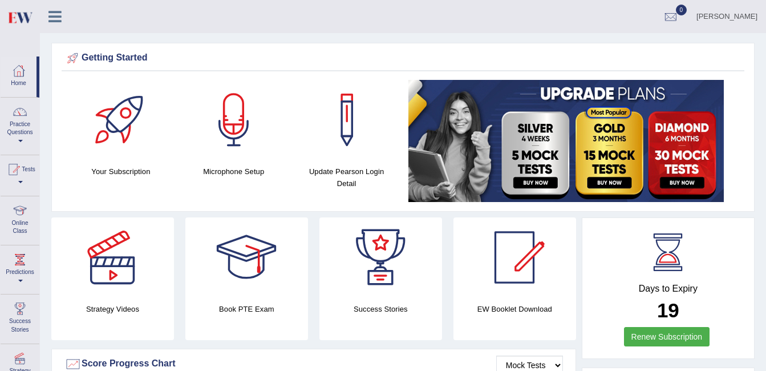
click at [17, 78] on div at bounding box center [18, 70] width 17 height 17
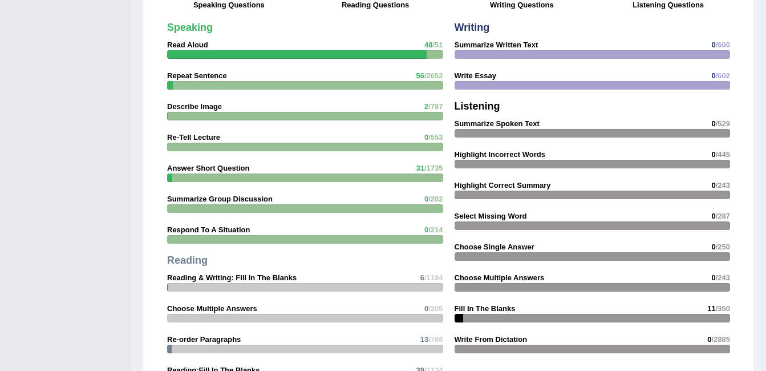
scroll to position [657, 0]
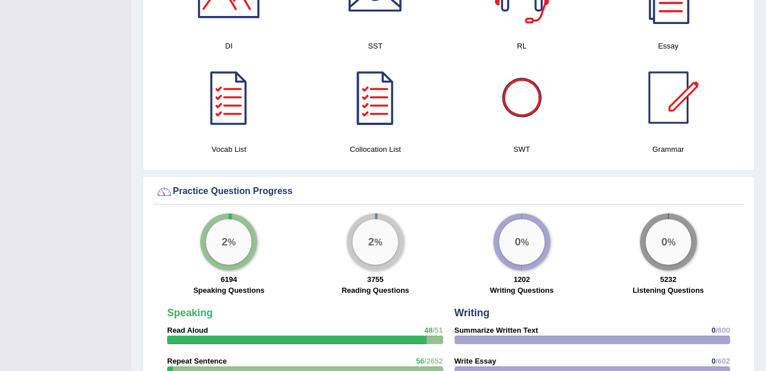
click at [384, 126] on div at bounding box center [376, 98] width 80 height 80
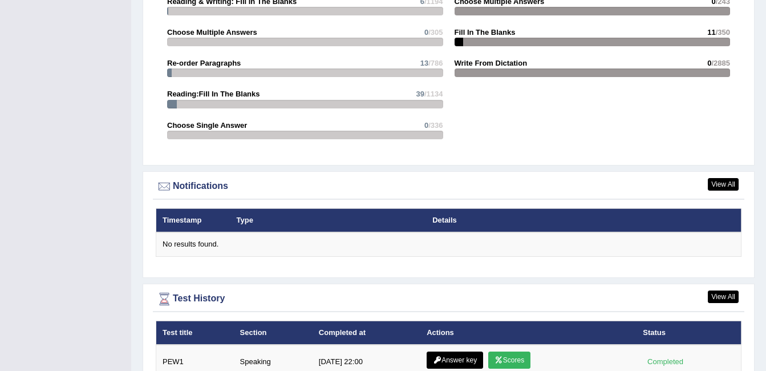
scroll to position [1228, 0]
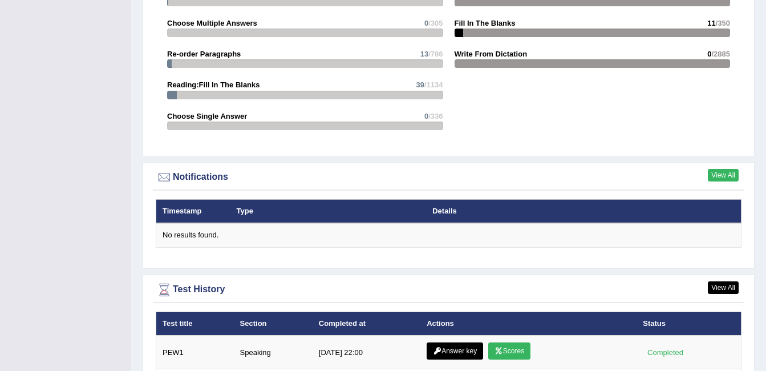
click at [725, 171] on link "View All" at bounding box center [723, 175] width 31 height 13
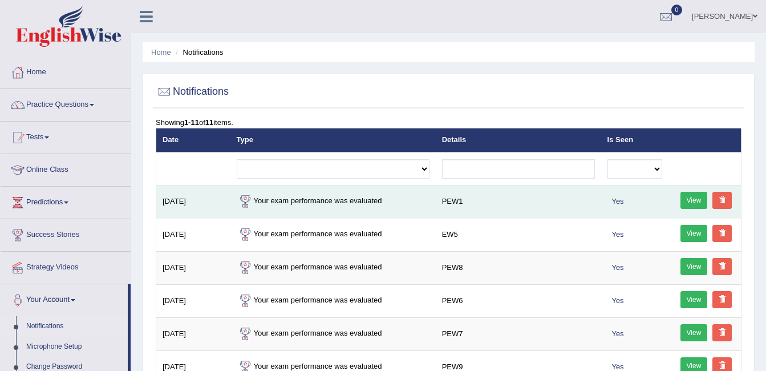
click at [698, 195] on link "View" at bounding box center [694, 200] width 27 height 17
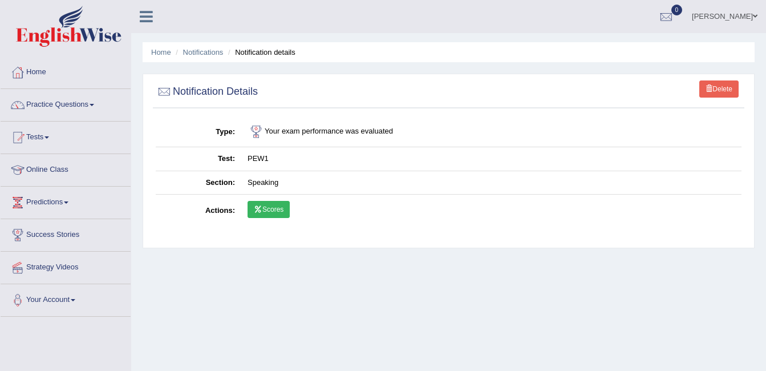
click at [265, 211] on link "Scores" at bounding box center [269, 209] width 42 height 17
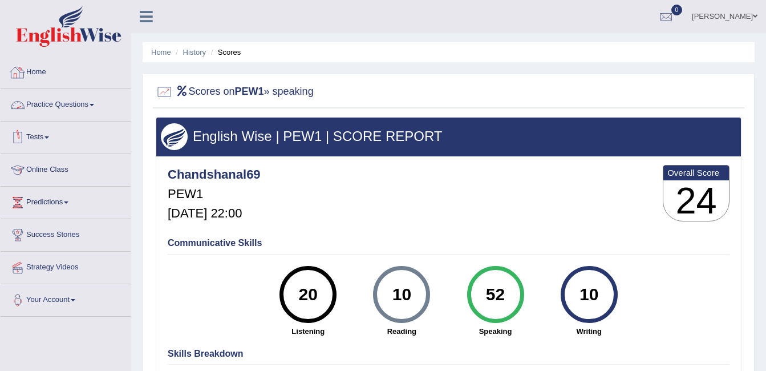
click at [37, 70] on link "Home" at bounding box center [66, 70] width 130 height 29
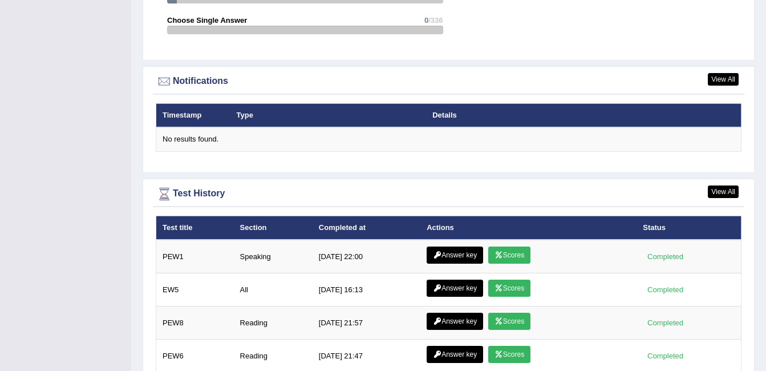
scroll to position [1484, 0]
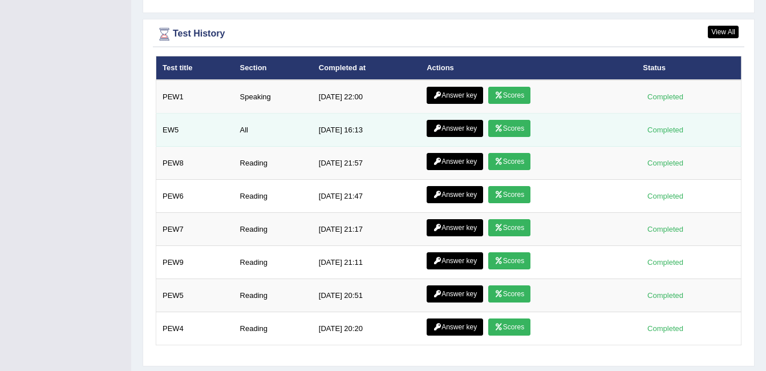
click at [507, 125] on link "Scores" at bounding box center [509, 128] width 42 height 17
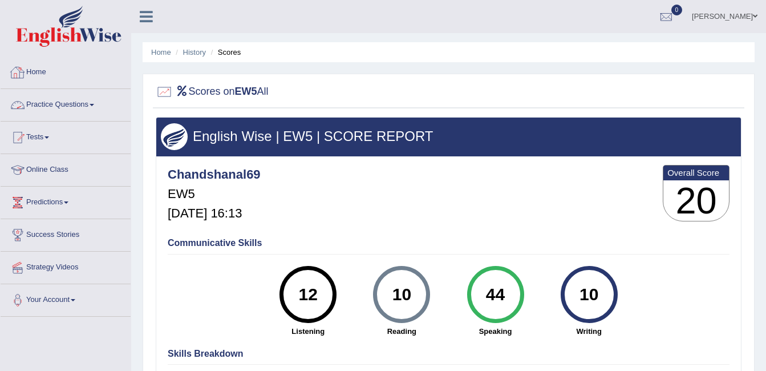
click at [43, 71] on link "Home" at bounding box center [66, 70] width 130 height 29
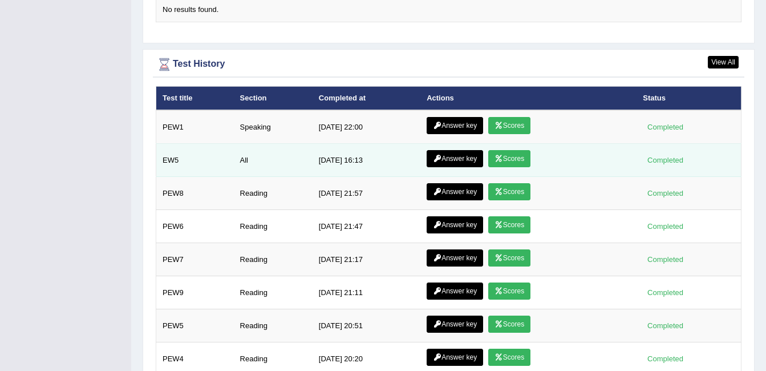
scroll to position [1427, 0]
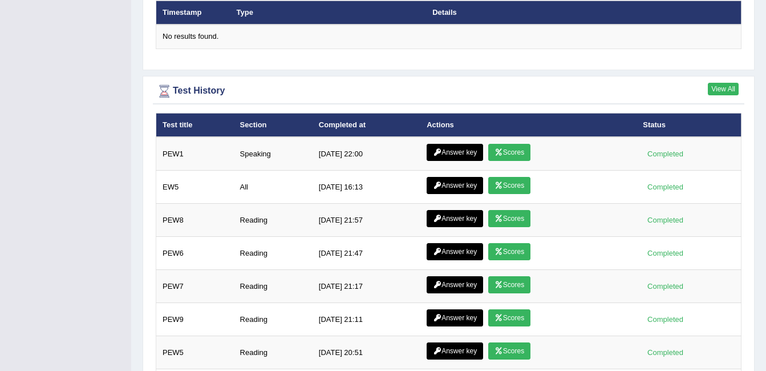
click at [732, 91] on link "View All" at bounding box center [723, 89] width 31 height 13
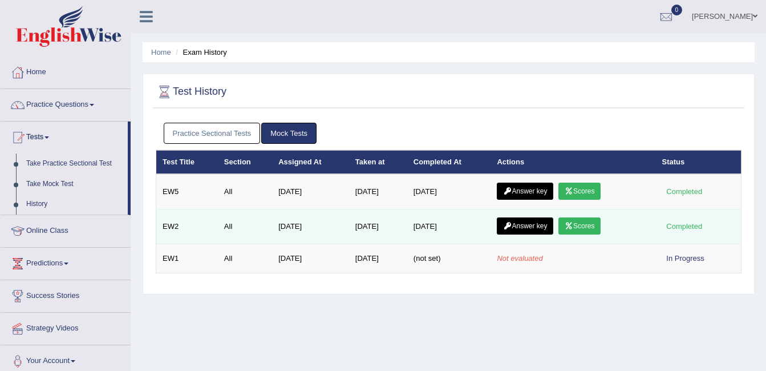
click at [591, 226] on link "Scores" at bounding box center [580, 225] width 42 height 17
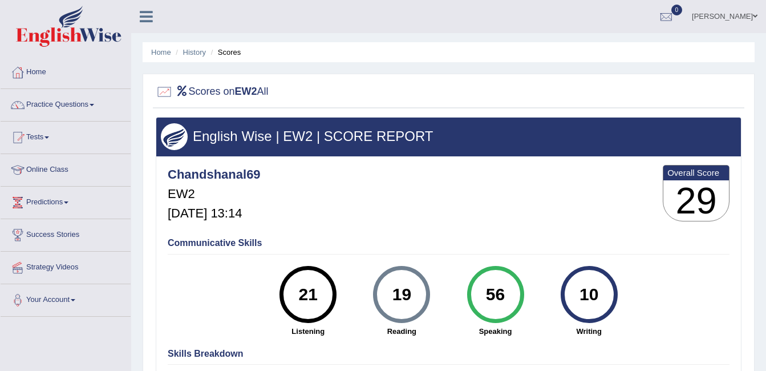
click at [50, 75] on link "Home" at bounding box center [66, 70] width 130 height 29
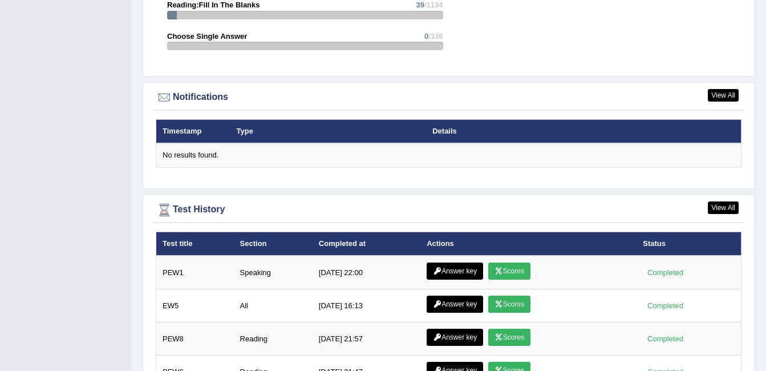
scroll to position [1313, 0]
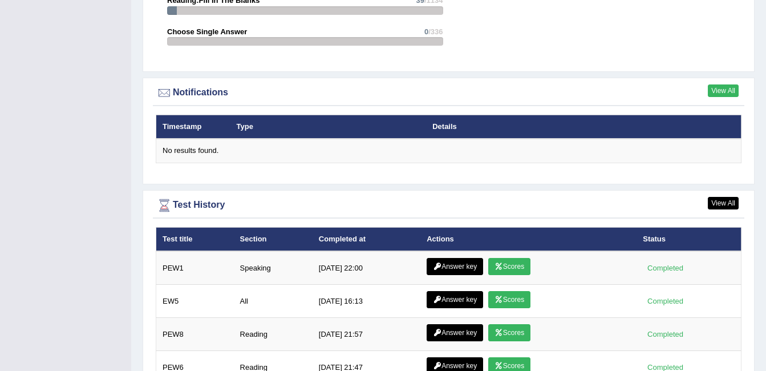
click at [725, 88] on link "View All" at bounding box center [723, 90] width 31 height 13
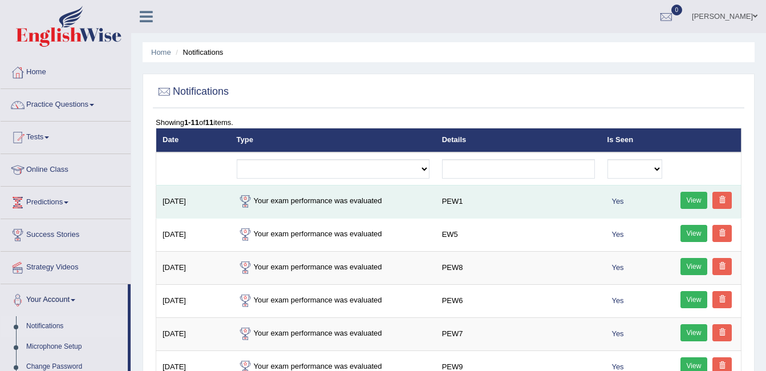
click at [688, 198] on link "View" at bounding box center [694, 200] width 27 height 17
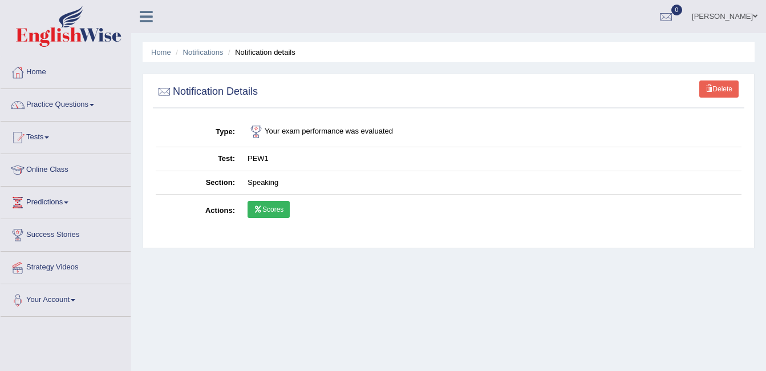
click at [282, 215] on link "Scores" at bounding box center [269, 209] width 42 height 17
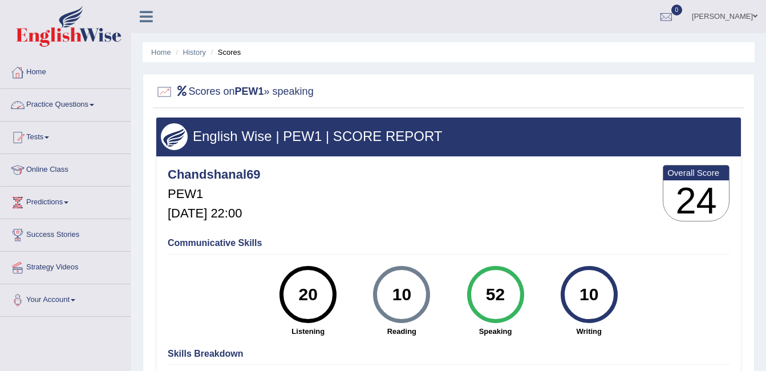
click at [49, 75] on link "Home" at bounding box center [66, 70] width 130 height 29
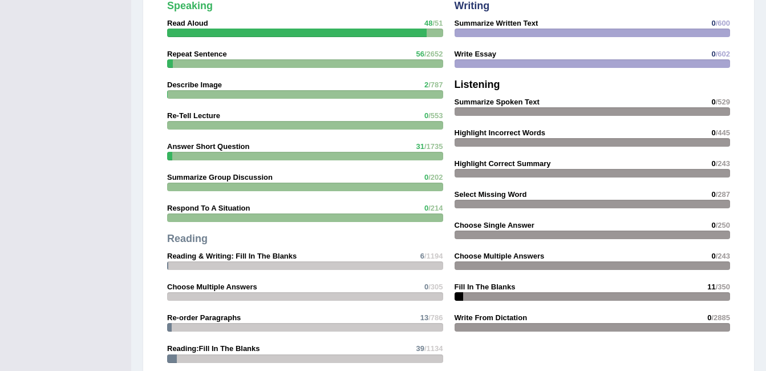
scroll to position [970, 0]
